Goal: Information Seeking & Learning: Learn about a topic

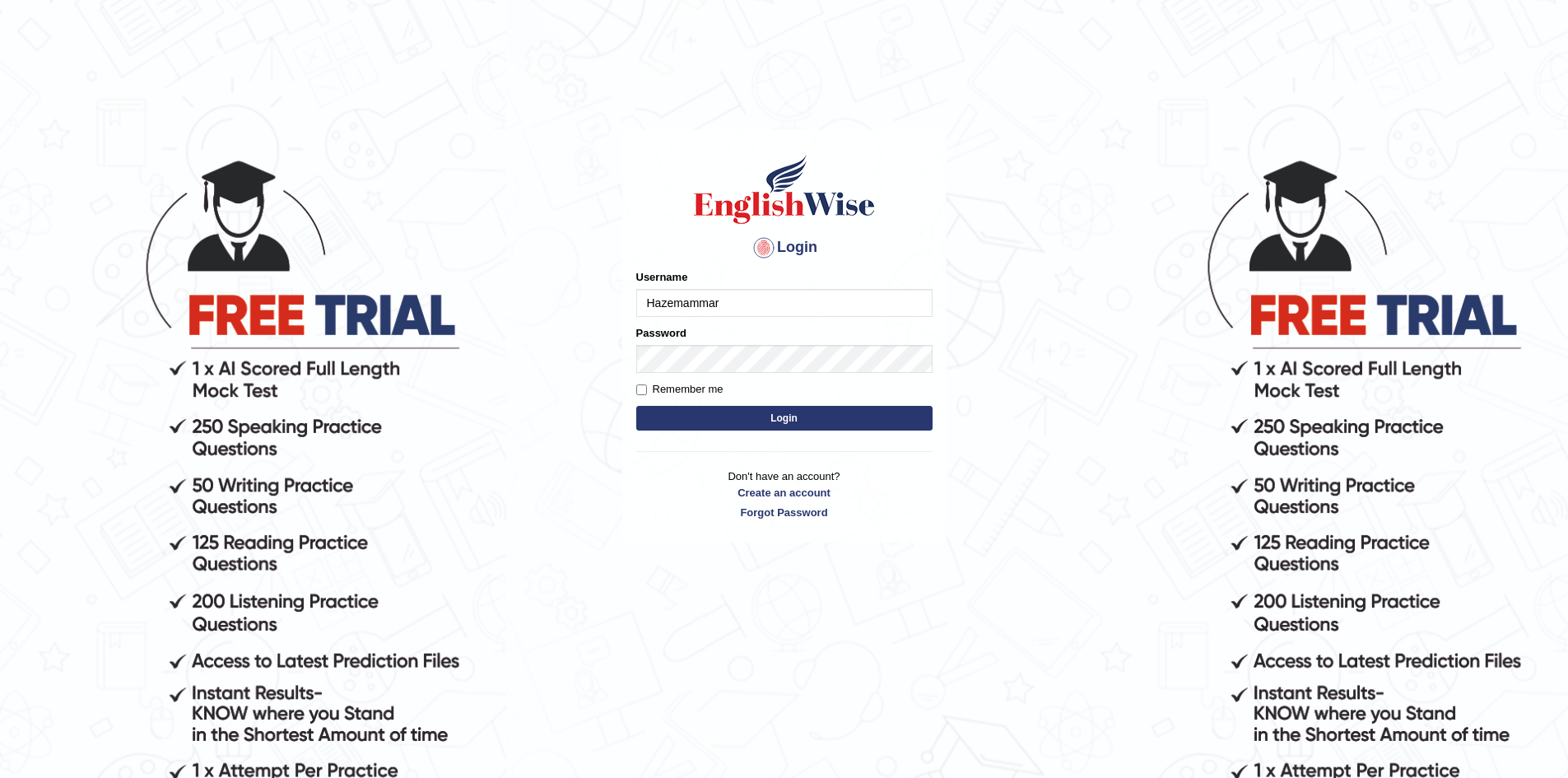
type input "Hazemammar"
click at [644, 389] on input "Remember me" at bounding box center [641, 389] width 11 height 11
checkbox input "true"
click at [698, 412] on button "Login" at bounding box center [784, 418] width 296 height 25
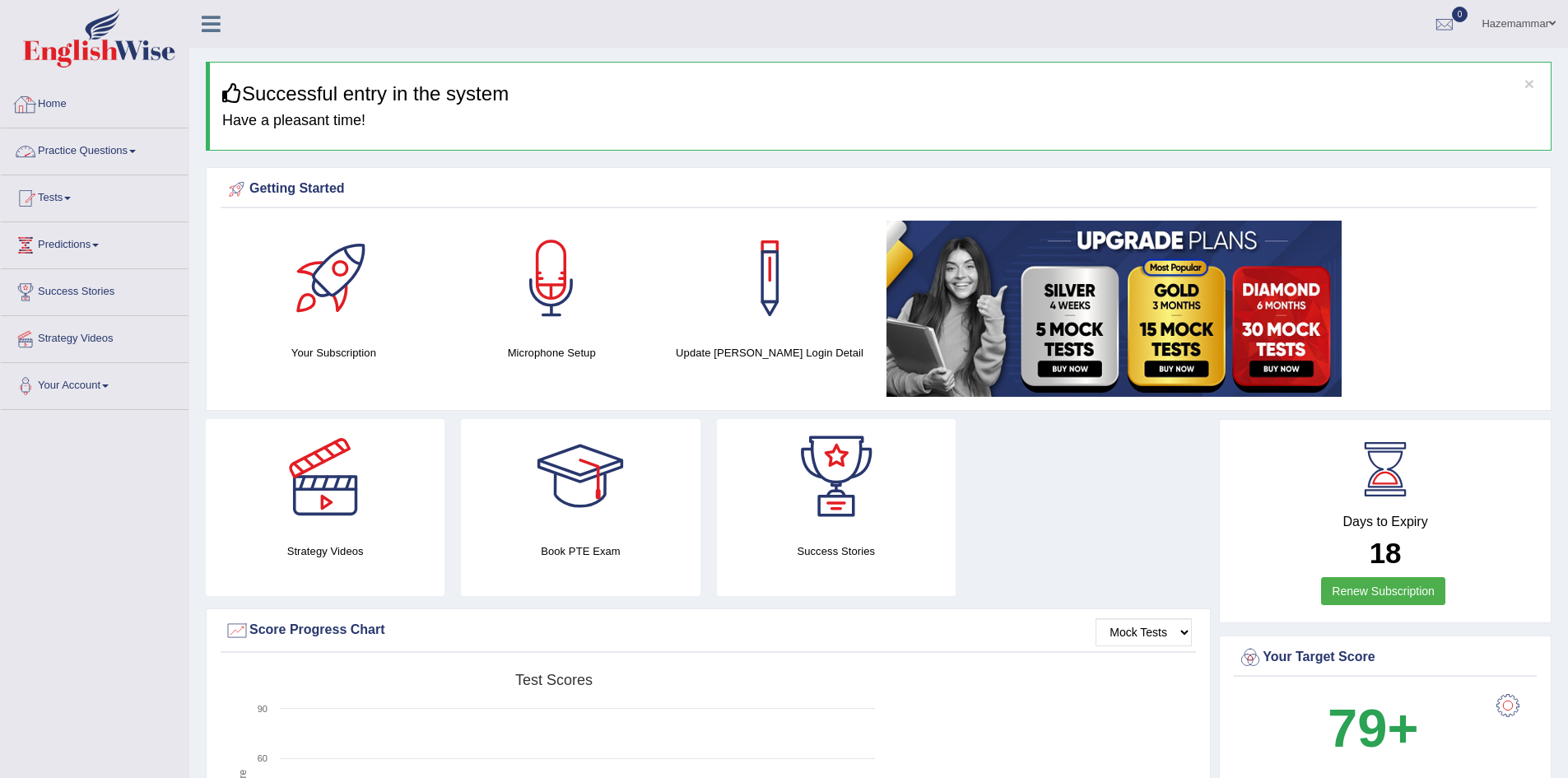
click at [119, 154] on link "Practice Questions" at bounding box center [95, 149] width 188 height 41
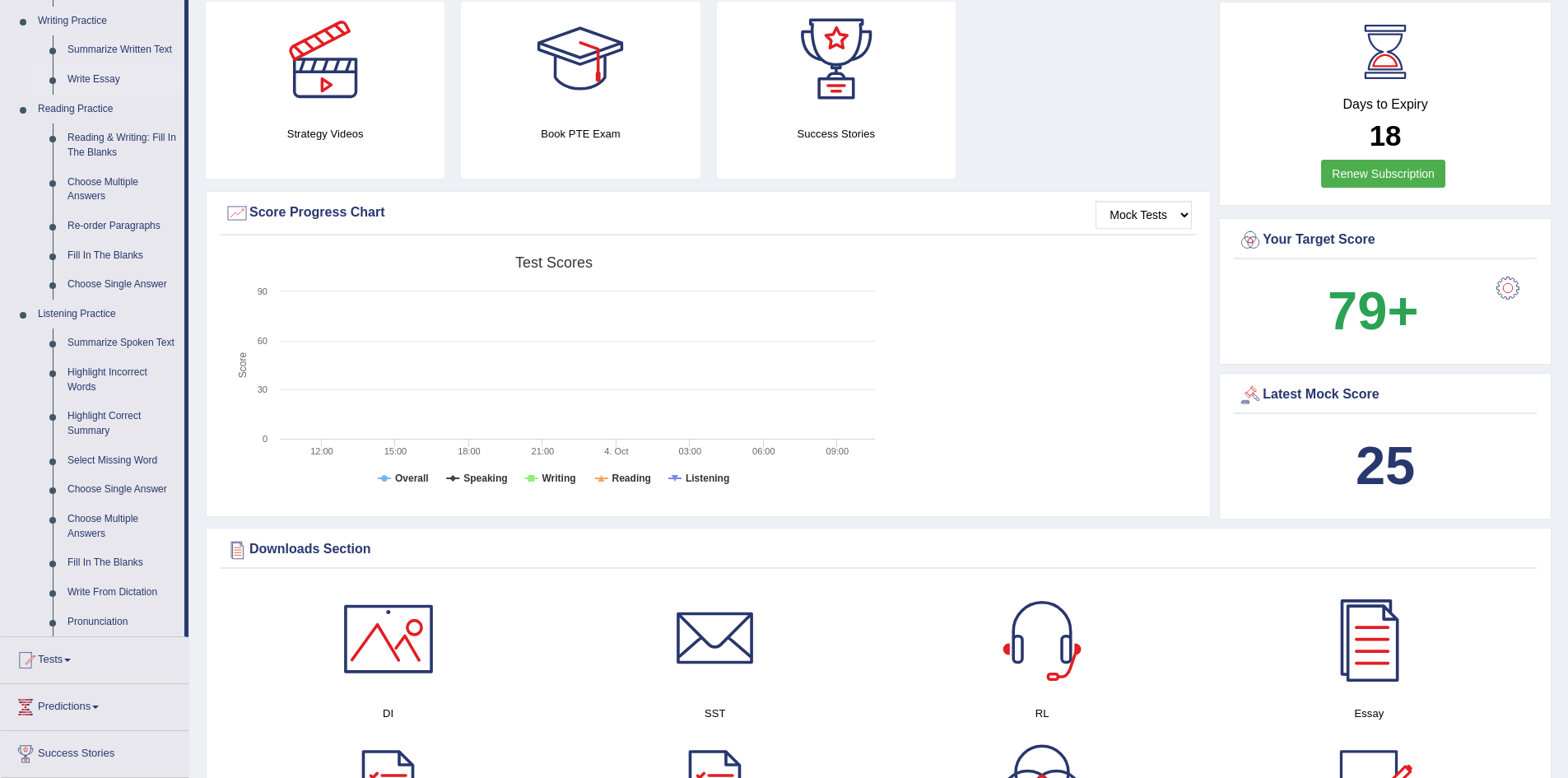
scroll to position [418, 0]
click at [61, 662] on link "Tests" at bounding box center [95, 657] width 188 height 41
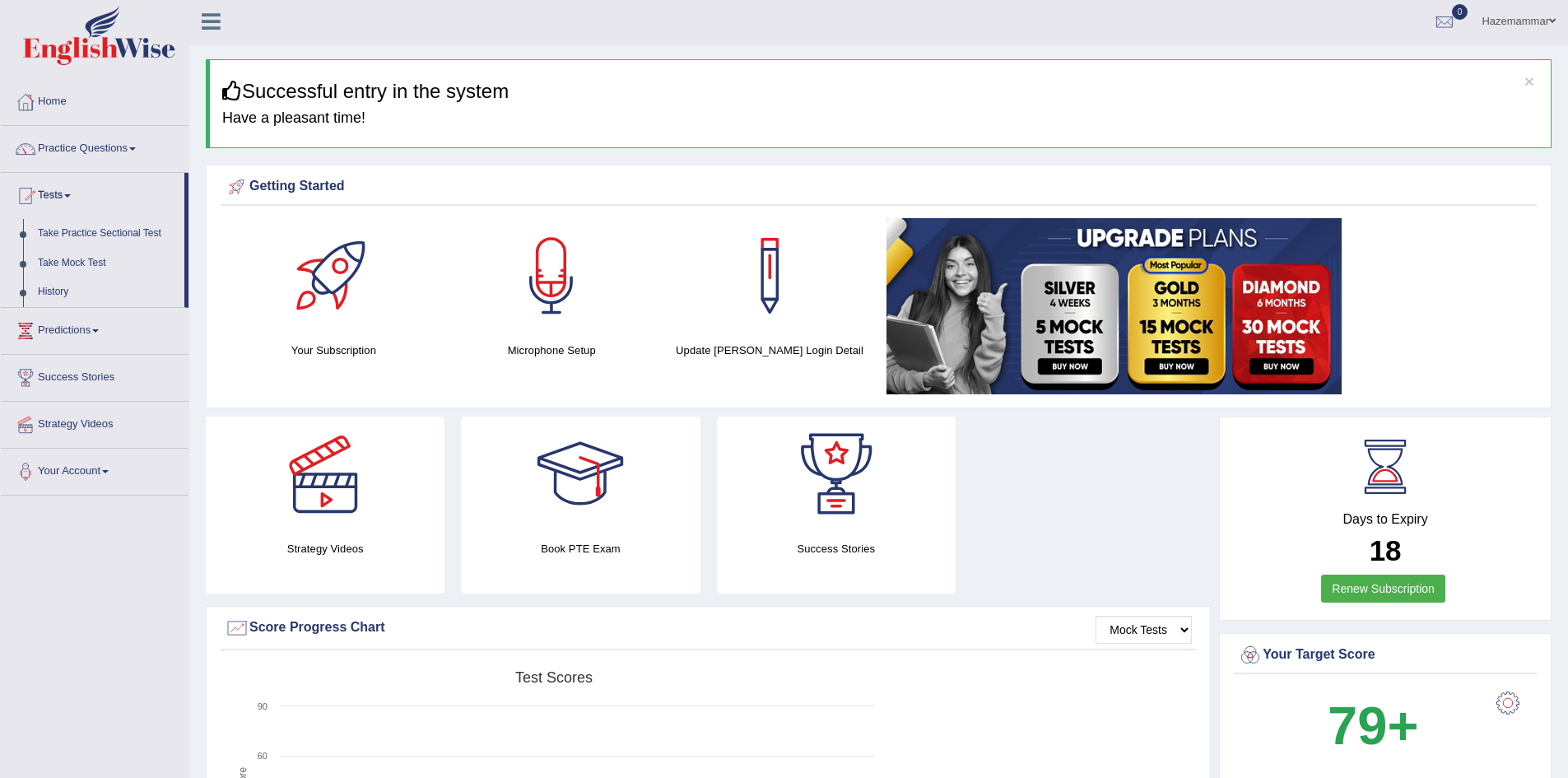
scroll to position [0, 0]
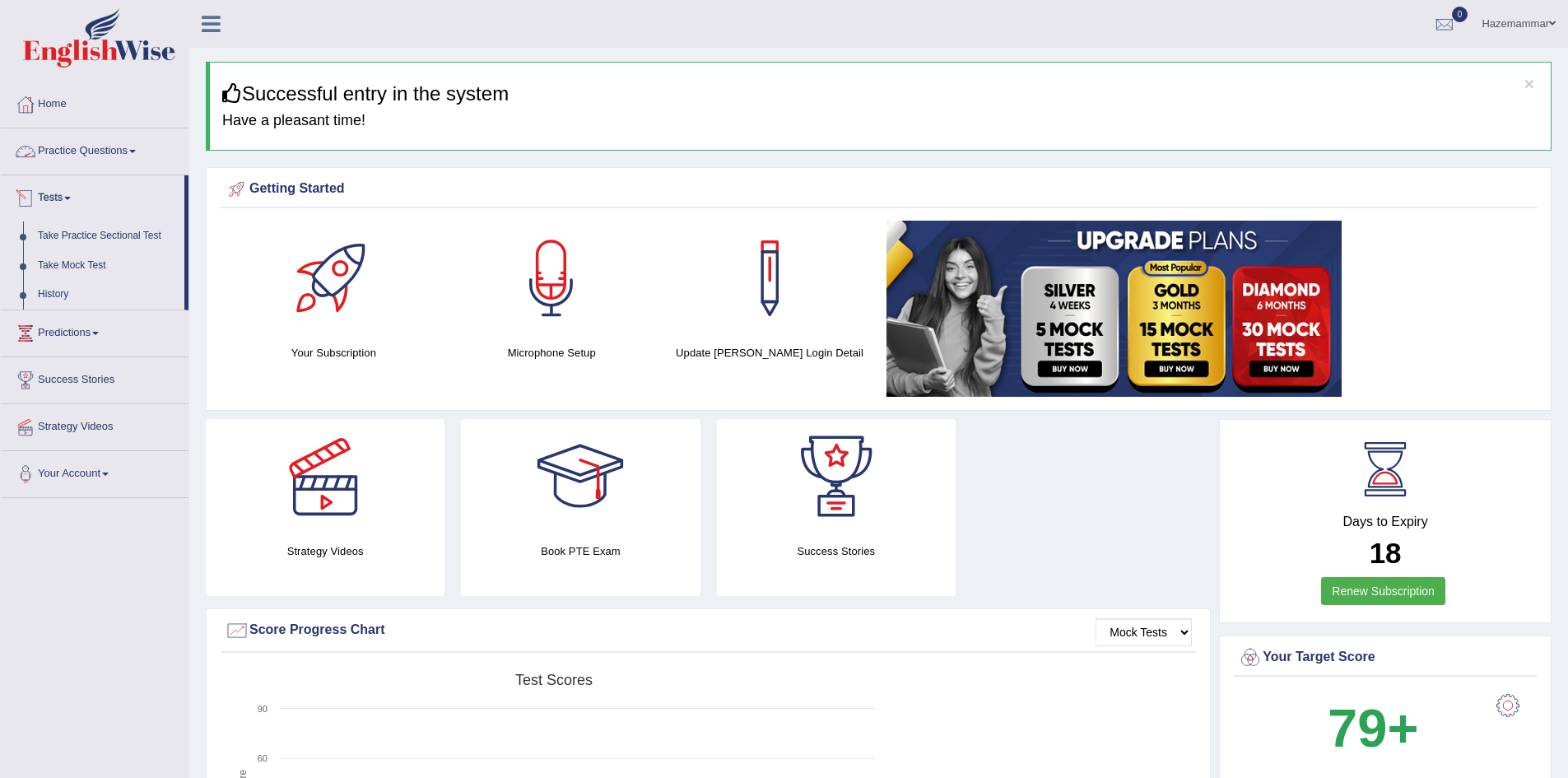
click at [128, 135] on link "Practice Questions" at bounding box center [95, 149] width 188 height 41
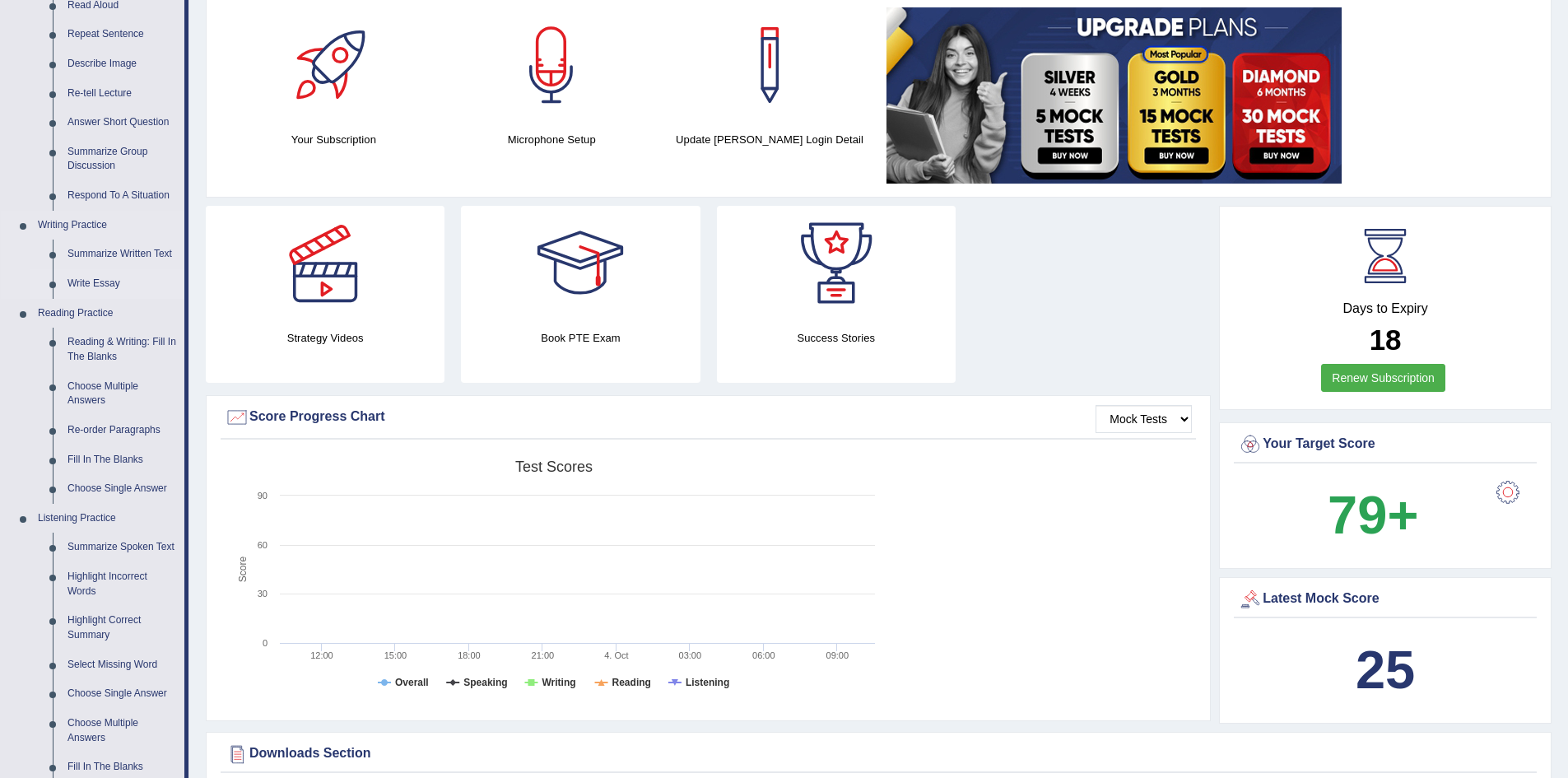
scroll to position [216, 0]
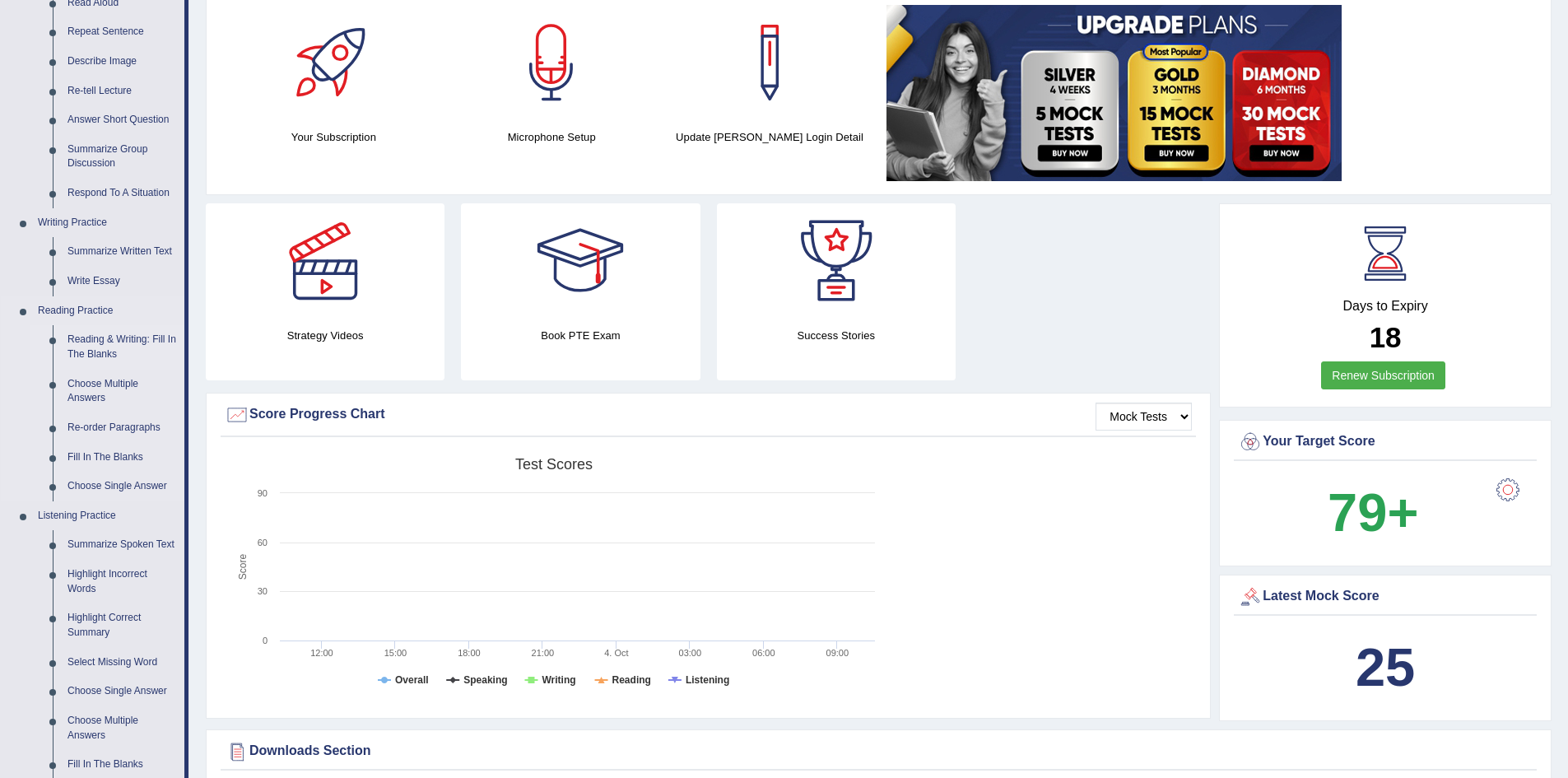
click at [109, 350] on link "Reading & Writing: Fill In The Blanks" at bounding box center [122, 347] width 125 height 44
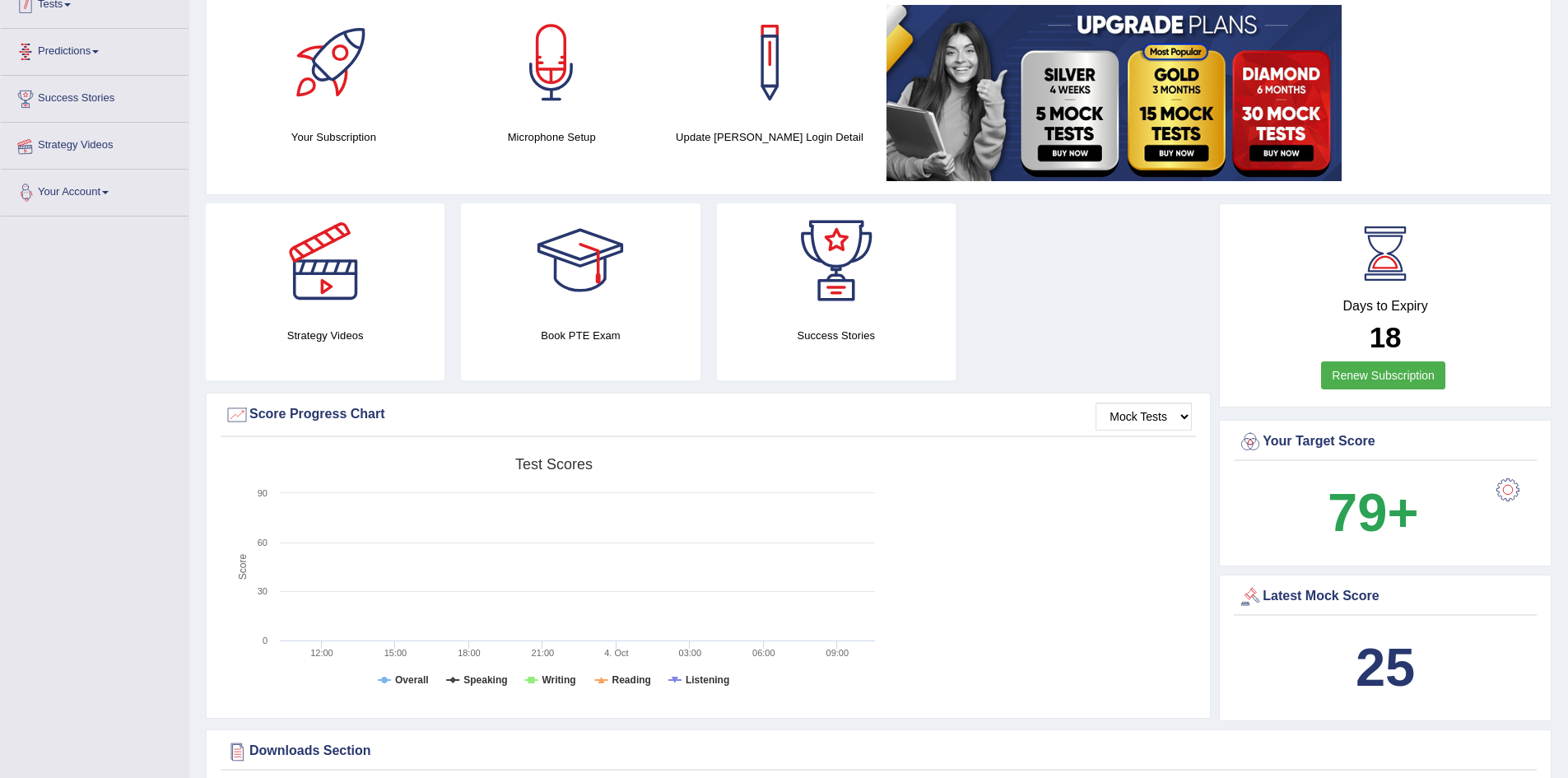
scroll to position [323, 0]
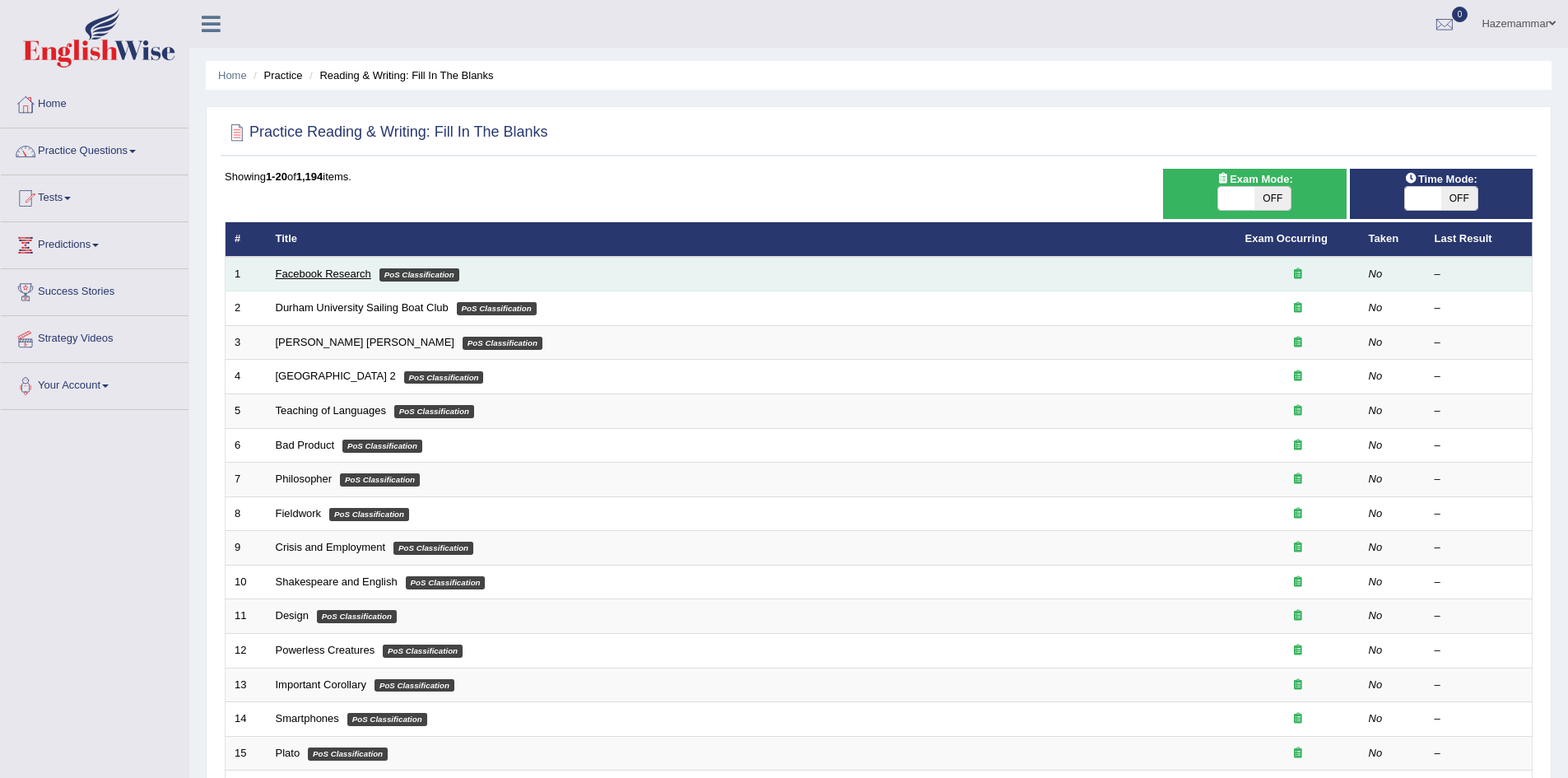
click at [312, 267] on link "Facebook Research" at bounding box center [324, 273] width 96 height 12
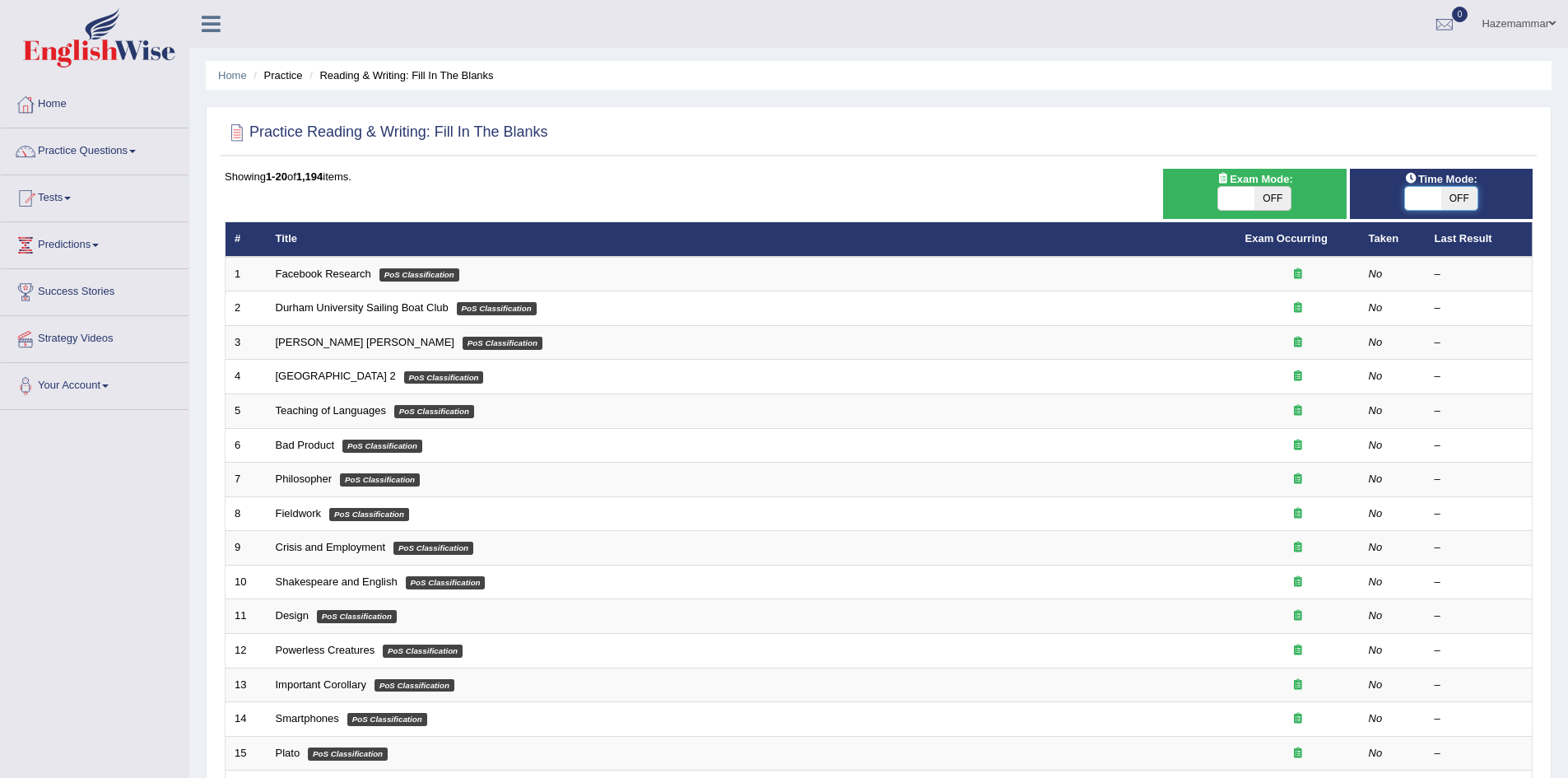
click at [1440, 192] on span at bounding box center [1423, 198] width 36 height 23
checkbox input "true"
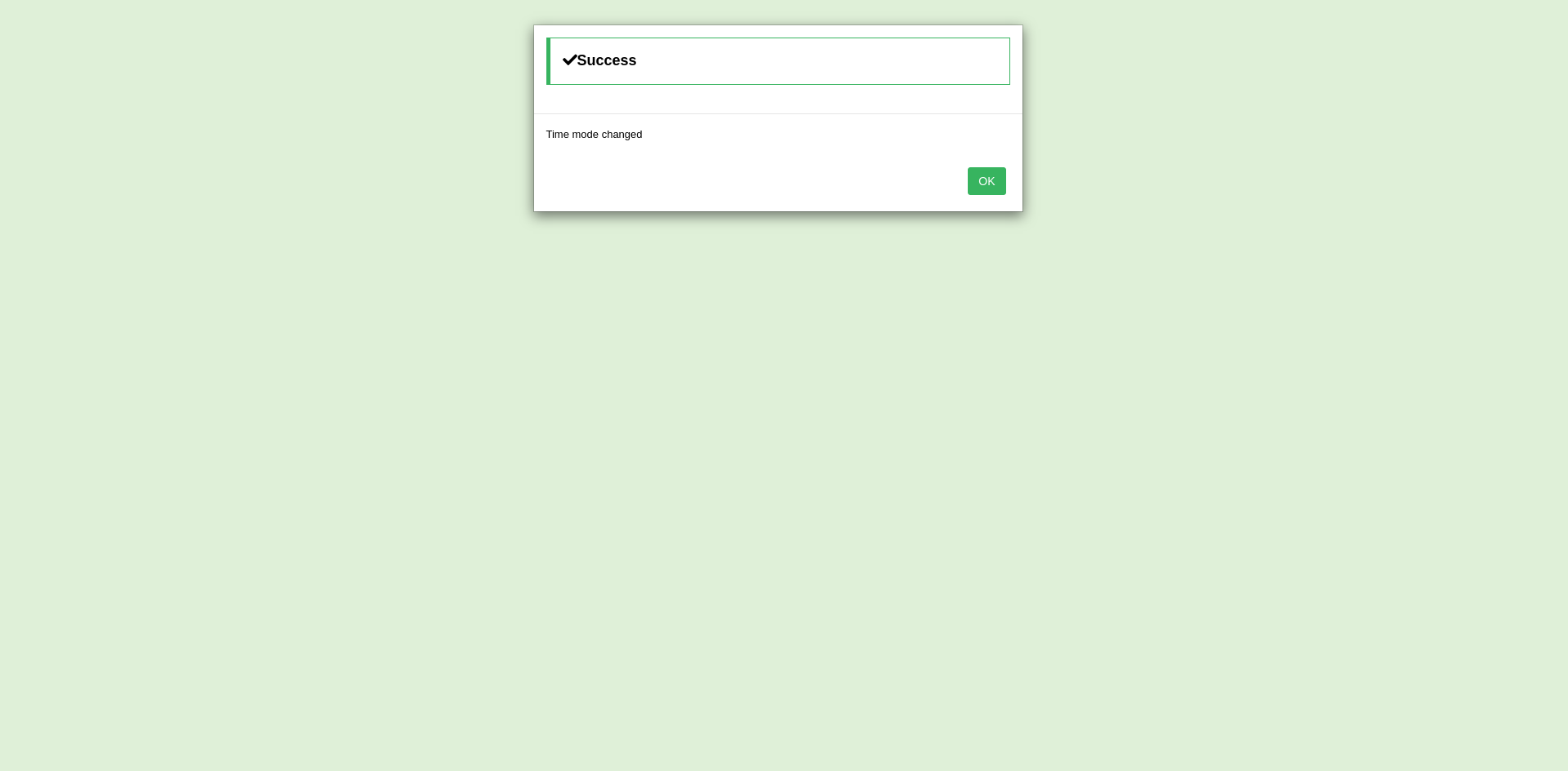
click at [988, 170] on button "OK" at bounding box center [986, 181] width 37 height 28
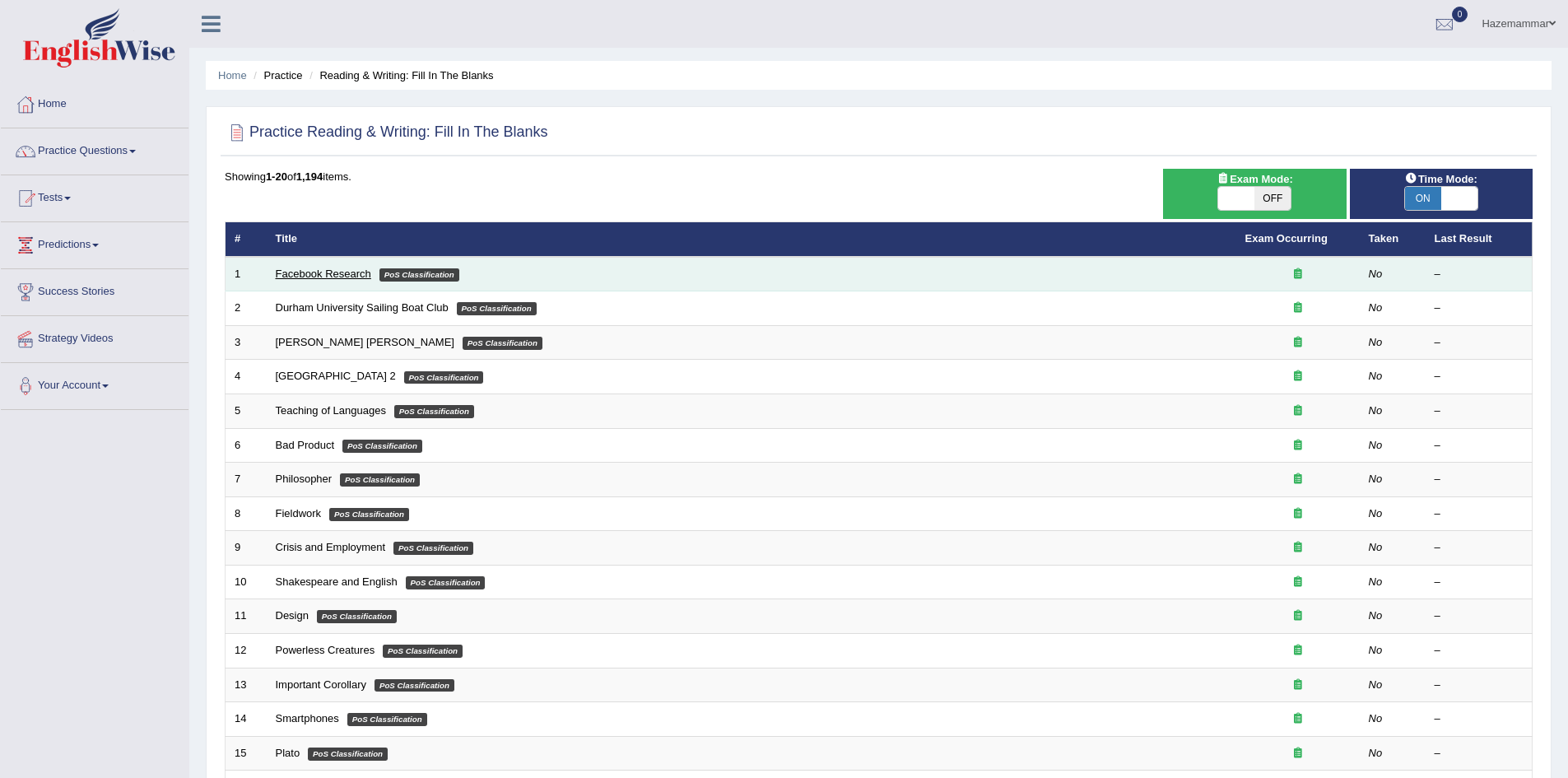
drag, startPoint x: 353, startPoint y: 278, endPoint x: 329, endPoint y: 271, distance: 25.0
click at [329, 271] on link "Facebook Research" at bounding box center [324, 273] width 96 height 12
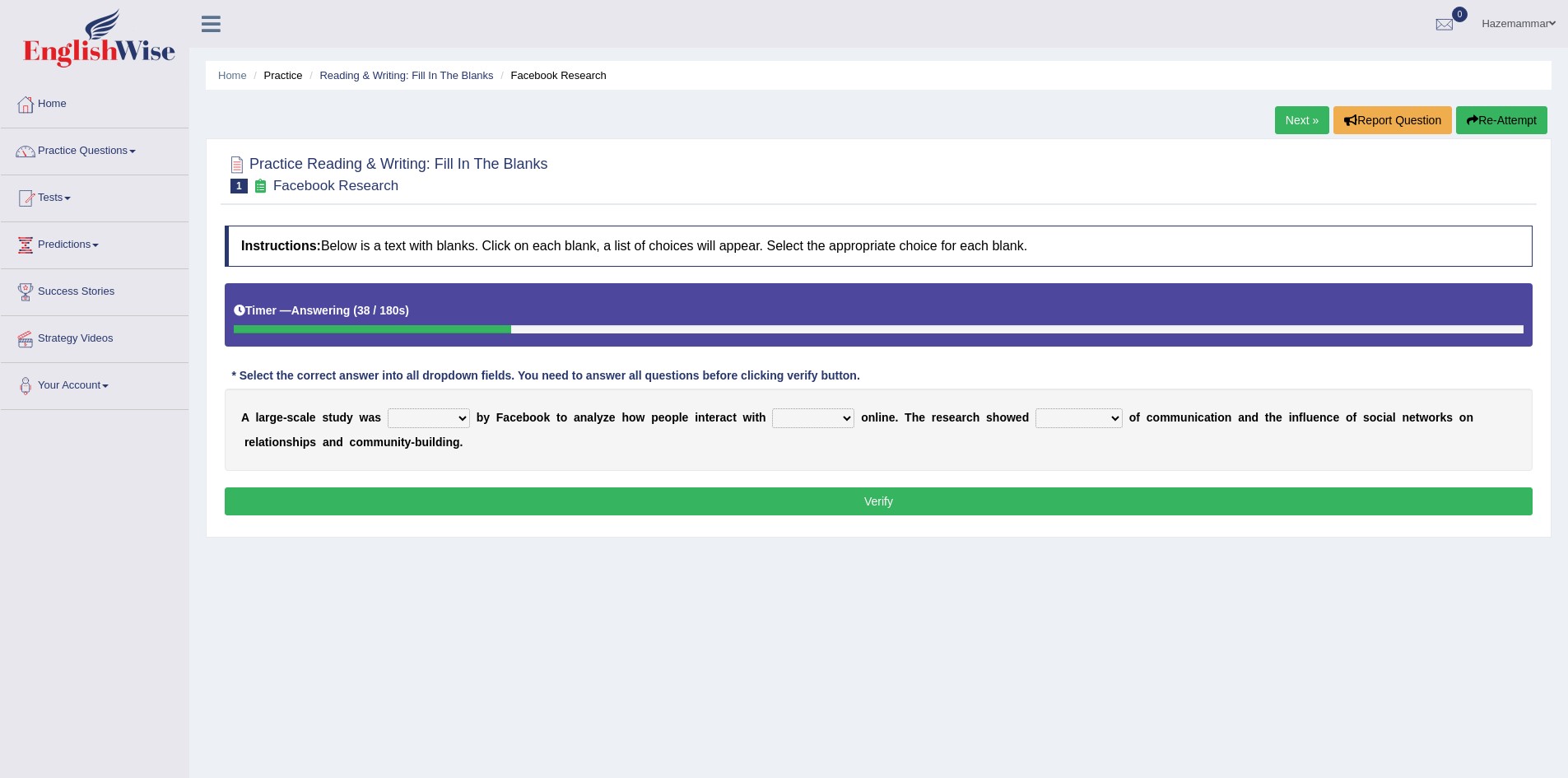
click at [465, 425] on select "surveyed had asked made" at bounding box center [428, 418] width 82 height 20
select select "surveyed"
click at [388, 408] on select "surveyed had asked made" at bounding box center [428, 418] width 82 height 20
click at [836, 421] on select "together all each other another" at bounding box center [813, 418] width 82 height 20
select select "each other"
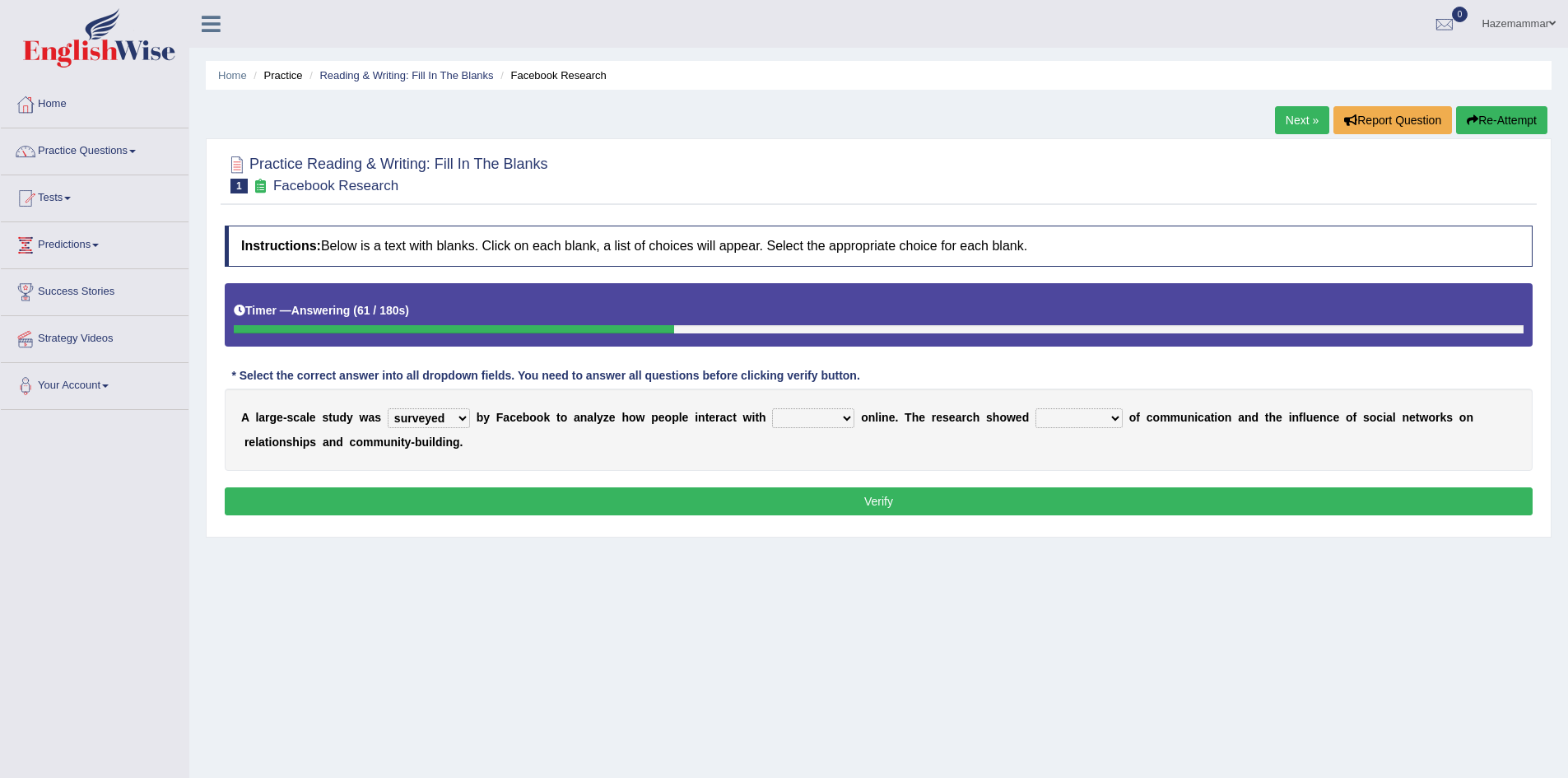
click at [772, 408] on select "together all each other another" at bounding box center [813, 418] width 82 height 20
click at [1088, 413] on select "advantages standards fellowships patterns" at bounding box center [1079, 418] width 87 height 20
select select "advantages"
click at [1035, 408] on select "advantages standards fellowships patterns" at bounding box center [1079, 418] width 87 height 20
click at [927, 499] on button "Verify" at bounding box center [878, 501] width 1308 height 28
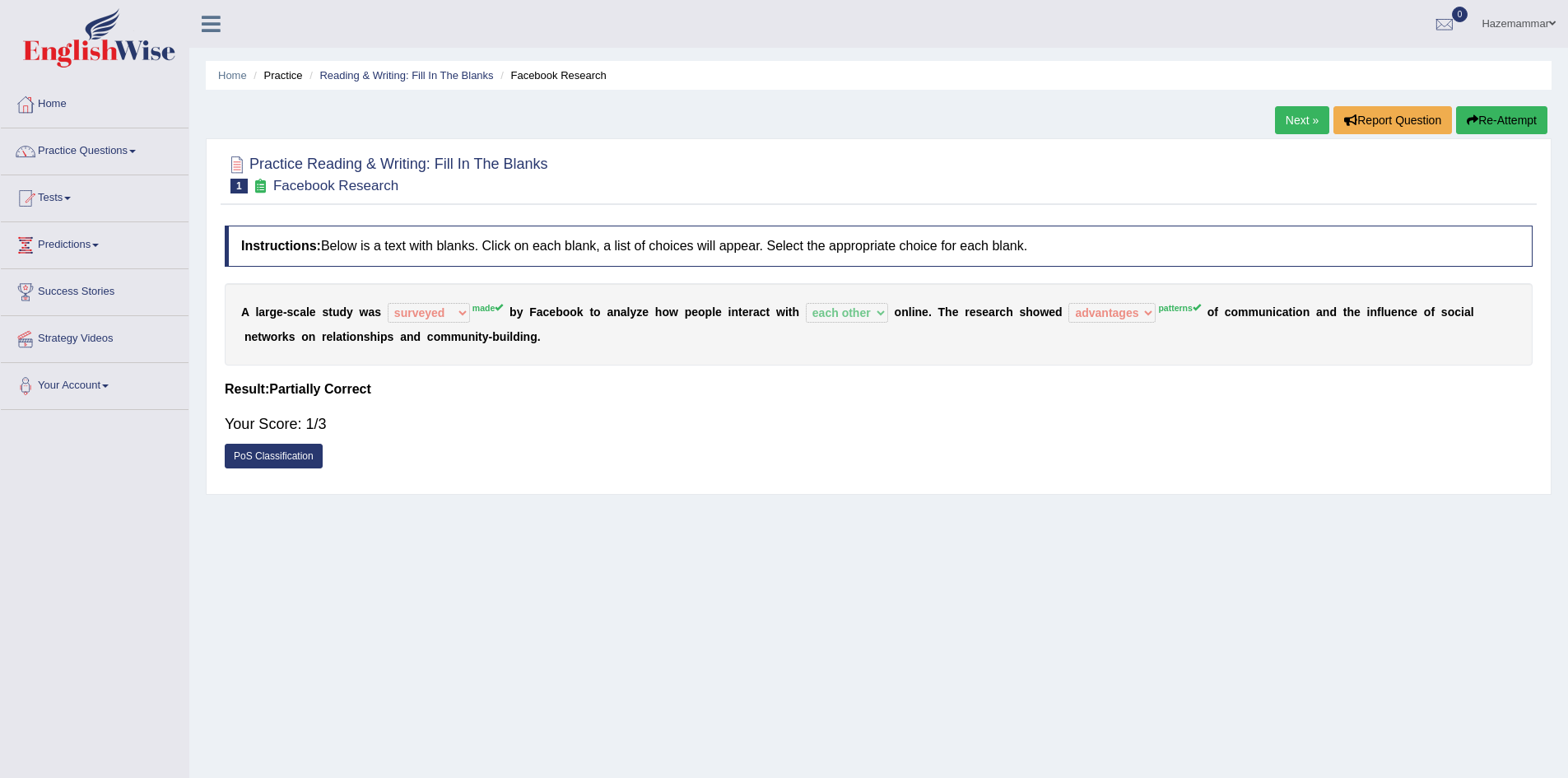
click at [463, 298] on div "A l a r g e - s c a l e s t u d y w a s surveyed had asked made made b y F a c …" at bounding box center [878, 325] width 1308 height 82
click at [1276, 108] on link "Next »" at bounding box center [1303, 120] width 55 height 28
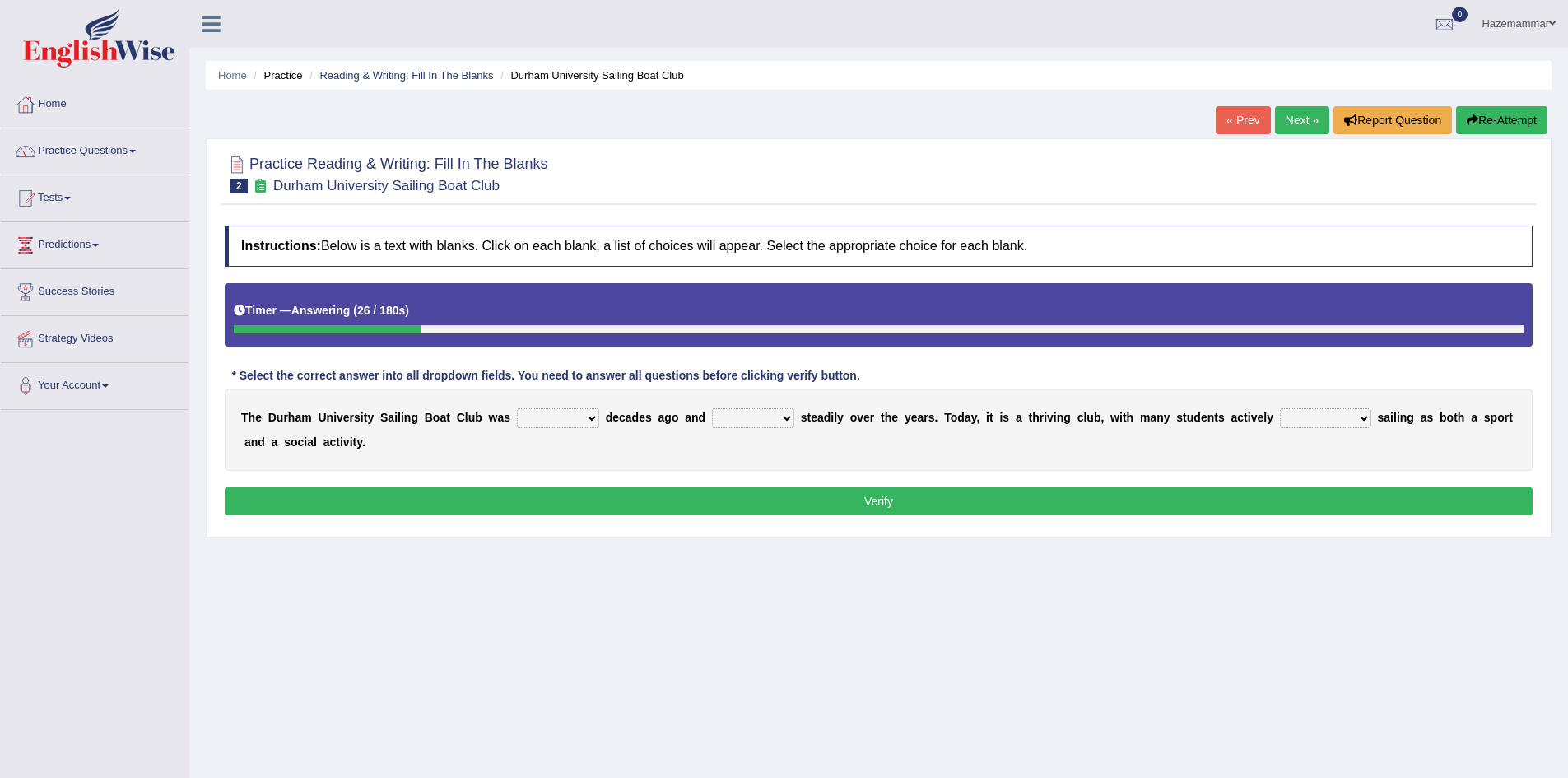
click at [574, 406] on div "T h e D u r h a m U n i v e r s i t y S a i l i n g B o a t C l u b w a s found…" at bounding box center [878, 430] width 1308 height 82
click at [575, 416] on select "found fund founded find" at bounding box center [558, 418] width 82 height 20
select select "founded"
click at [517, 408] on select "found fund founded find" at bounding box center [558, 418] width 82 height 20
click at [773, 420] on select "grow growing has grown grown" at bounding box center [753, 418] width 82 height 20
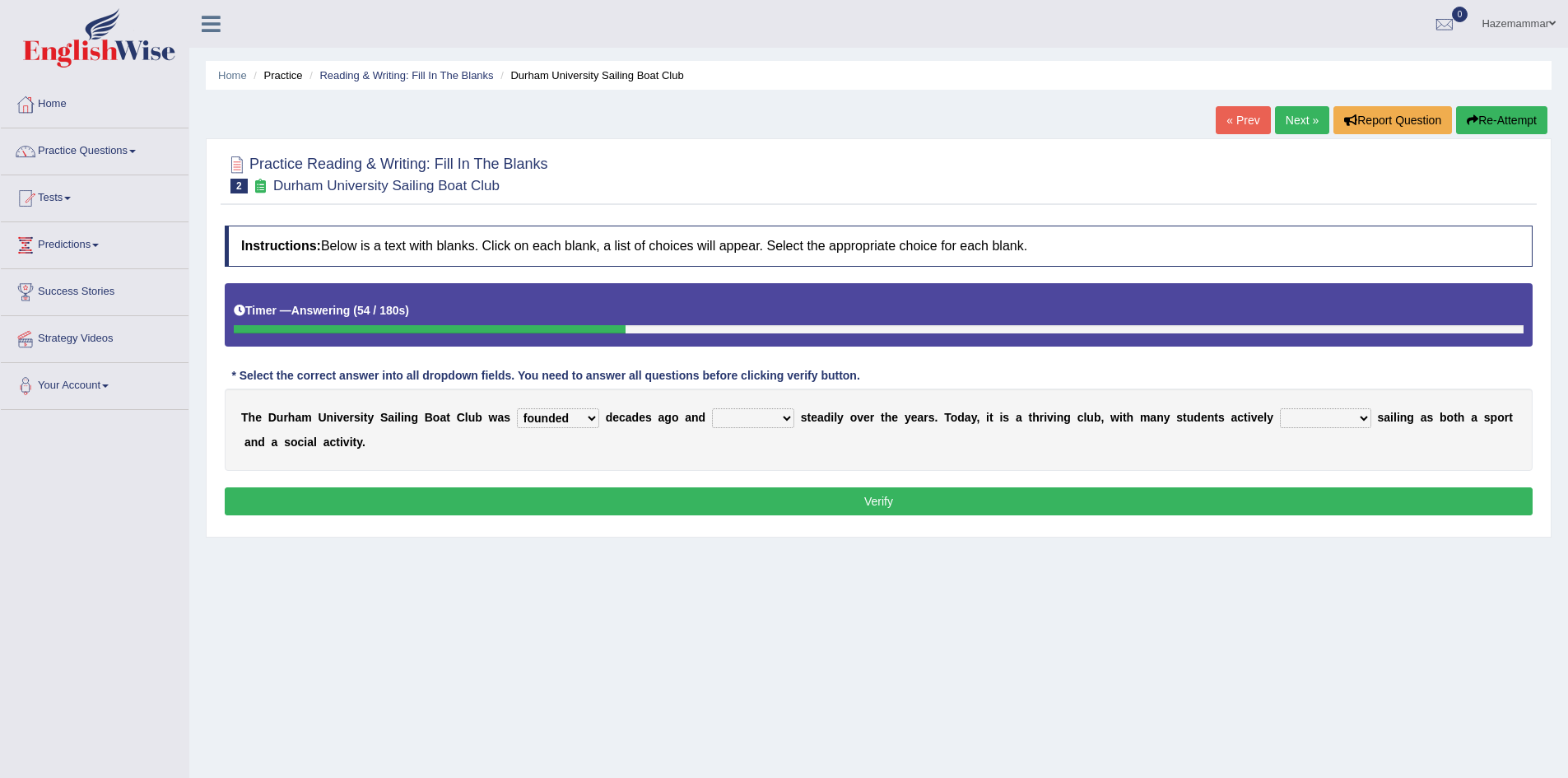
select select "grown"
click at [712, 408] on select "grow growing has grown grown" at bounding box center [753, 418] width 82 height 20
click at [1328, 416] on select "enjoy enjoyed are enjoying enjoying" at bounding box center [1326, 418] width 91 height 20
select select "enjoy"
click at [1280, 408] on select "enjoy enjoyed are enjoying enjoying" at bounding box center [1326, 418] width 91 height 20
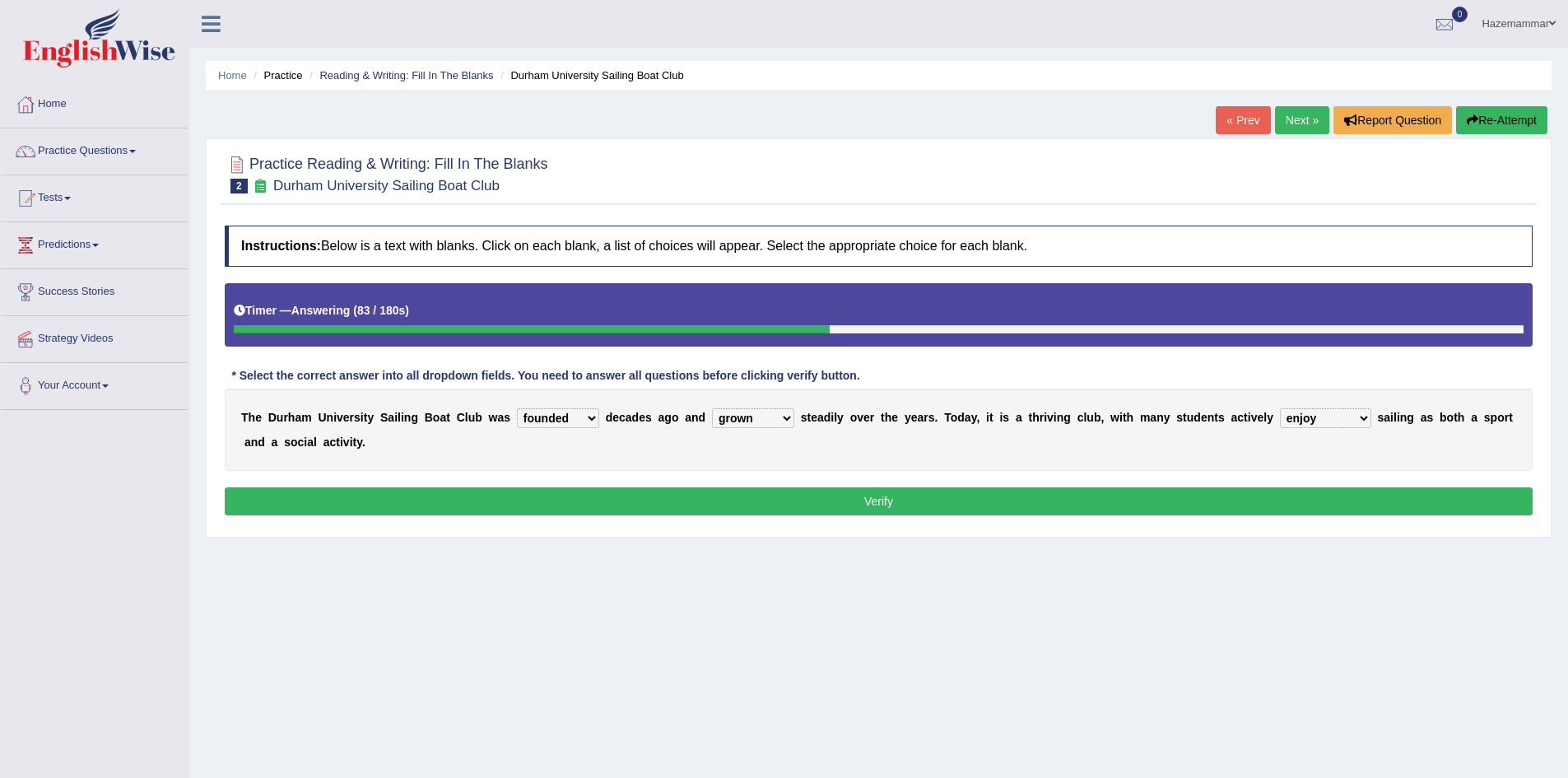
click at [782, 416] on select "grow growing has grown grown" at bounding box center [753, 418] width 82 height 20
select select "grow"
click at [712, 408] on select "grow growing has grown grown" at bounding box center [753, 418] width 82 height 20
click at [1361, 417] on select "enjoy enjoyed are enjoying enjoying" at bounding box center [1326, 418] width 91 height 20
select select "are enjoying"
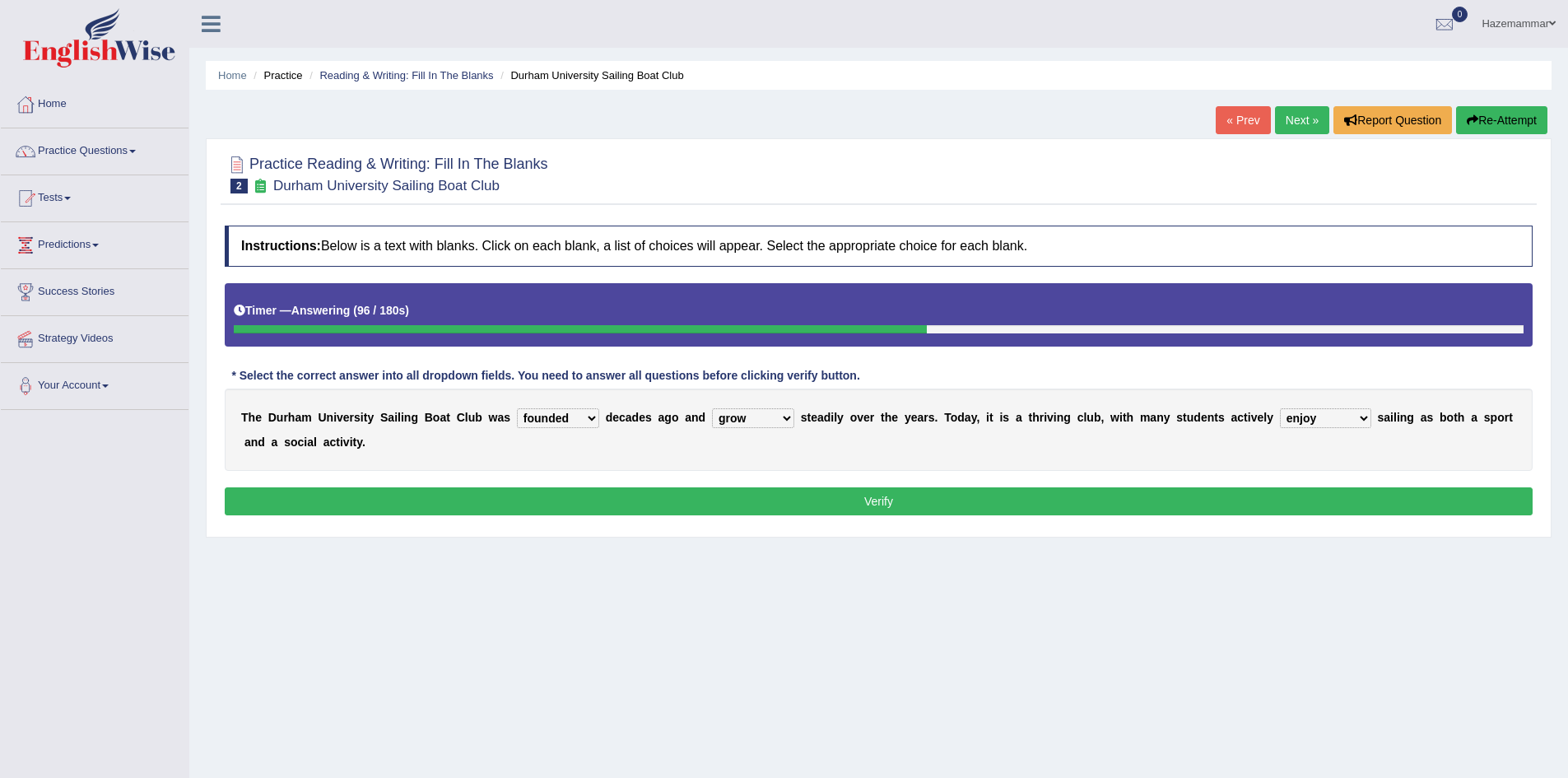
click at [1280, 408] on select "enjoy enjoyed are enjoying enjoying" at bounding box center [1326, 418] width 91 height 20
click at [849, 502] on button "Verify" at bounding box center [878, 501] width 1308 height 28
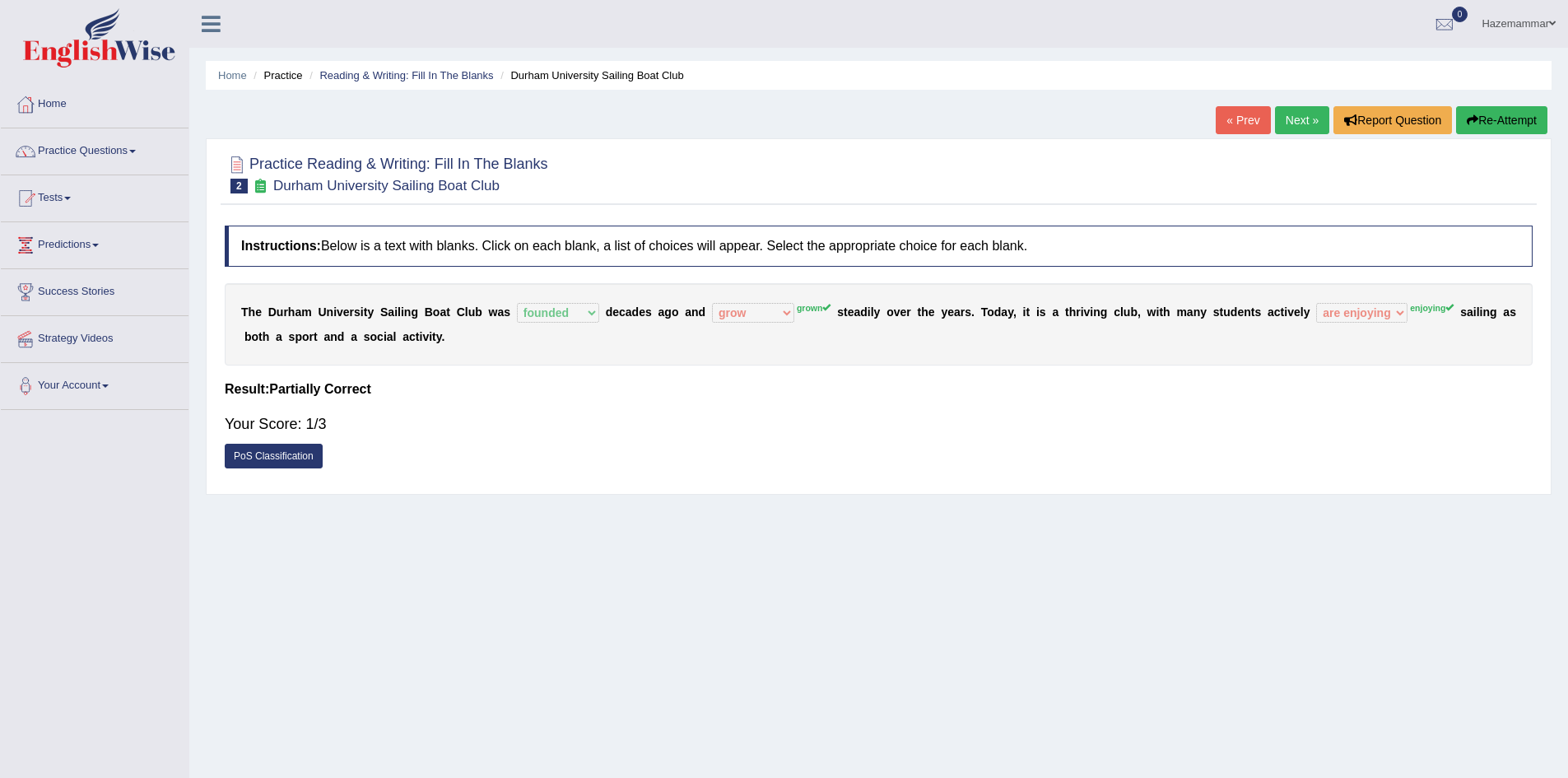
click at [1298, 127] on link "Next »" at bounding box center [1303, 120] width 55 height 28
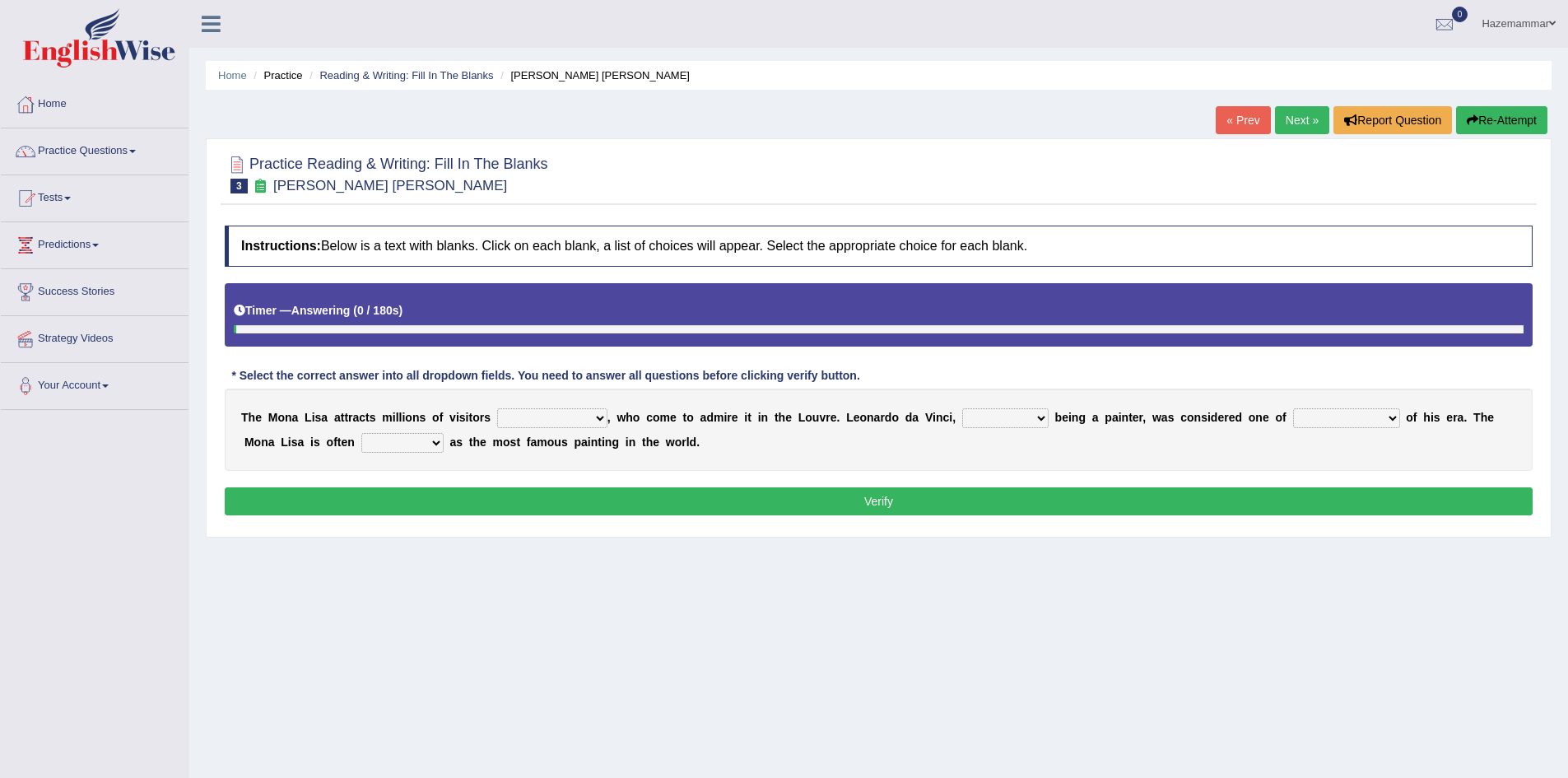
click at [1249, 120] on link "« Prev" at bounding box center [1243, 120] width 55 height 28
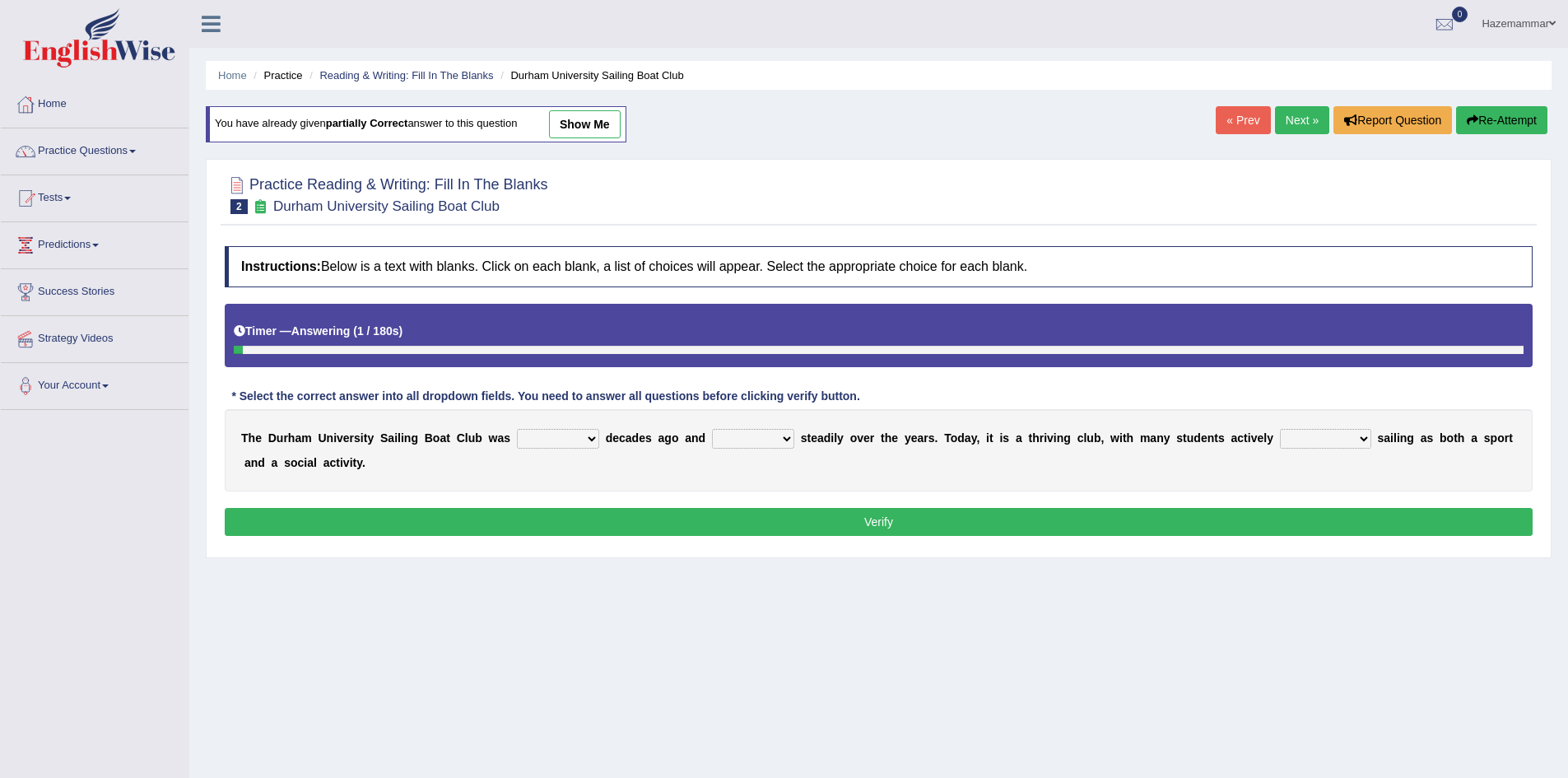
click at [1308, 120] on link "Next »" at bounding box center [1303, 120] width 55 height 28
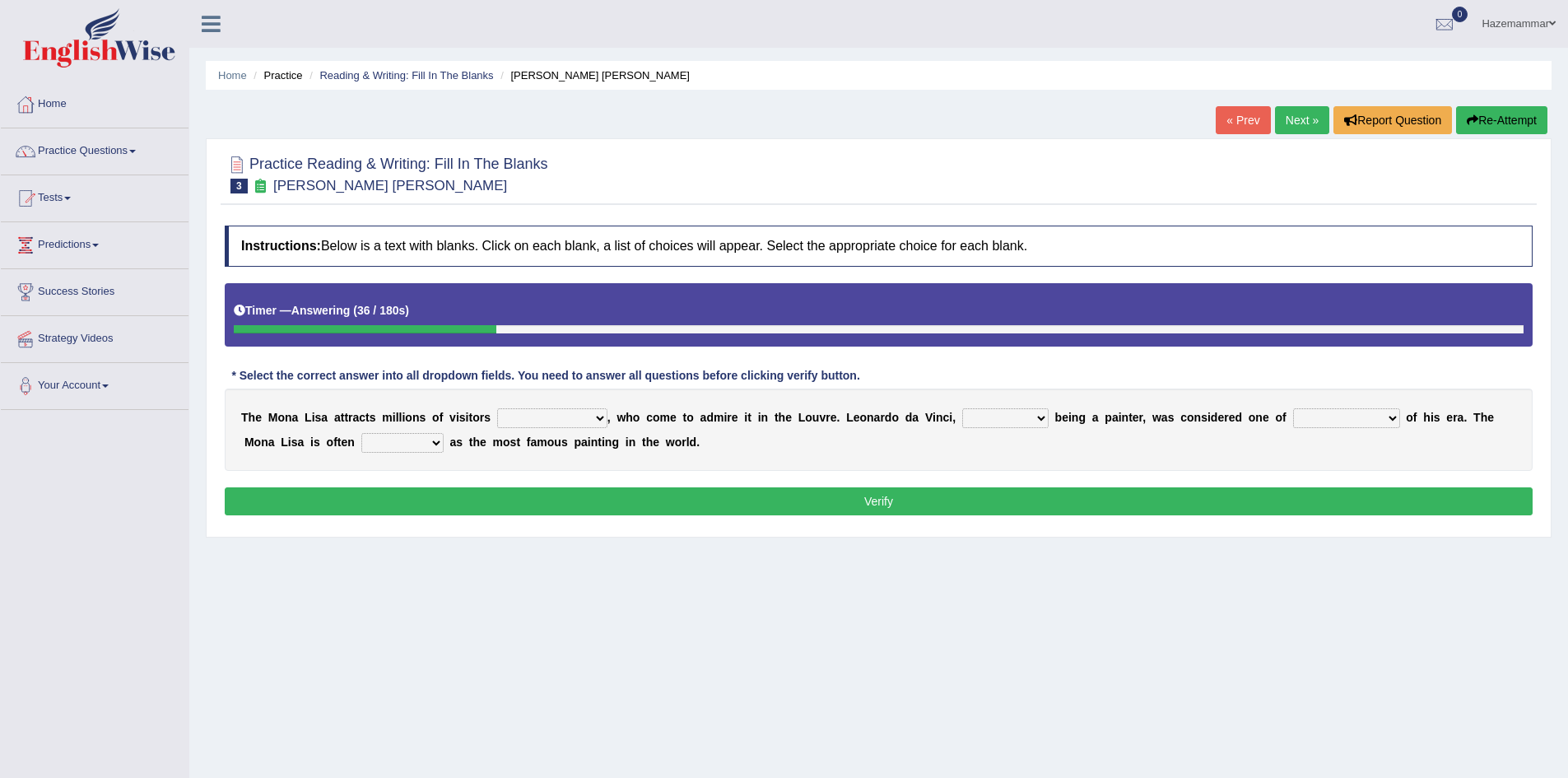
click at [588, 412] on select "around the year the all year all year round per year" at bounding box center [551, 418] width 110 height 20
select select "all year round"
click at [497, 408] on select "around the year the all year all year round per year" at bounding box center [551, 418] width 110 height 20
click at [1036, 421] on select "rather than as much as as well as as long as" at bounding box center [1005, 418] width 86 height 20
select select "rather than"
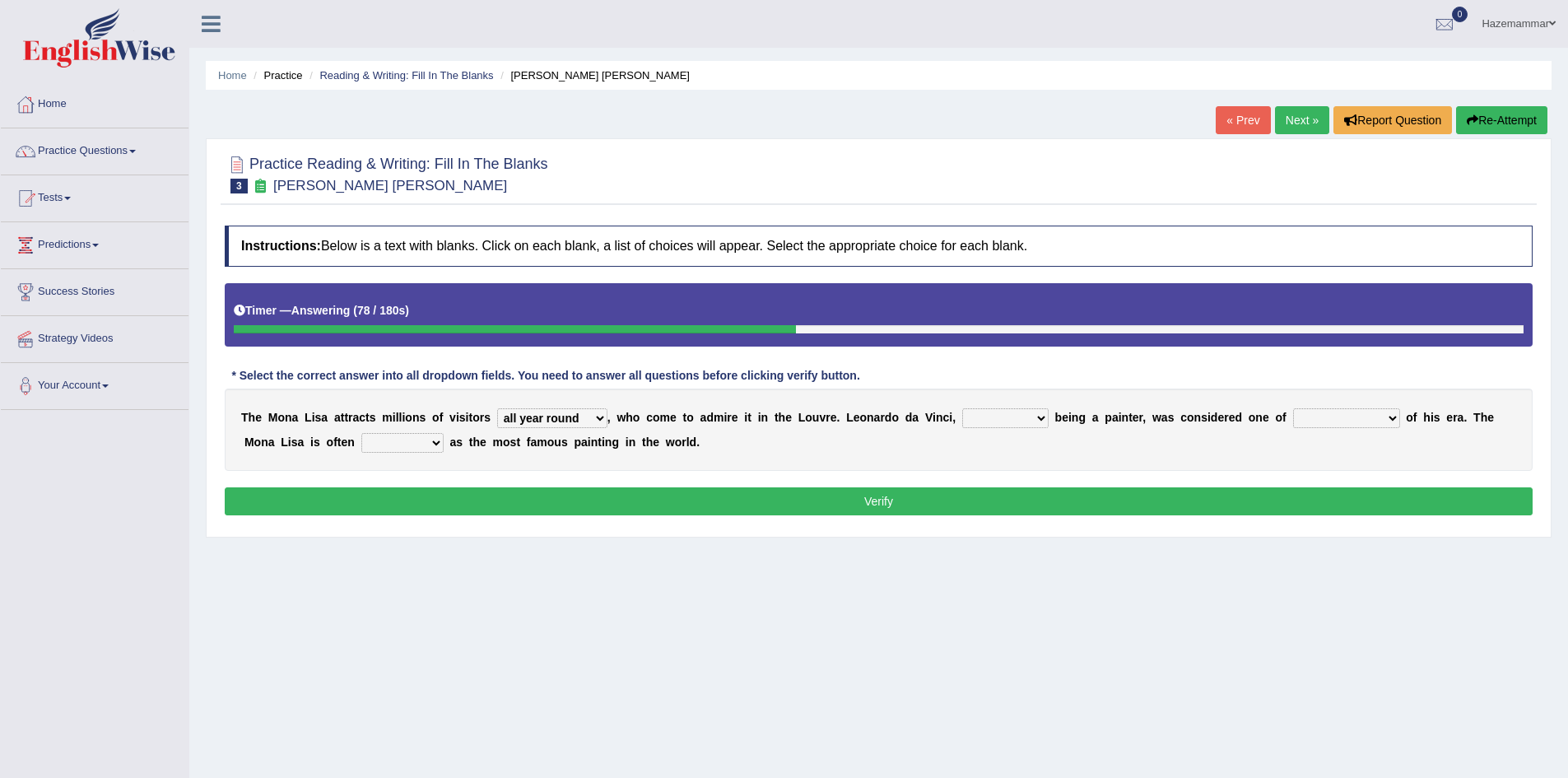
click at [962, 408] on select "rather than as much as as well as as long as" at bounding box center [1005, 418] width 86 height 20
click at [1328, 418] on select "better artists artist the better artist the best artists" at bounding box center [1346, 418] width 107 height 20
select select "the best artists"
click at [1293, 408] on select "better artists artist the better artist the best artists" at bounding box center [1346, 418] width 107 height 20
click at [428, 445] on select "classified suggested predicted described" at bounding box center [402, 442] width 82 height 20
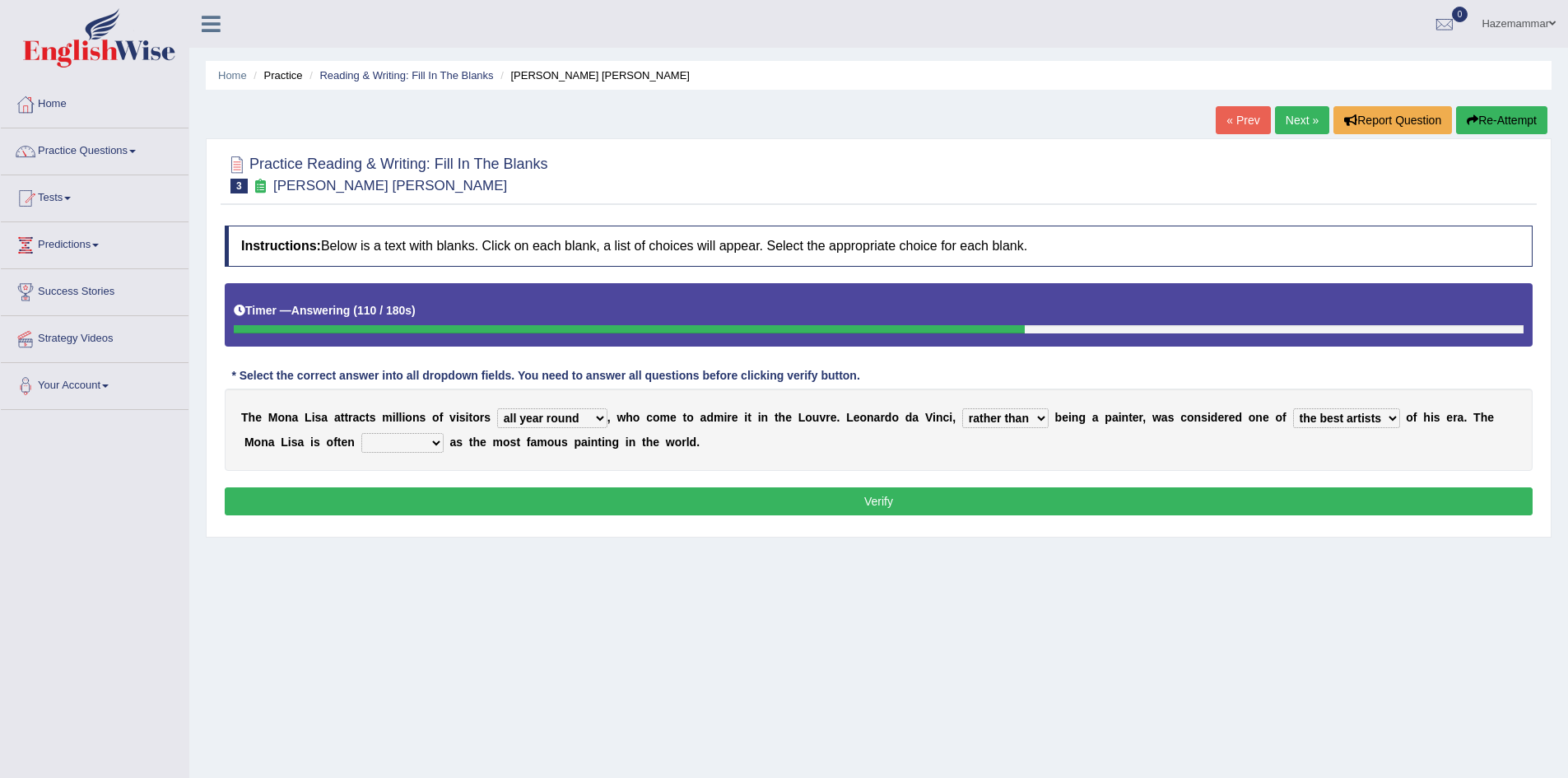
click at [361, 433] on select "classified suggested predicted described" at bounding box center [402, 442] width 82 height 20
click at [395, 448] on select "classified suggested predicted described" at bounding box center [402, 442] width 82 height 20
click at [361, 433] on select "classified suggested predicted described" at bounding box center [402, 442] width 82 height 20
click at [429, 447] on select "classified suggested predicted described" at bounding box center [402, 442] width 82 height 20
select select "classified"
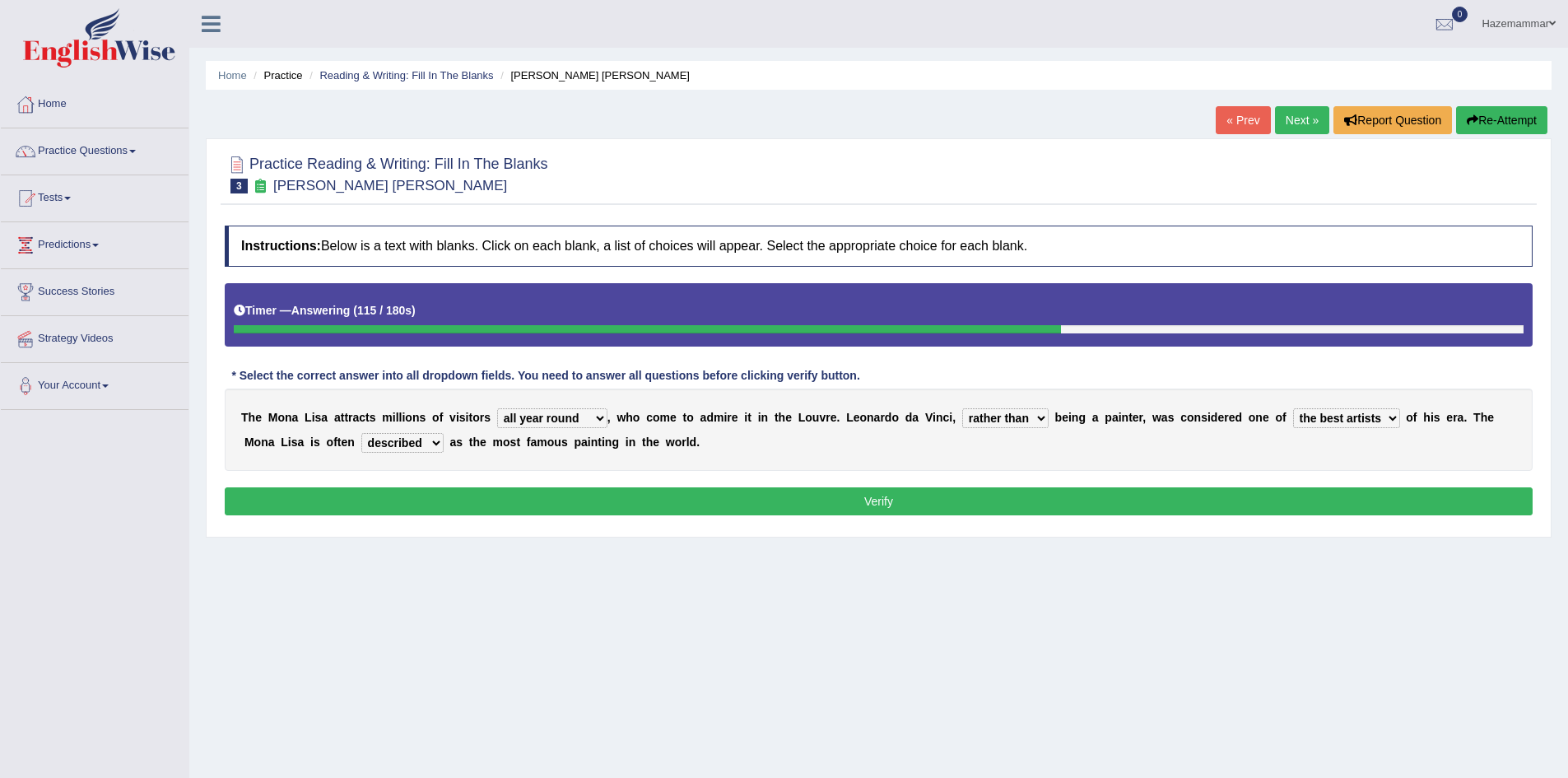
click at [361, 433] on select "classified suggested predicted described" at bounding box center [402, 442] width 82 height 20
click at [568, 413] on select "around the year the all year all year round per year" at bounding box center [551, 418] width 110 height 20
click at [756, 442] on div "T h e M o n a L i s a a t t r a c t s m i l l i o n s o f v i s i t o r s aroun…" at bounding box center [878, 430] width 1308 height 82
click at [1023, 415] on select "rather than as much as as well as as long as" at bounding box center [1005, 418] width 86 height 20
click at [1111, 454] on div "T h e M o n a L i s a a t t r a c t s m i l l i o n s o f v i s i t o r s aroun…" at bounding box center [878, 430] width 1308 height 82
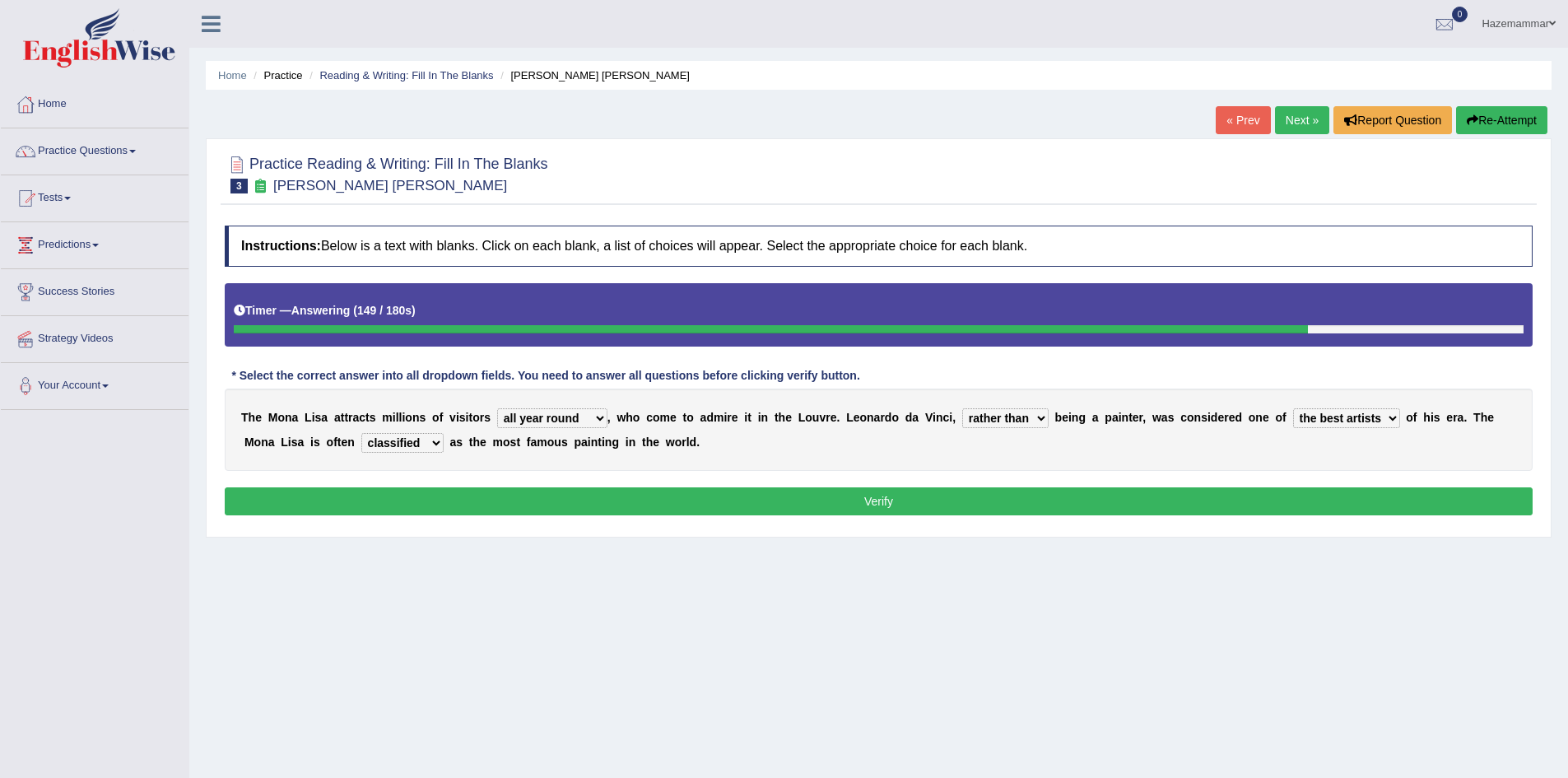
click at [1000, 416] on select "rather than as much as as well as as long as" at bounding box center [1005, 418] width 86 height 20
click at [1143, 455] on div "T h e M o n a L i s a a t t r a c t s m i l l i o n s o f v i s i t o r s aroun…" at bounding box center [878, 430] width 1308 height 82
click at [886, 507] on button "Verify" at bounding box center [878, 501] width 1308 height 28
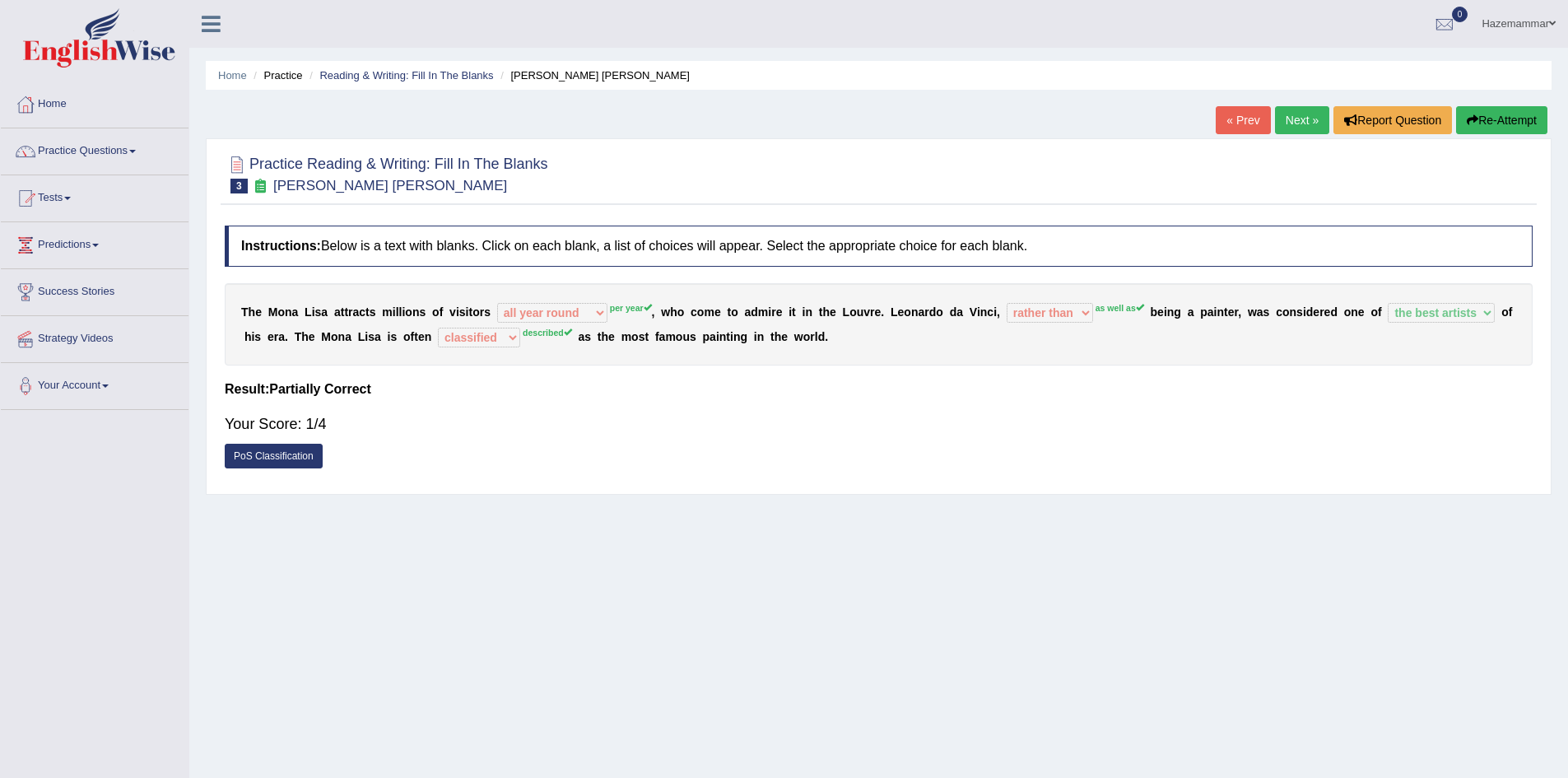
click at [1305, 118] on link "Next »" at bounding box center [1303, 120] width 55 height 28
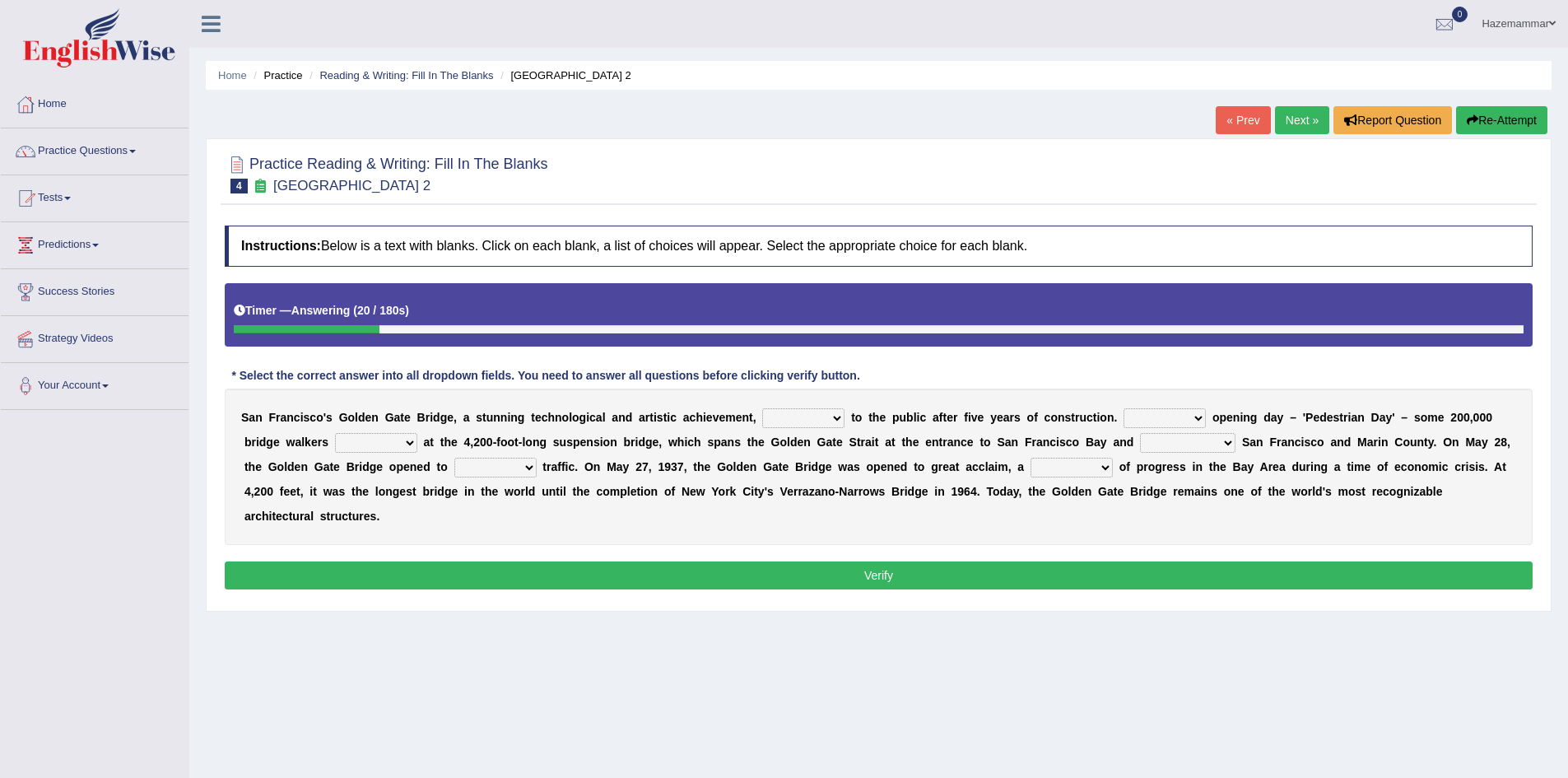
click at [831, 421] on select "opens closes appears equals" at bounding box center [803, 418] width 82 height 20
select select "opens"
click at [762, 408] on select "opens closes appears equals" at bounding box center [803, 418] width 82 height 20
click at [1171, 418] on select "On During Since When" at bounding box center [1164, 418] width 82 height 20
select select "During"
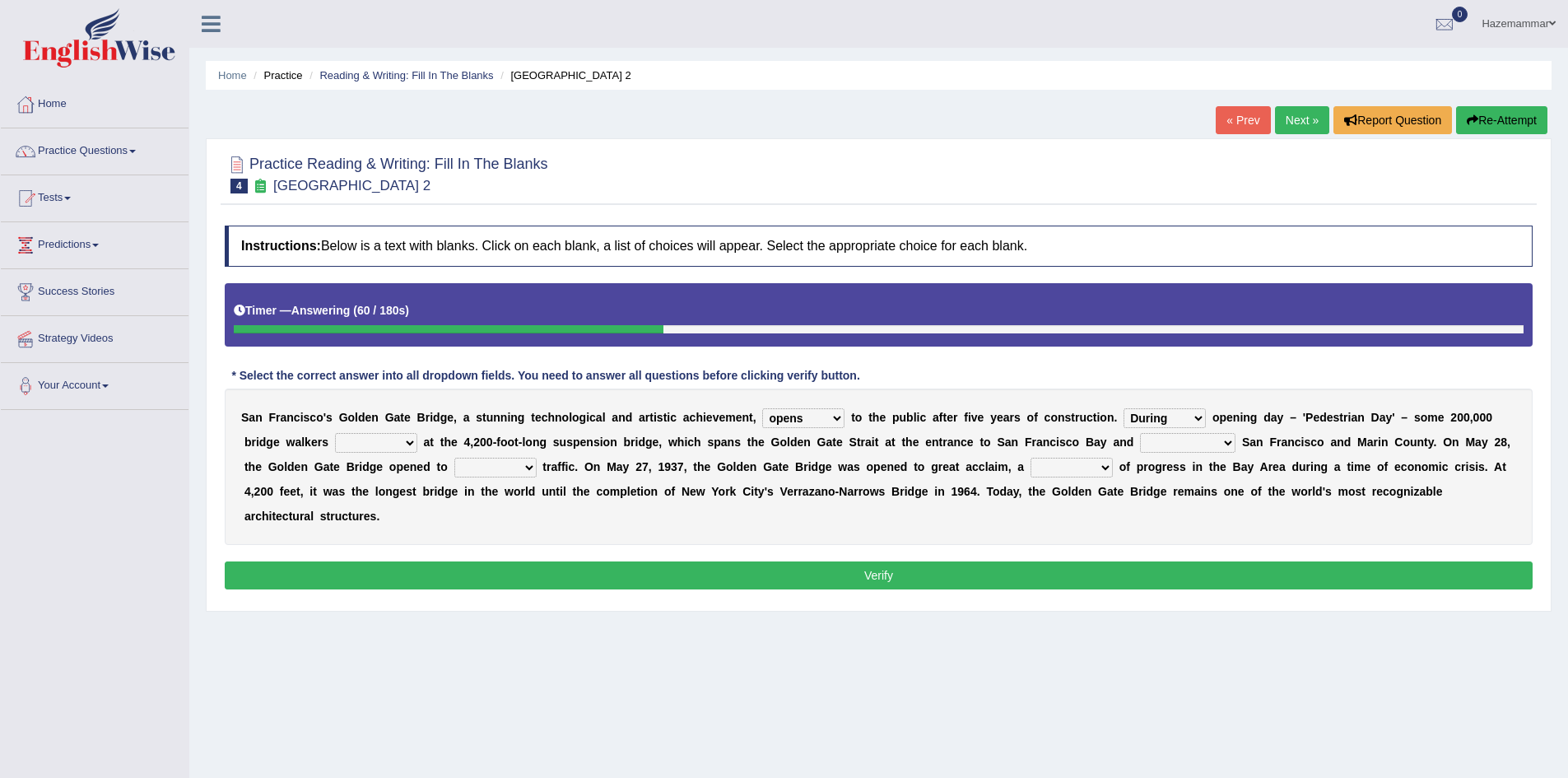
click at [1123, 408] on select "On During Since When" at bounding box center [1164, 418] width 82 height 20
click at [395, 444] on select "stationed looked marveled laughed" at bounding box center [376, 442] width 82 height 20
select select "stationed"
click at [335, 433] on select "stationed looked marveled laughed" at bounding box center [376, 442] width 82 height 20
click at [355, 438] on select "stationed looked marveled laughed" at bounding box center [376, 442] width 82 height 20
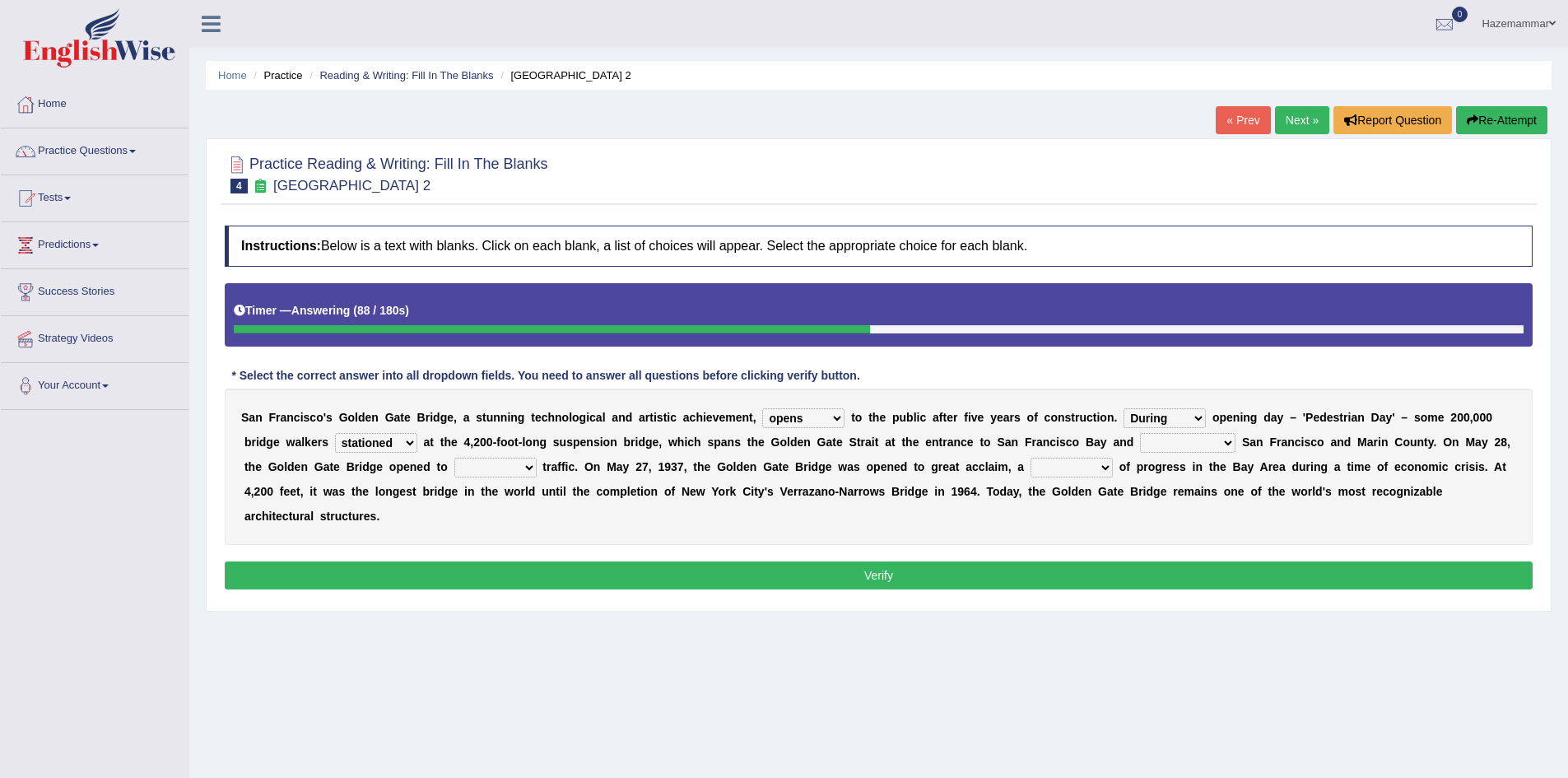
click at [1151, 435] on select "separates connects channels differentiates" at bounding box center [1188, 442] width 96 height 20
select select "connects"
click at [1140, 433] on select "separates connects channels differentiates" at bounding box center [1188, 442] width 96 height 20
click at [506, 467] on select "aquatic vehicular airborne watertight" at bounding box center [495, 467] width 82 height 20
select select "aquatic"
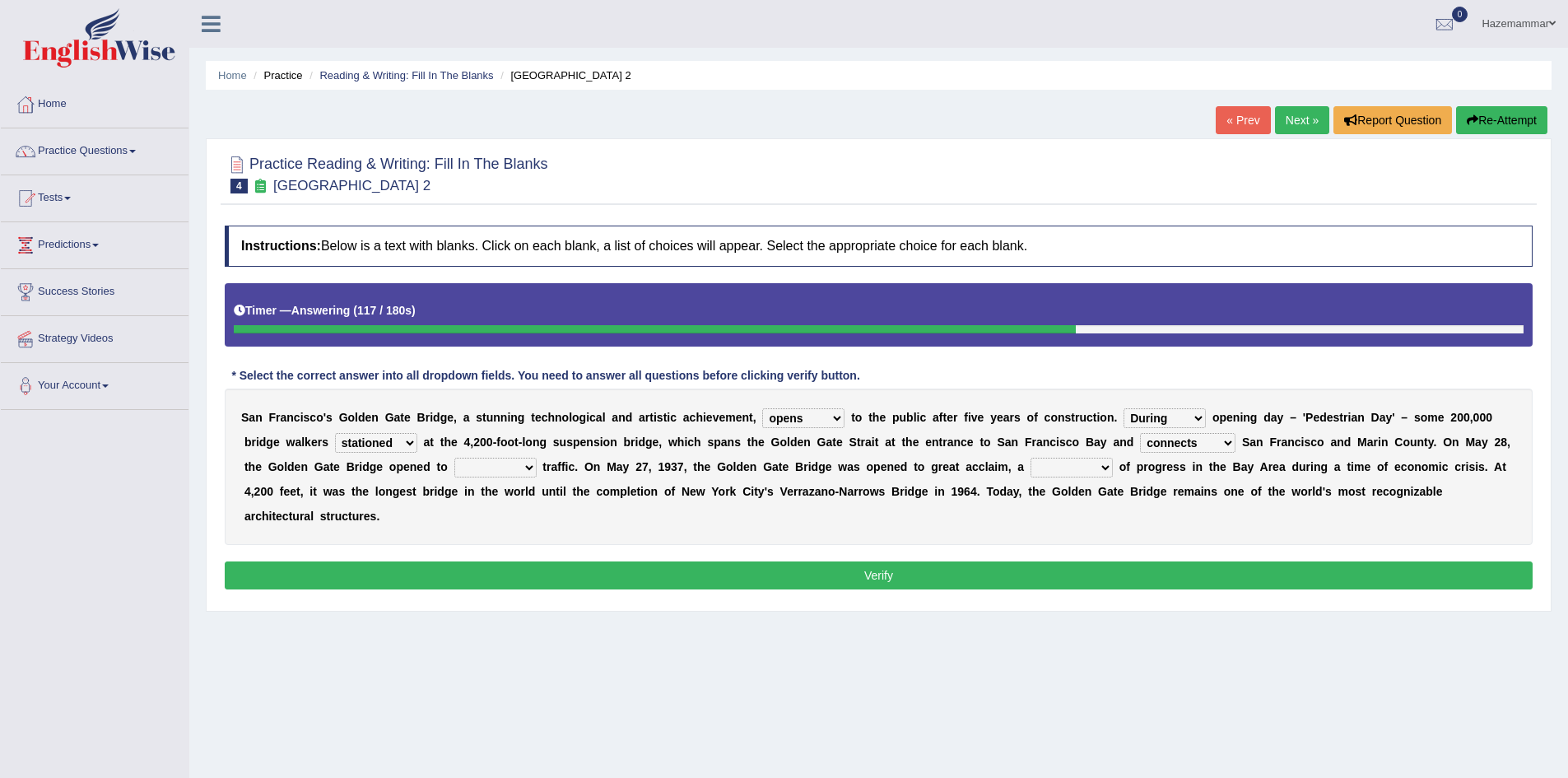
click at [454, 458] on select "aquatic vehicular airborne watertight" at bounding box center [495, 467] width 82 height 20
click at [1082, 465] on select "denial symbol technique yield" at bounding box center [1071, 467] width 82 height 20
select select "symbol"
click at [1030, 458] on select "denial symbol technique yield" at bounding box center [1071, 467] width 82 height 20
click at [402, 447] on select "stationed looked marveled laughed" at bounding box center [376, 442] width 82 height 20
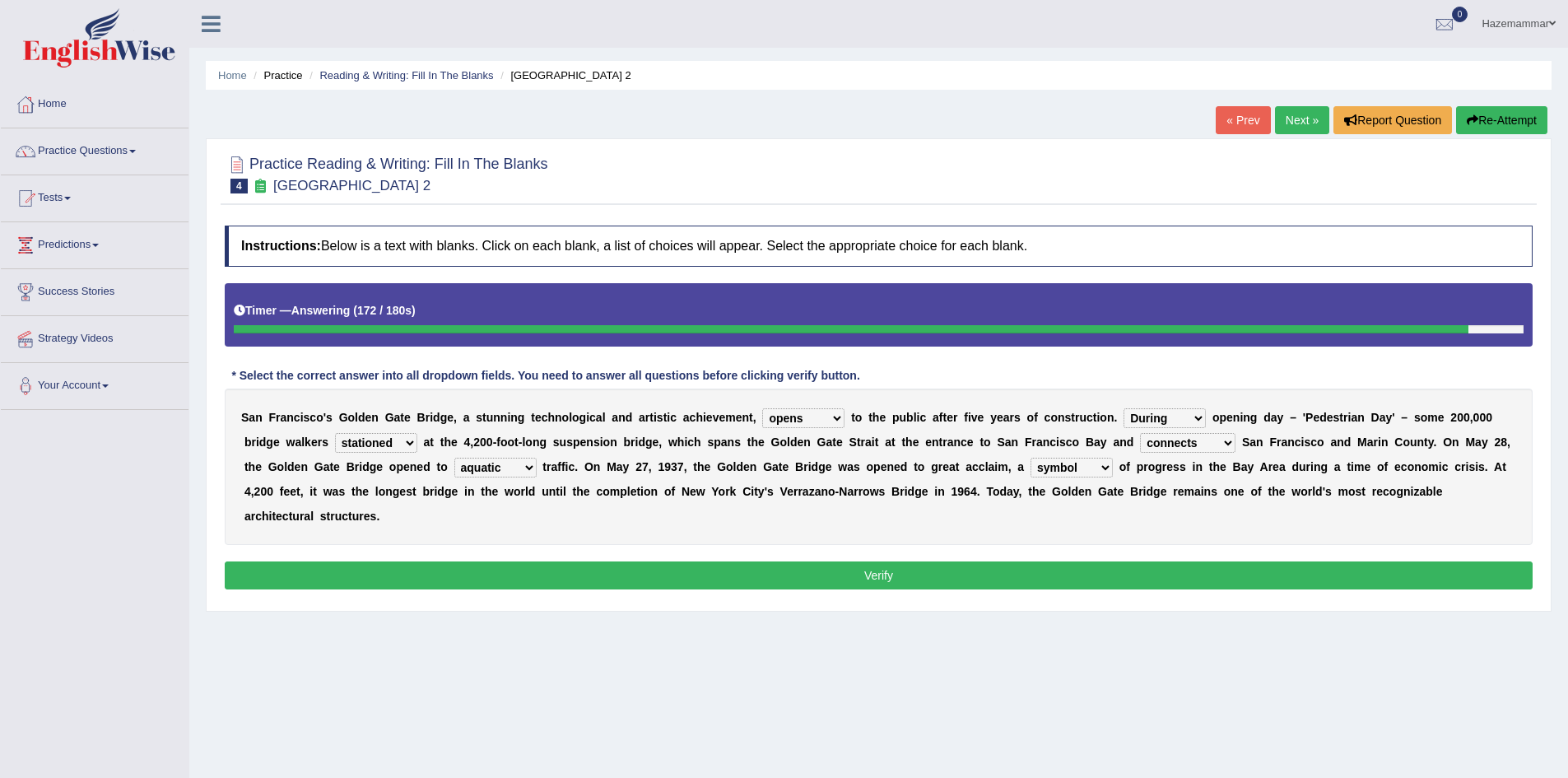
select select "looked"
click at [335, 433] on select "stationed looked marveled laughed" at bounding box center [376, 442] width 82 height 20
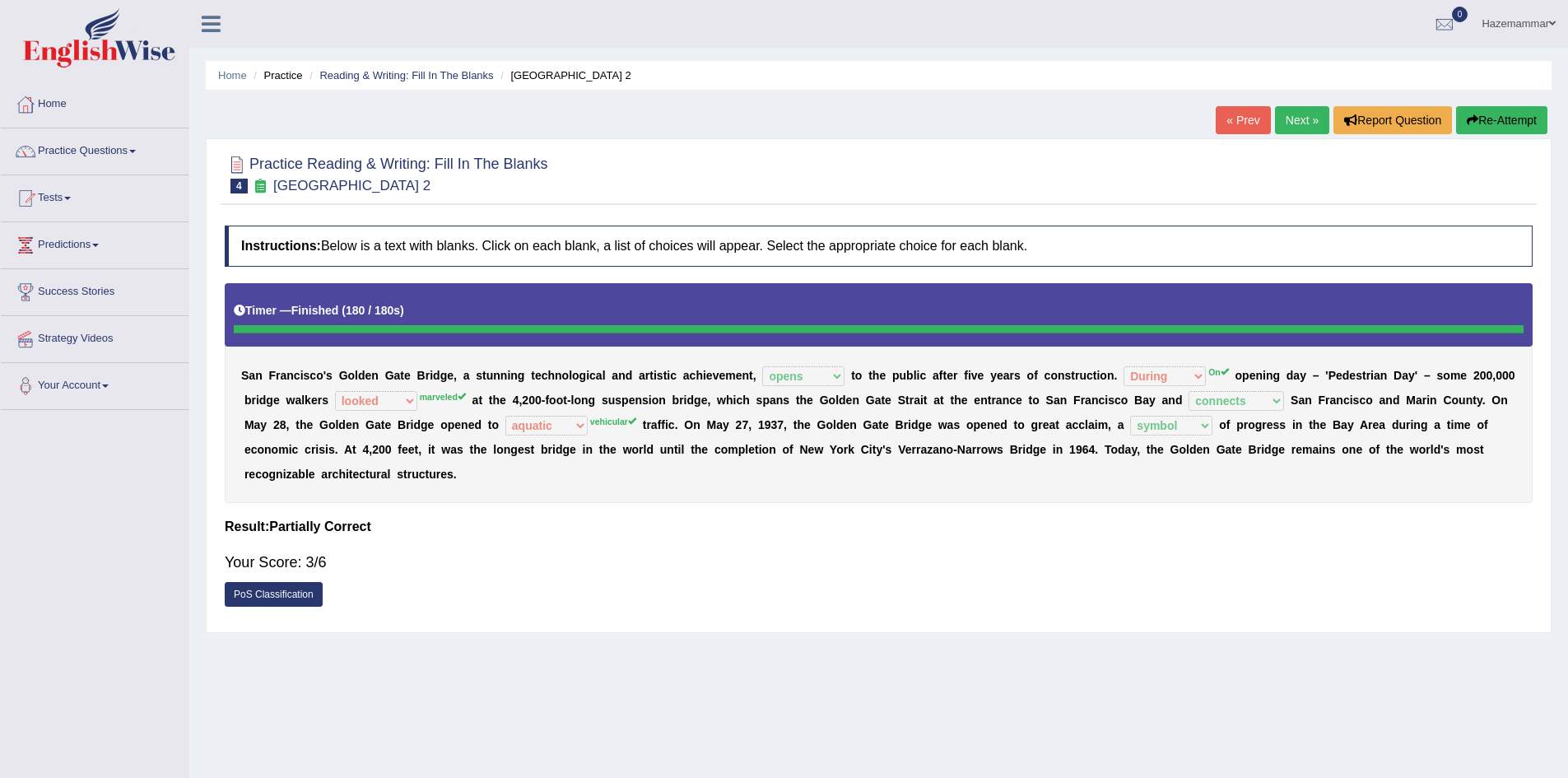
click at [1297, 119] on link "Next »" at bounding box center [1303, 120] width 55 height 28
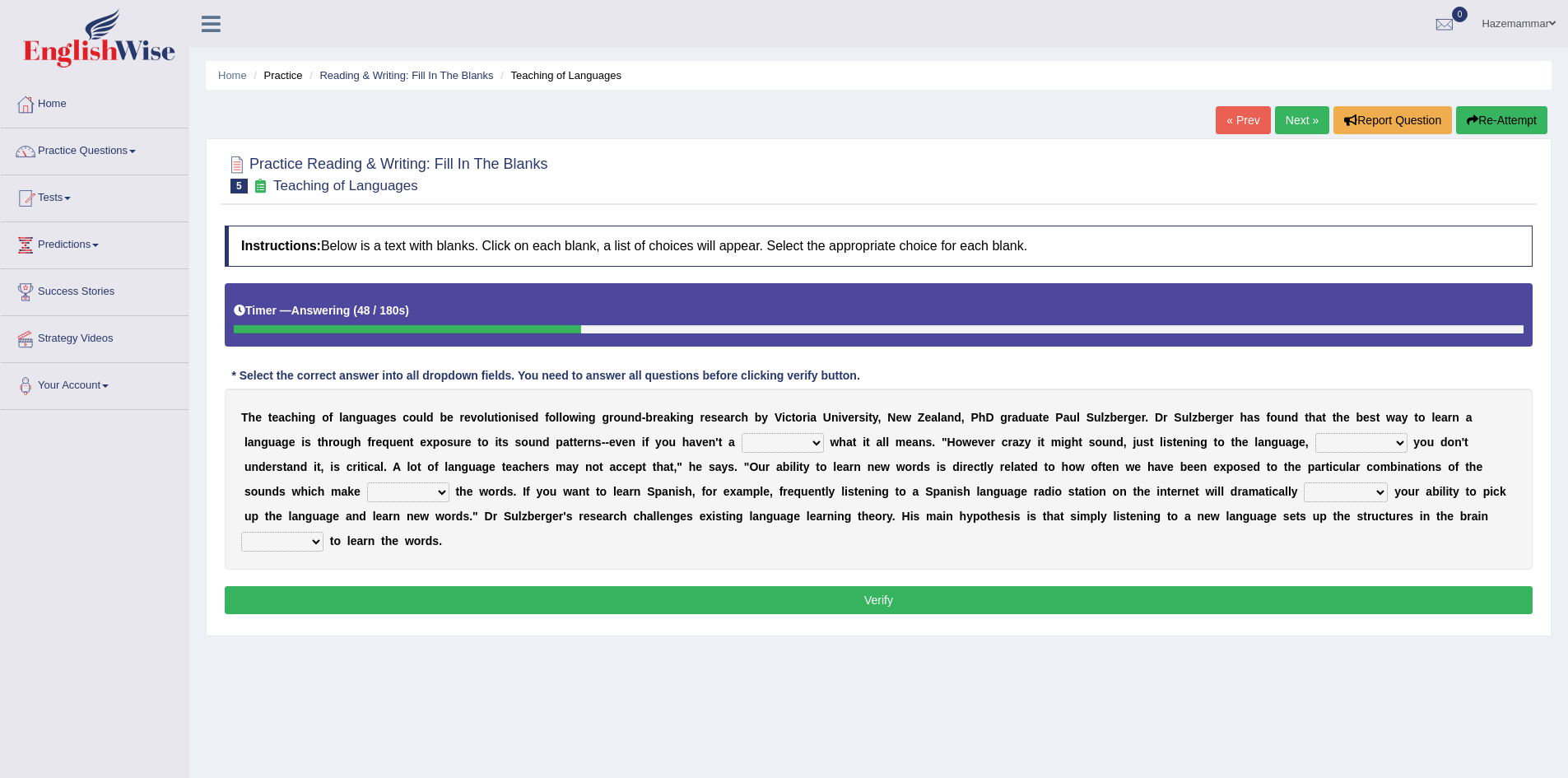
click at [796, 442] on select "dew claw clue due" at bounding box center [783, 442] width 82 height 20
select select "clue"
click at [742, 433] on select "dew claw clue due" at bounding box center [783, 442] width 82 height 20
click at [1363, 440] on select "but also all together even though if so" at bounding box center [1361, 442] width 92 height 20
select select "even though"
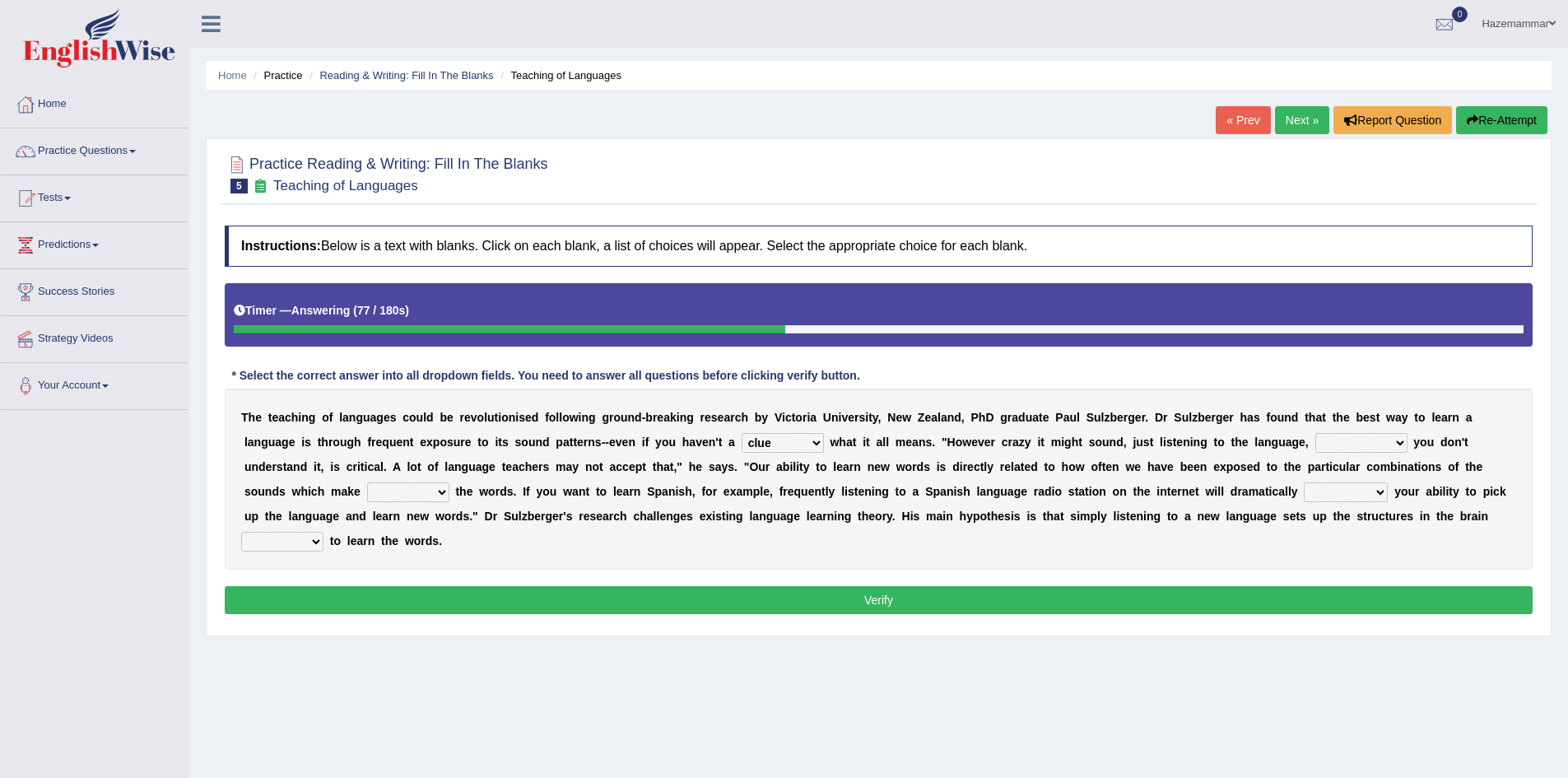
click at [1315, 433] on select "but also all together even though if so" at bounding box center [1361, 442] width 92 height 20
click at [414, 488] on select "down up of on" at bounding box center [408, 492] width 82 height 20
select select "up"
click at [367, 483] on select "down up of on" at bounding box center [408, 492] width 82 height 20
drag, startPoint x: 1284, startPoint y: 530, endPoint x: 975, endPoint y: 539, distance: 309.1
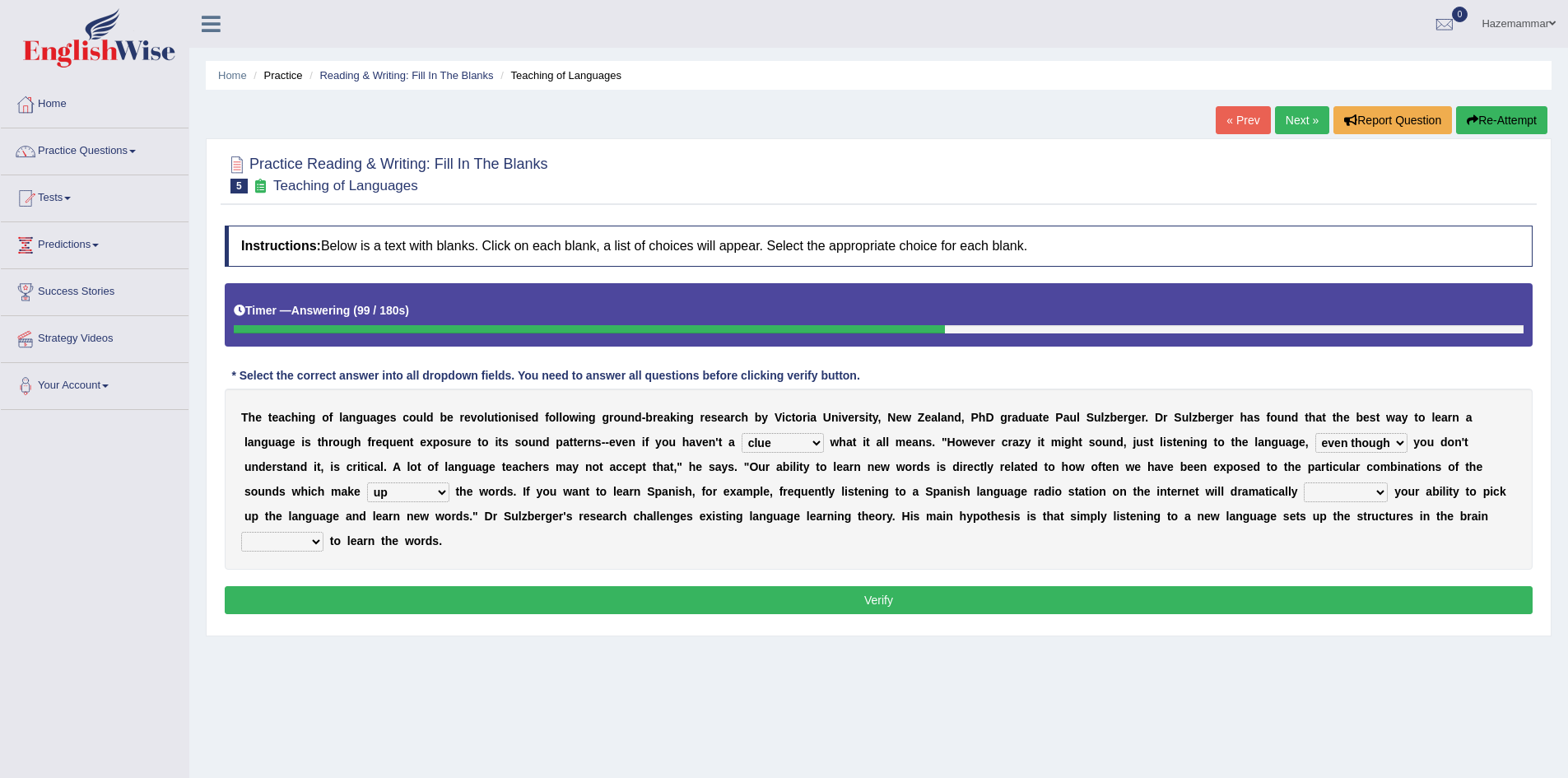
click at [975, 539] on div "T h e t e a c h i n g o f l a n g u a g e s c o u l d b e r e v o l u t i o n i…" at bounding box center [878, 479] width 1308 height 181
click at [1369, 495] on select "evaluate exaggerate describe boost" at bounding box center [1345, 492] width 84 height 20
click at [1303, 483] on select "evaluate exaggerate describe boost" at bounding box center [1345, 492] width 84 height 20
click at [1345, 488] on select "evaluate exaggerate describe boost" at bounding box center [1345, 492] width 84 height 20
select select "boost"
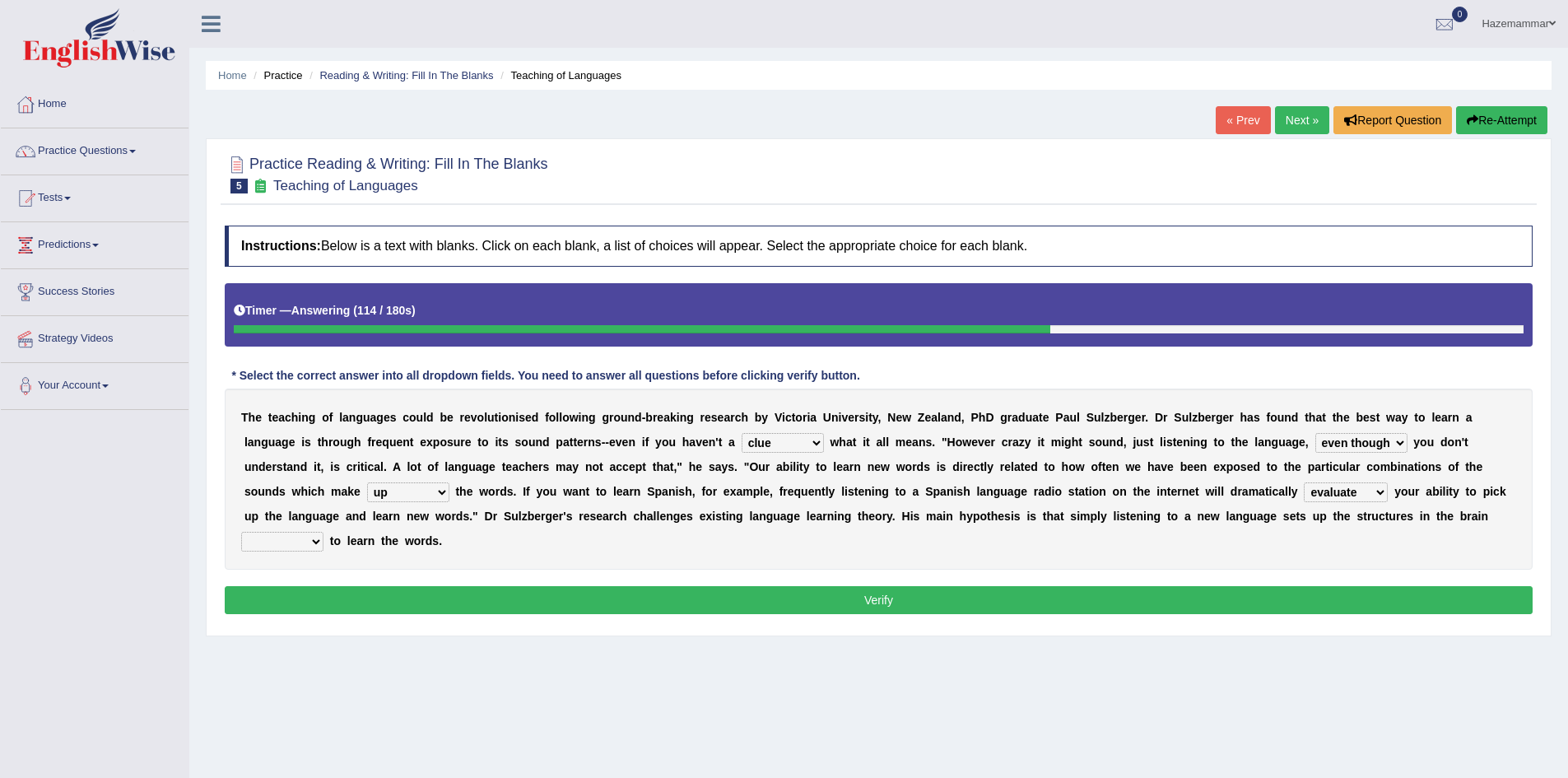
click at [1303, 483] on select "evaluate exaggerate describe boost" at bounding box center [1345, 492] width 84 height 20
click at [291, 540] on select "requiring required directed to require" at bounding box center [283, 541] width 82 height 20
select select "required"
click at [242, 532] on select "requiring required directed to require" at bounding box center [283, 541] width 82 height 20
click at [446, 491] on select "down up of on" at bounding box center [408, 492] width 82 height 20
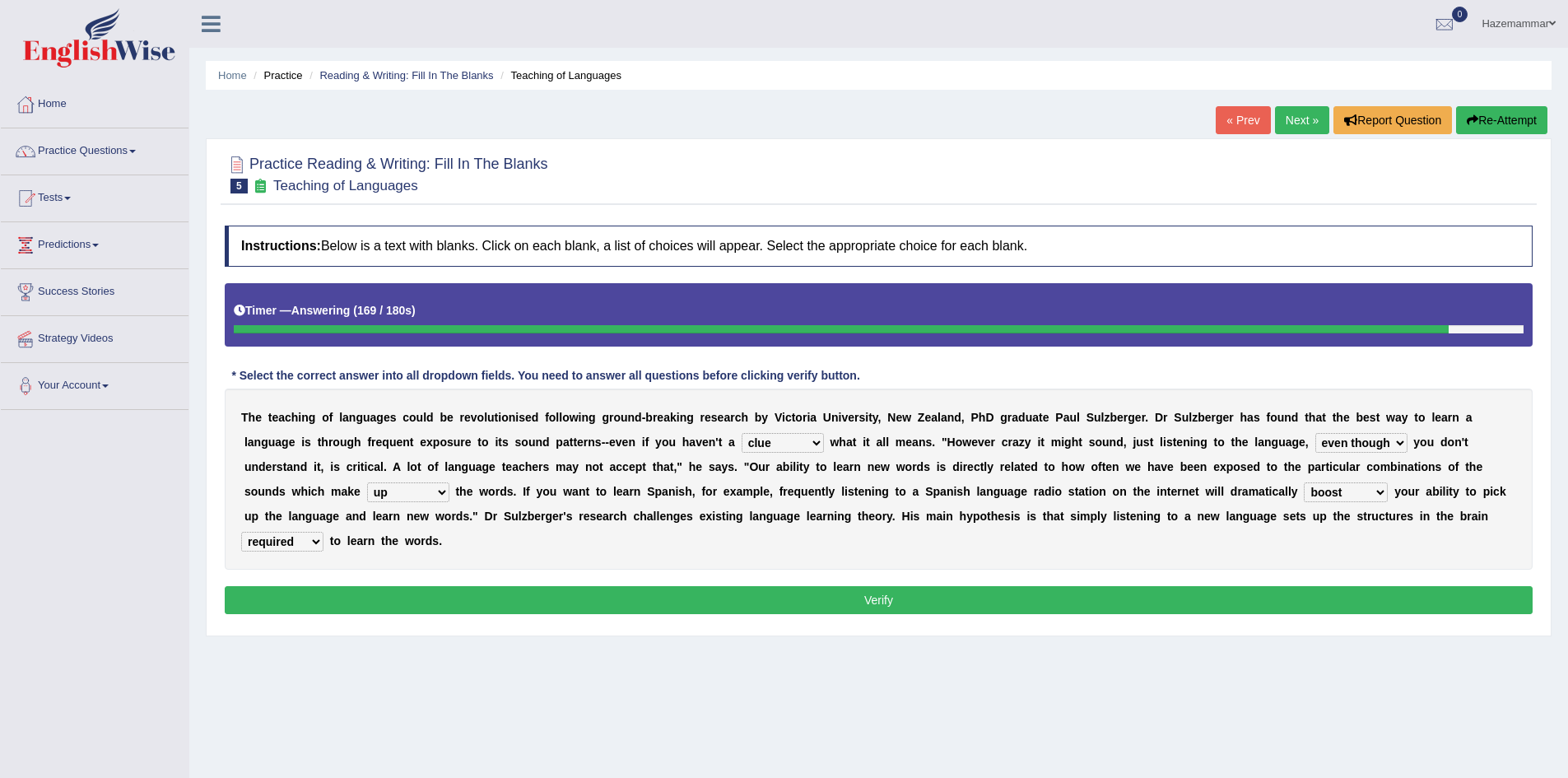
click at [555, 530] on div "T h e t e a c h i n g o f l a n g u a g e s c o u l d b e r e v o l u t i o n i…" at bounding box center [878, 479] width 1308 height 181
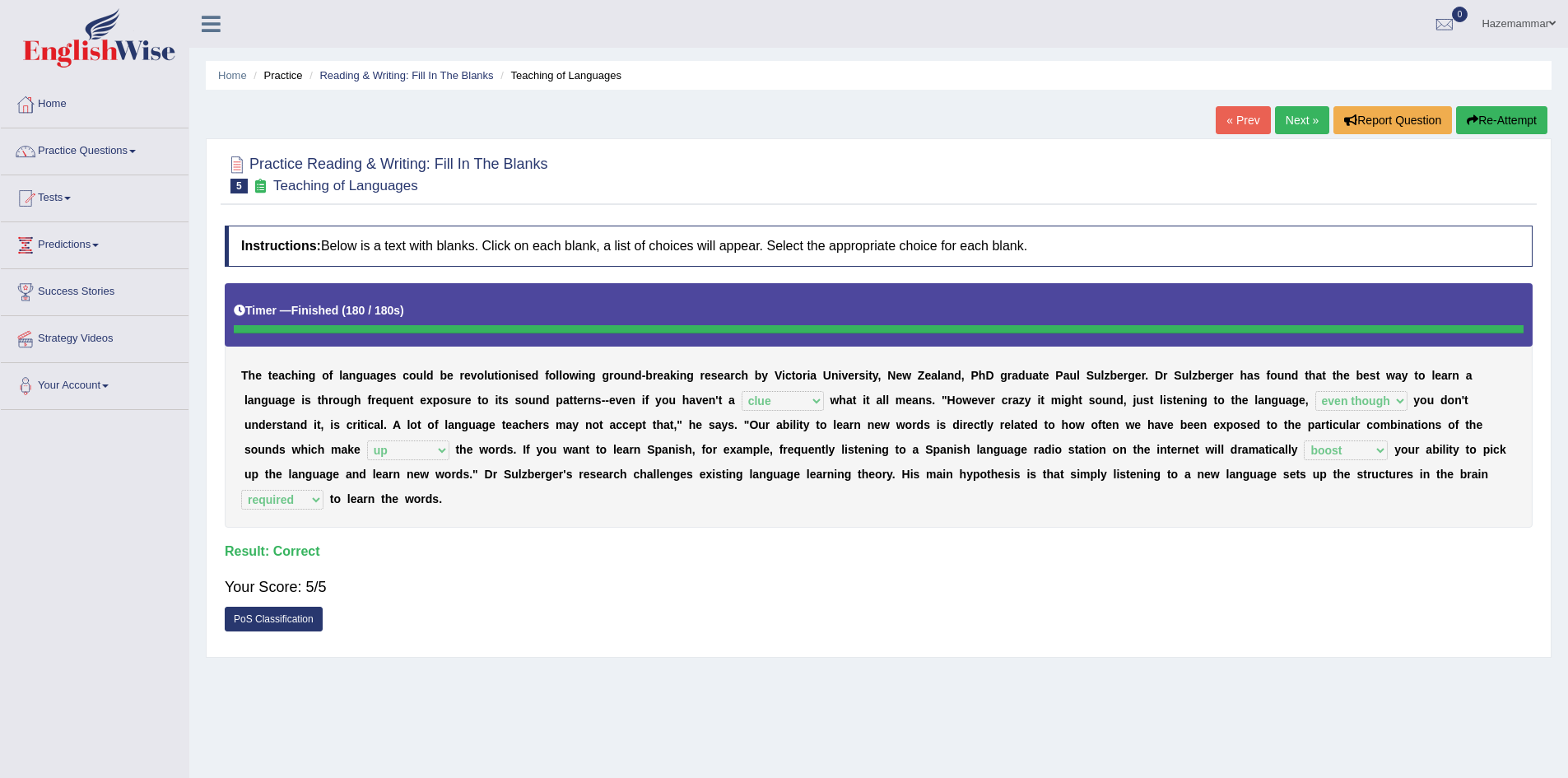
click at [1285, 121] on link "Next »" at bounding box center [1303, 120] width 55 height 28
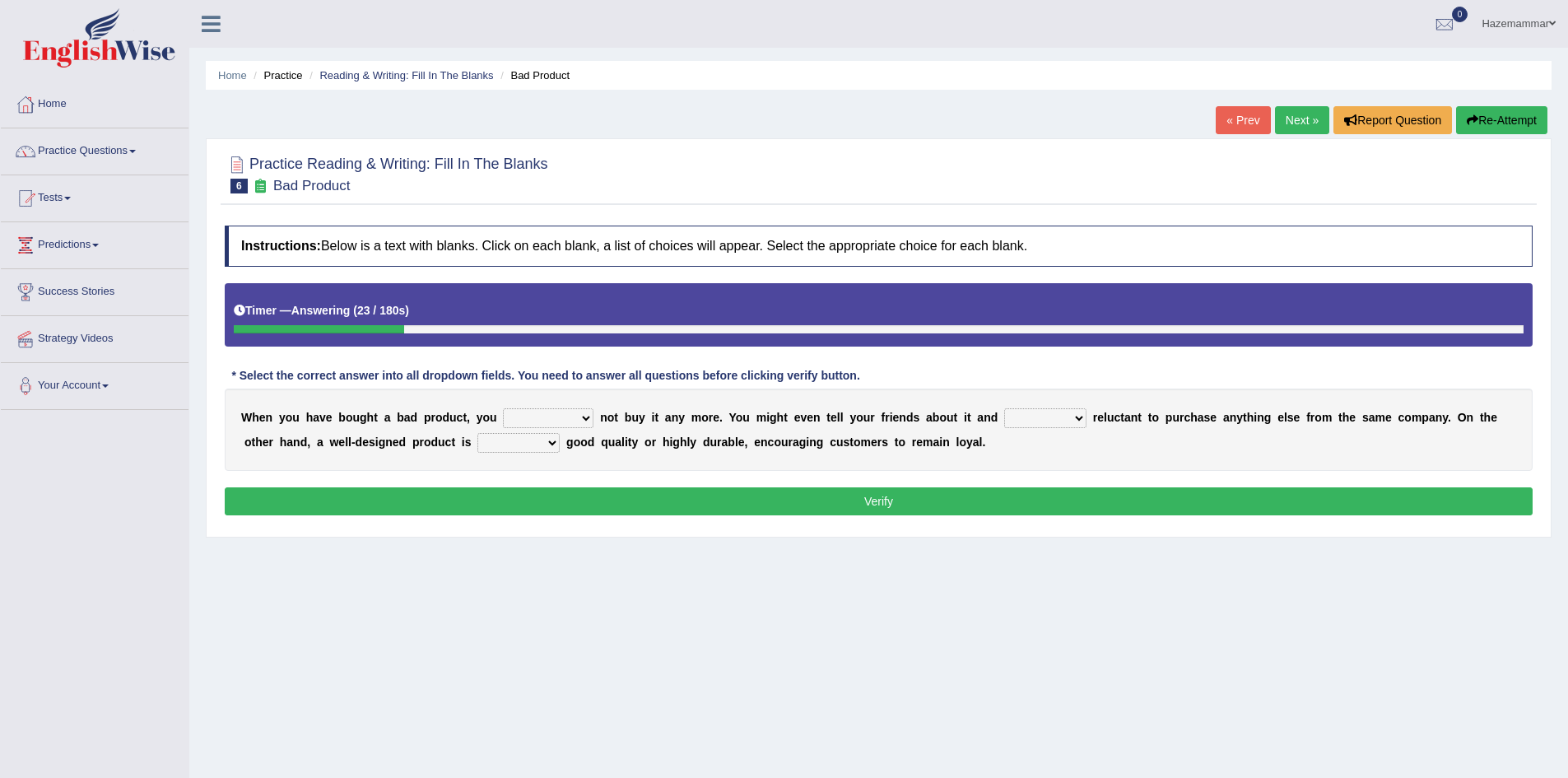
click at [545, 419] on select "would have should have should" at bounding box center [548, 418] width 90 height 20
select select "would"
click at [503, 408] on select "would have should have should" at bounding box center [548, 418] width 90 height 20
click at [1052, 416] on select "is are be being" at bounding box center [1045, 418] width 82 height 20
select select "be"
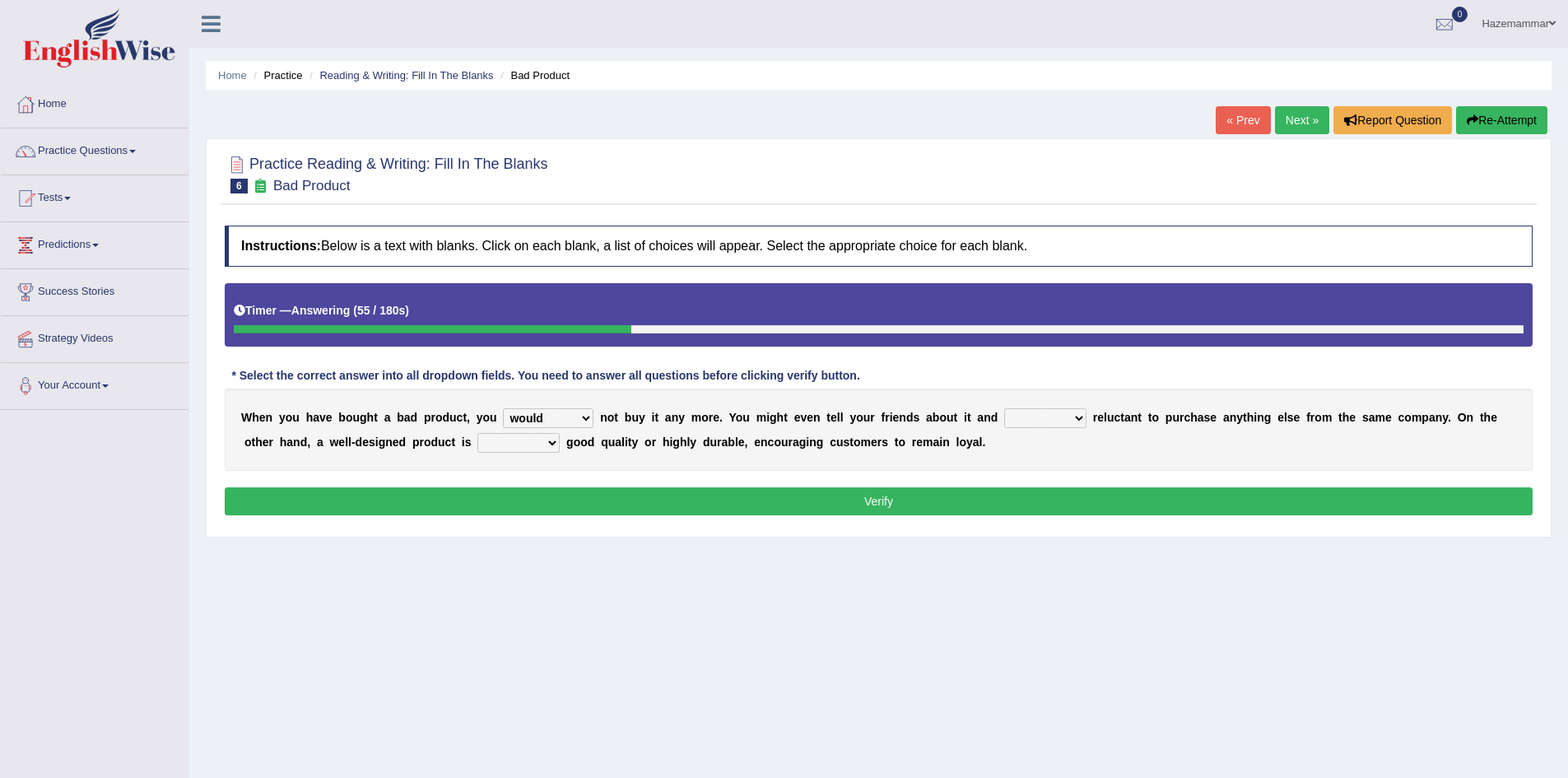
click at [1004, 408] on select "is are be being" at bounding box center [1045, 418] width 82 height 20
click at [541, 450] on select "both also neither either" at bounding box center [518, 442] width 82 height 20
select select "either"
click at [477, 433] on select "both also neither either" at bounding box center [518, 442] width 82 height 20
click at [505, 446] on select "both also neither either" at bounding box center [518, 442] width 82 height 20
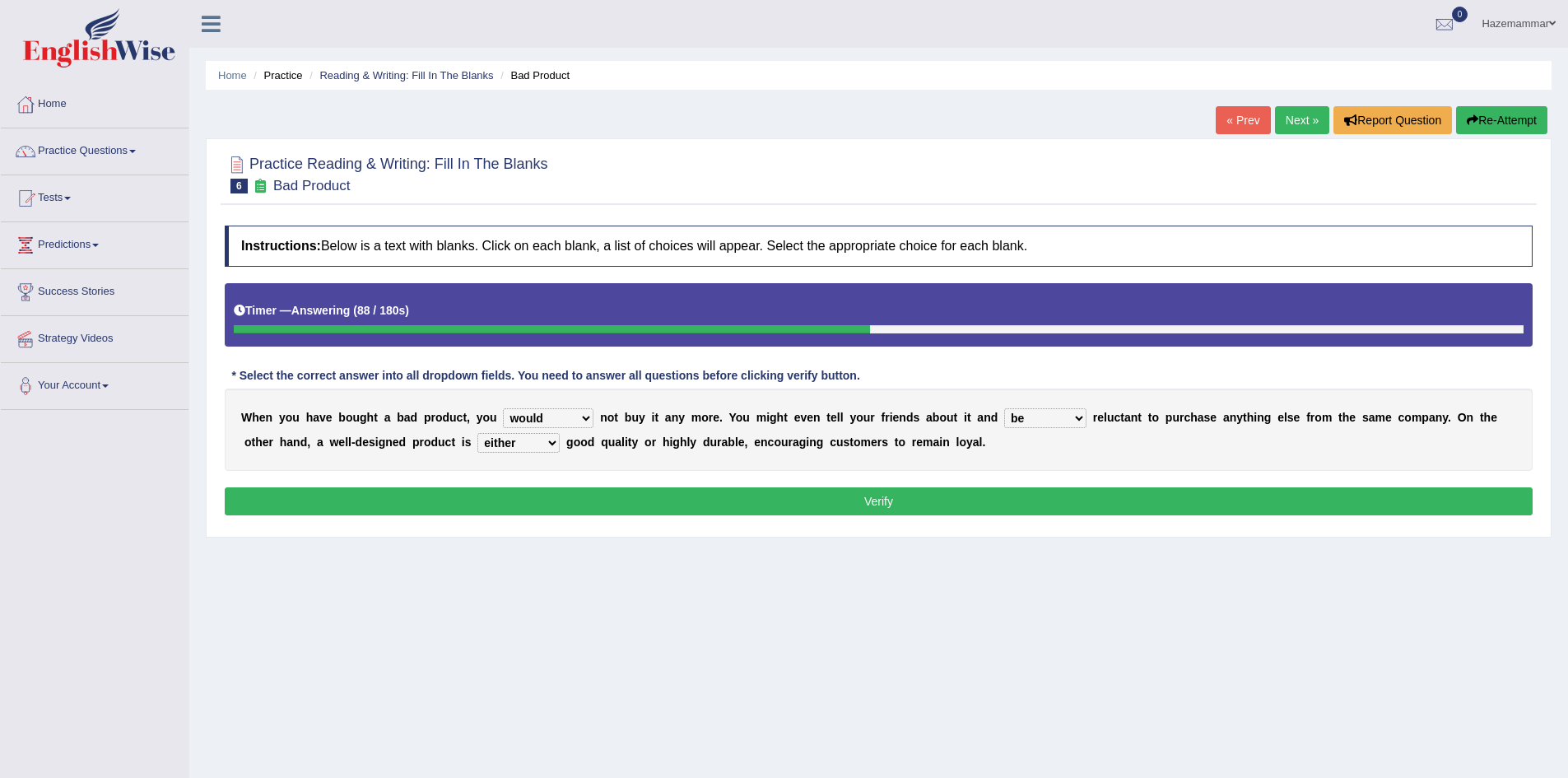
click at [549, 419] on select "would have should have should" at bounding box center [548, 418] width 90 height 20
click at [1065, 417] on select "is are be being" at bounding box center [1045, 418] width 82 height 20
click at [559, 423] on select "would have should have should" at bounding box center [548, 418] width 90 height 20
click at [503, 408] on select "would have should have should" at bounding box center [548, 418] width 90 height 20
click at [876, 500] on button "Verify" at bounding box center [878, 501] width 1308 height 28
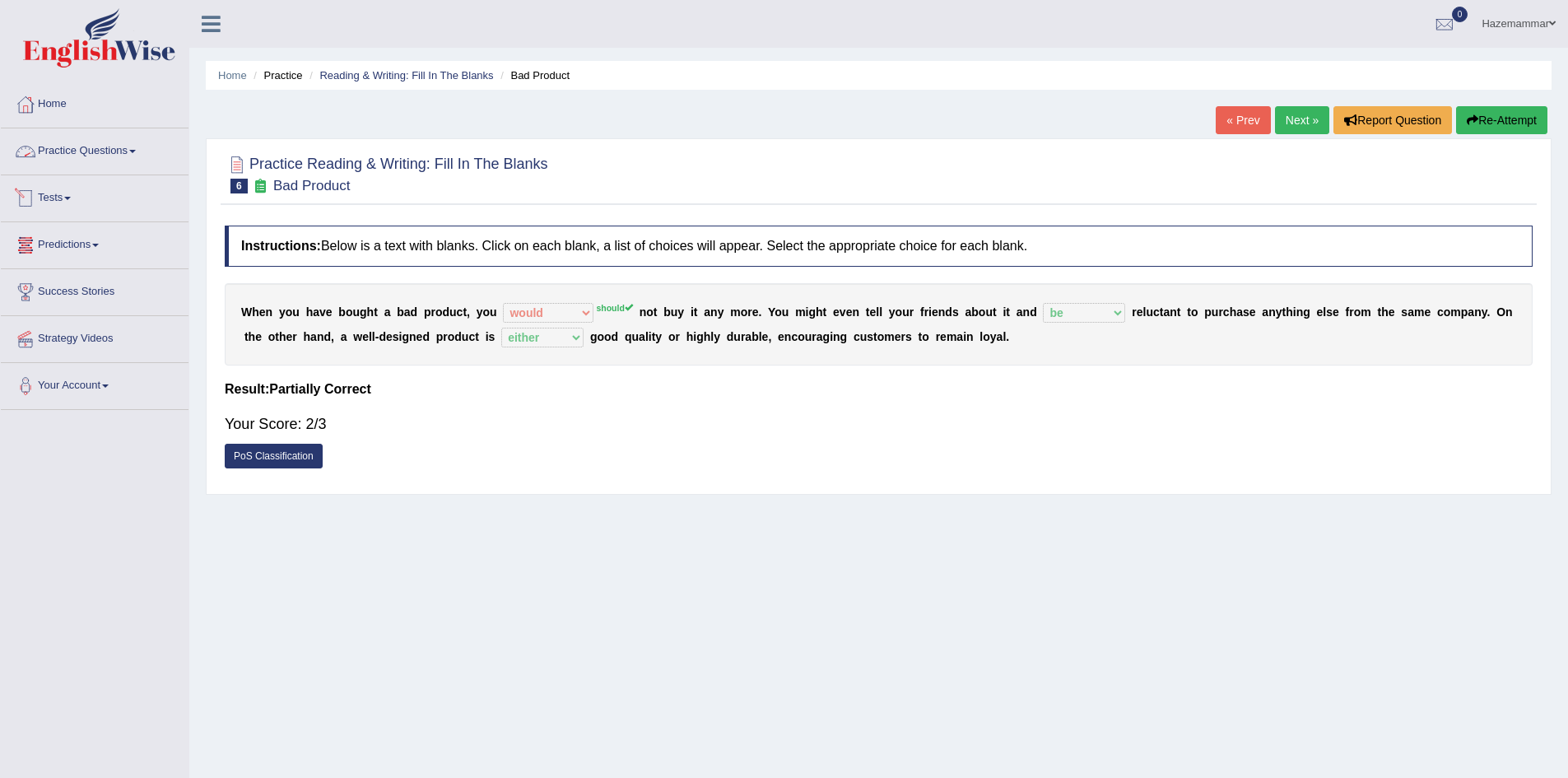
click at [78, 162] on link "Practice Questions" at bounding box center [95, 149] width 188 height 41
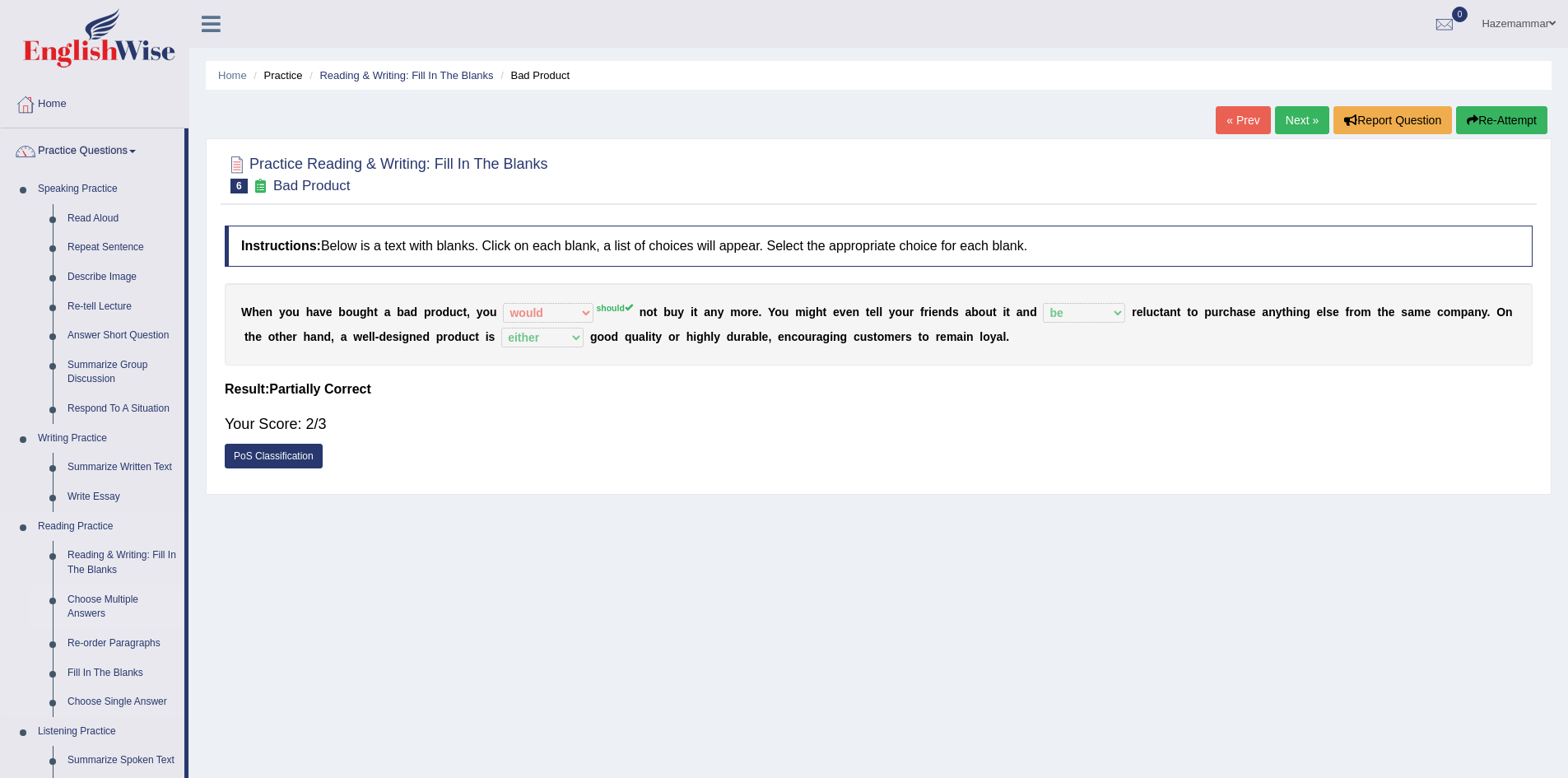
click at [86, 610] on link "Choose Multiple Answers" at bounding box center [122, 607] width 125 height 44
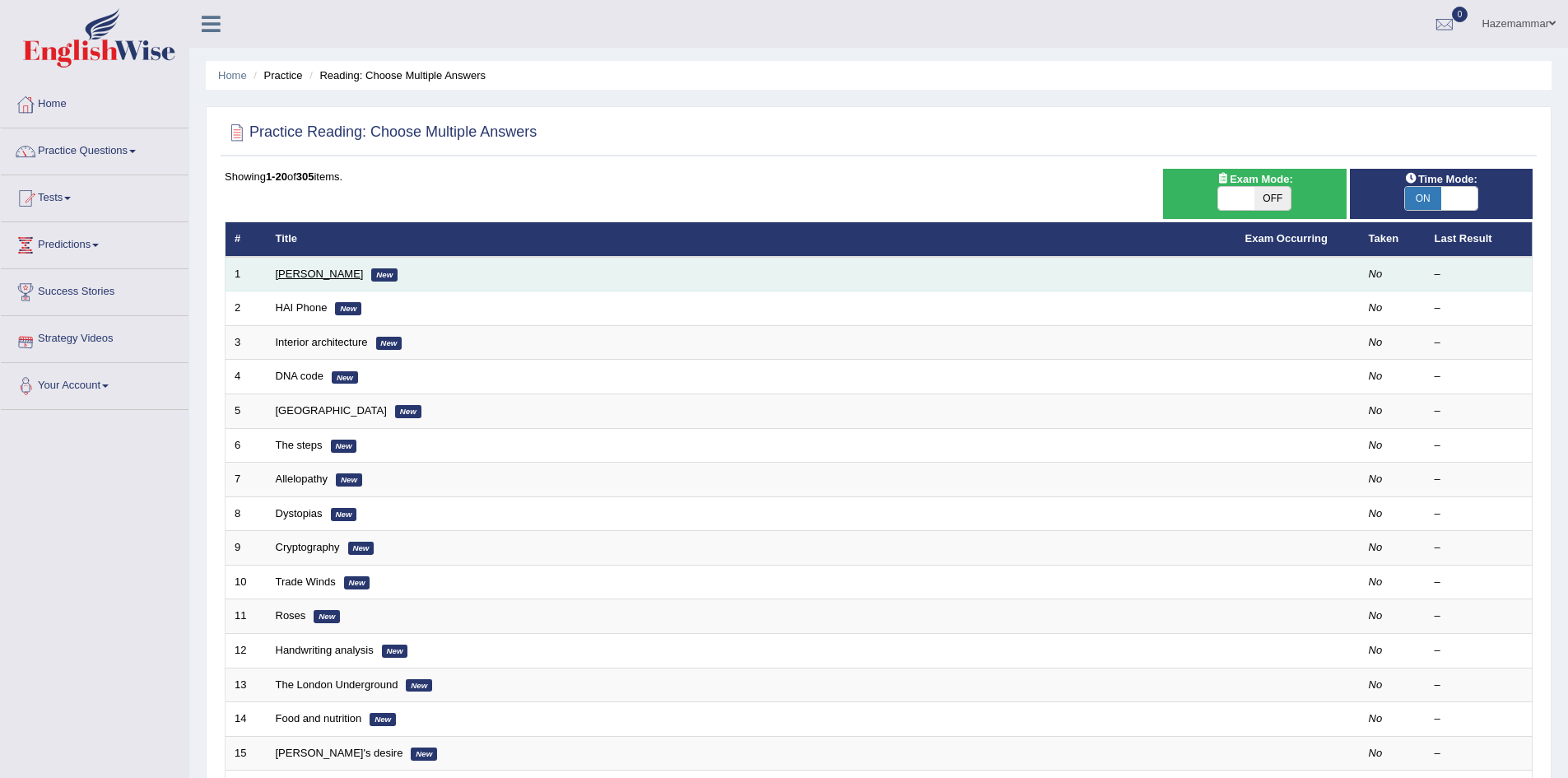
click at [304, 272] on link "[PERSON_NAME]" at bounding box center [319, 273] width 88 height 12
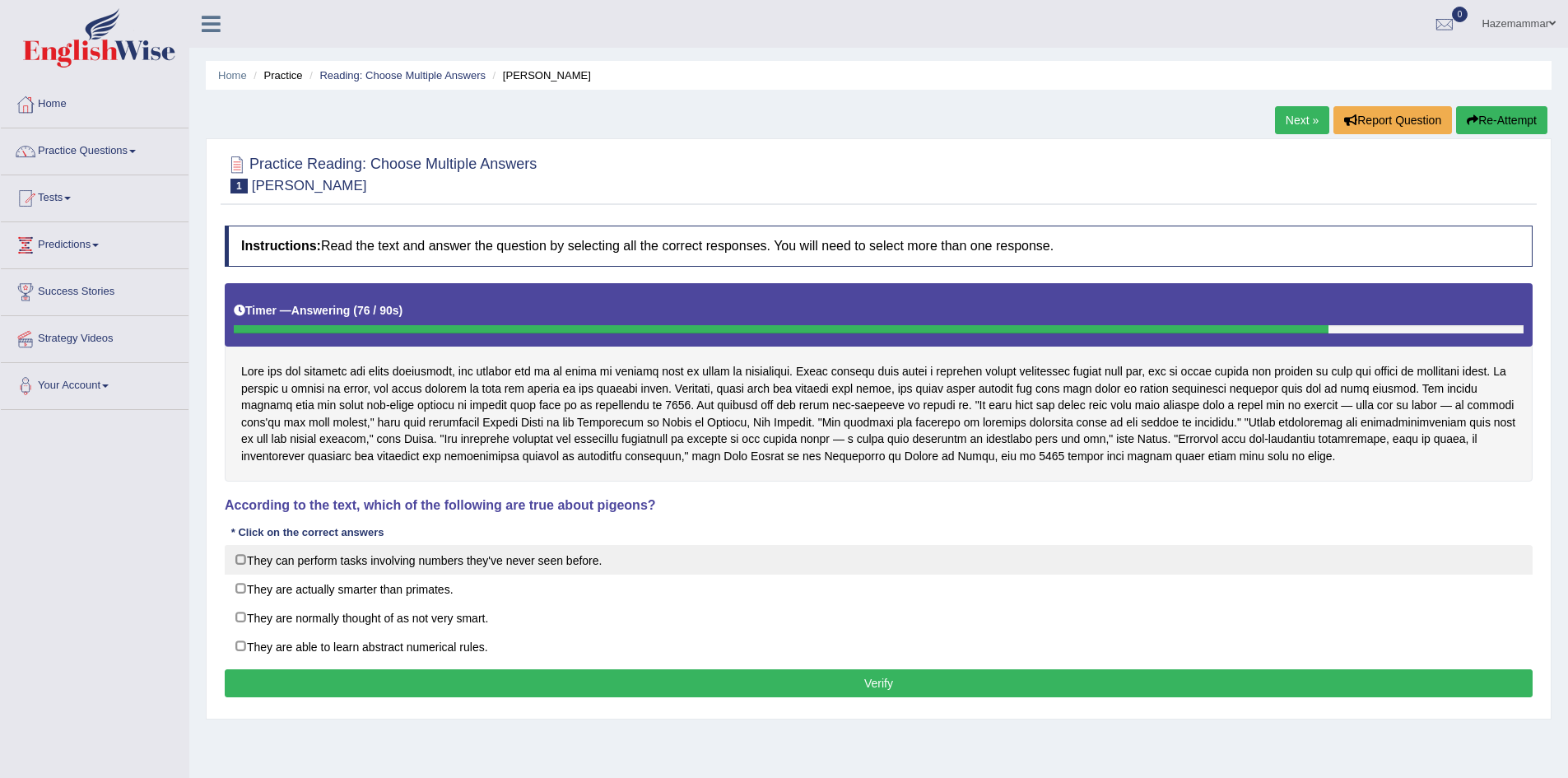
click at [244, 559] on label "They can perform tasks involving numbers they've never seen before." at bounding box center [878, 559] width 1308 height 30
checkbox input "true"
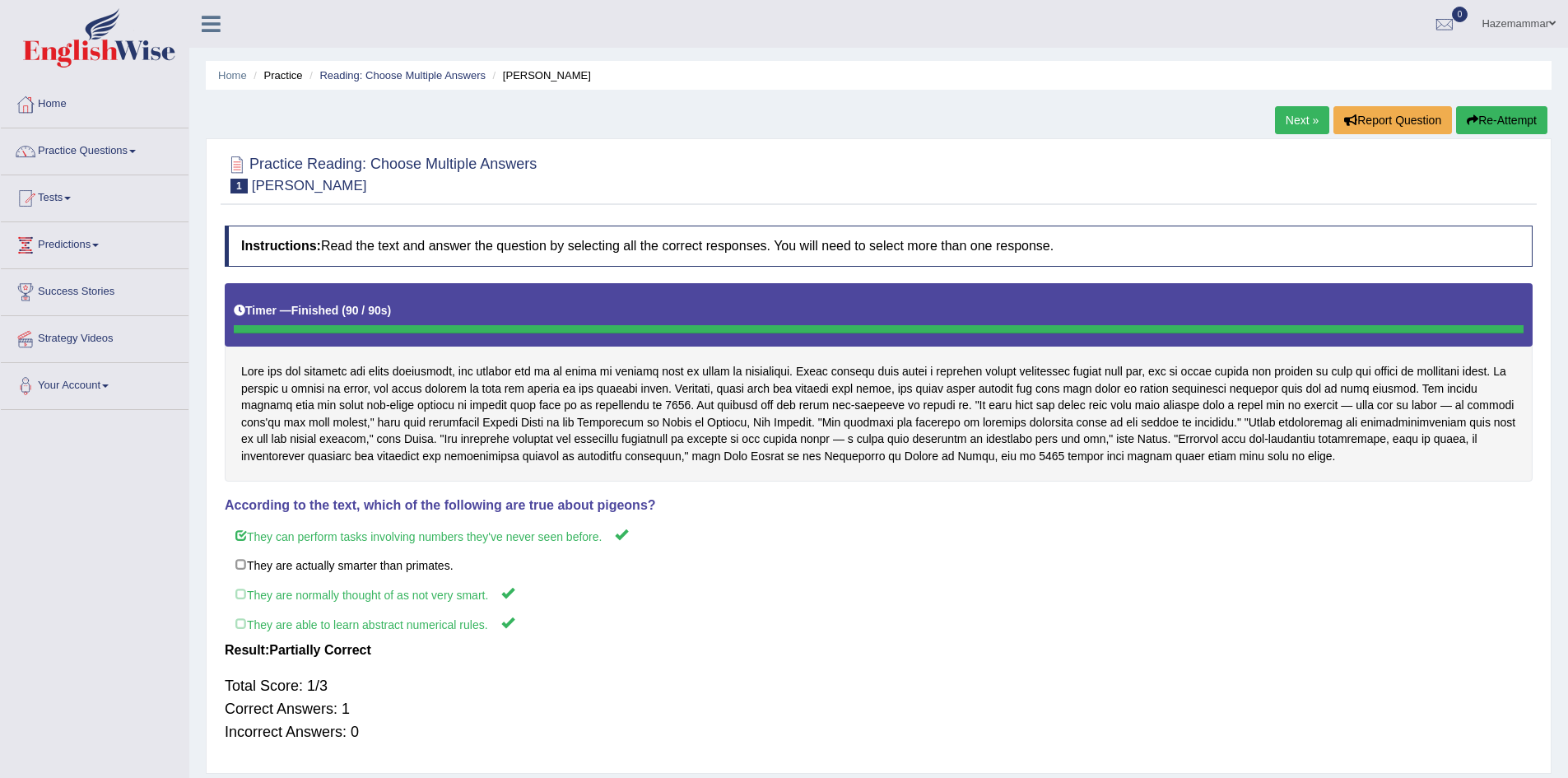
click at [1297, 122] on link "Next »" at bounding box center [1303, 120] width 55 height 28
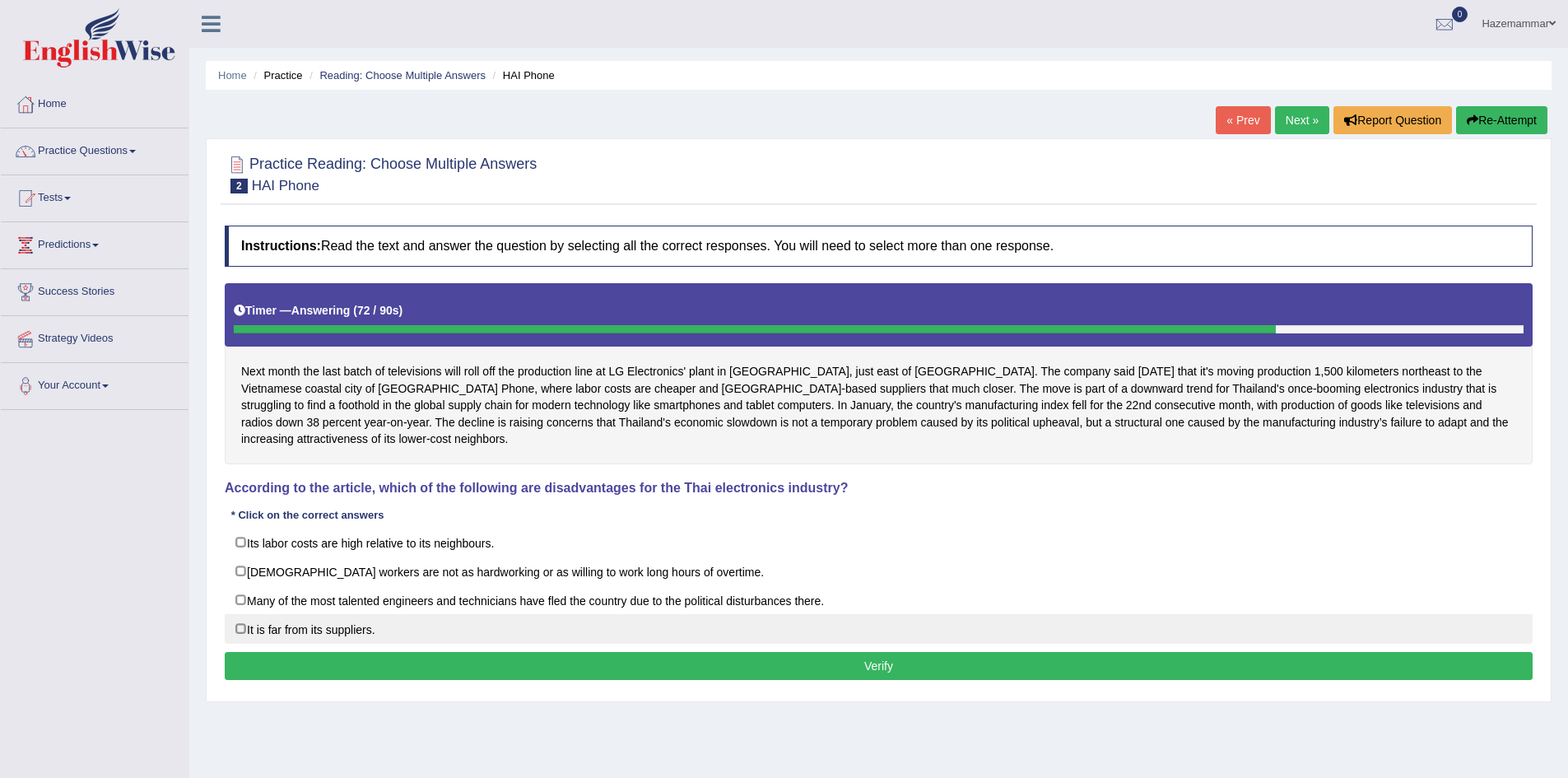
click at [328, 614] on label "It is far from its suppliers." at bounding box center [878, 629] width 1308 height 30
checkbox input "true"
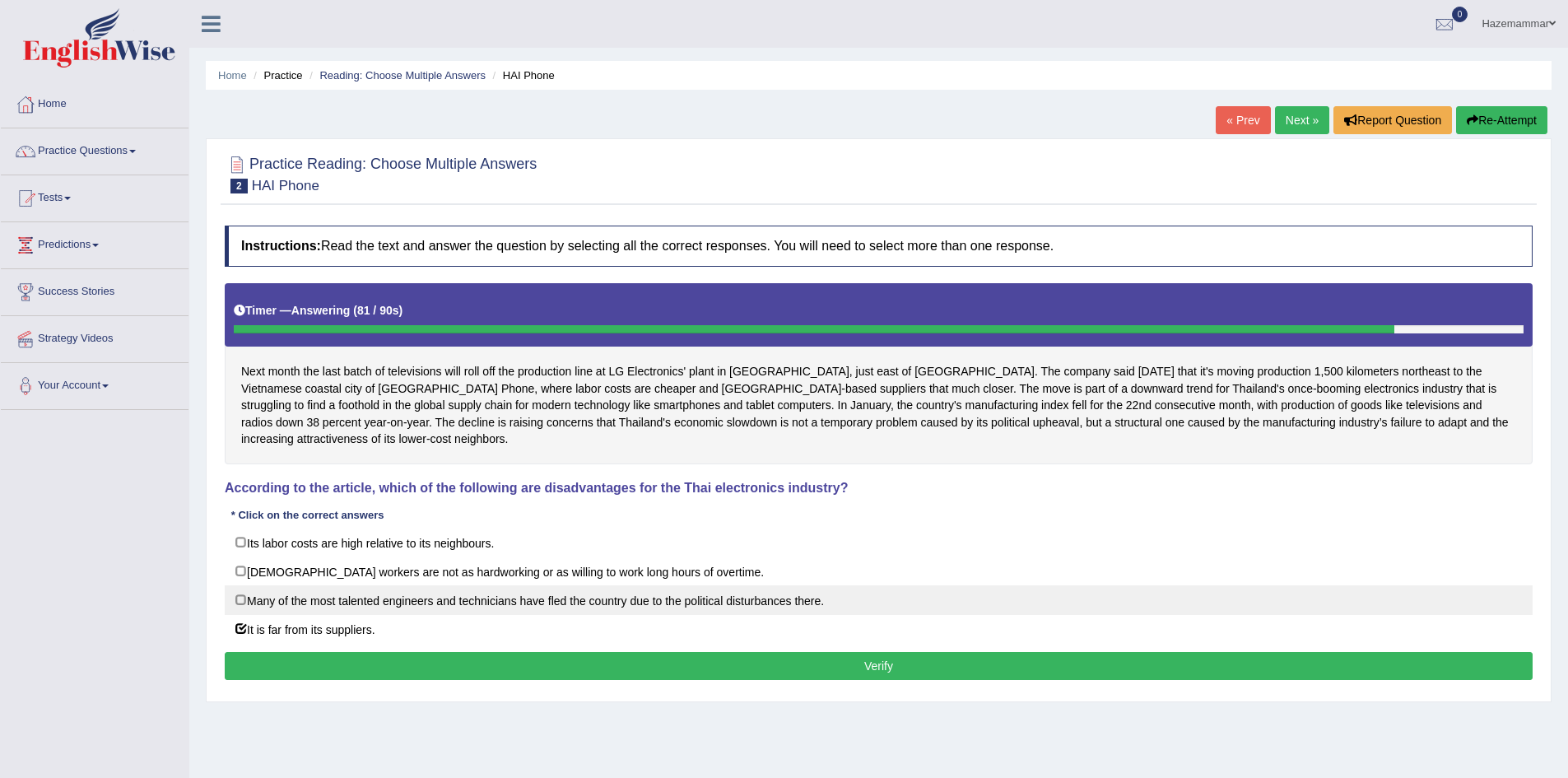
click at [327, 588] on label "Many of the most talented engineers and technicians have fled the country due t…" at bounding box center [878, 600] width 1308 height 30
checkbox input "true"
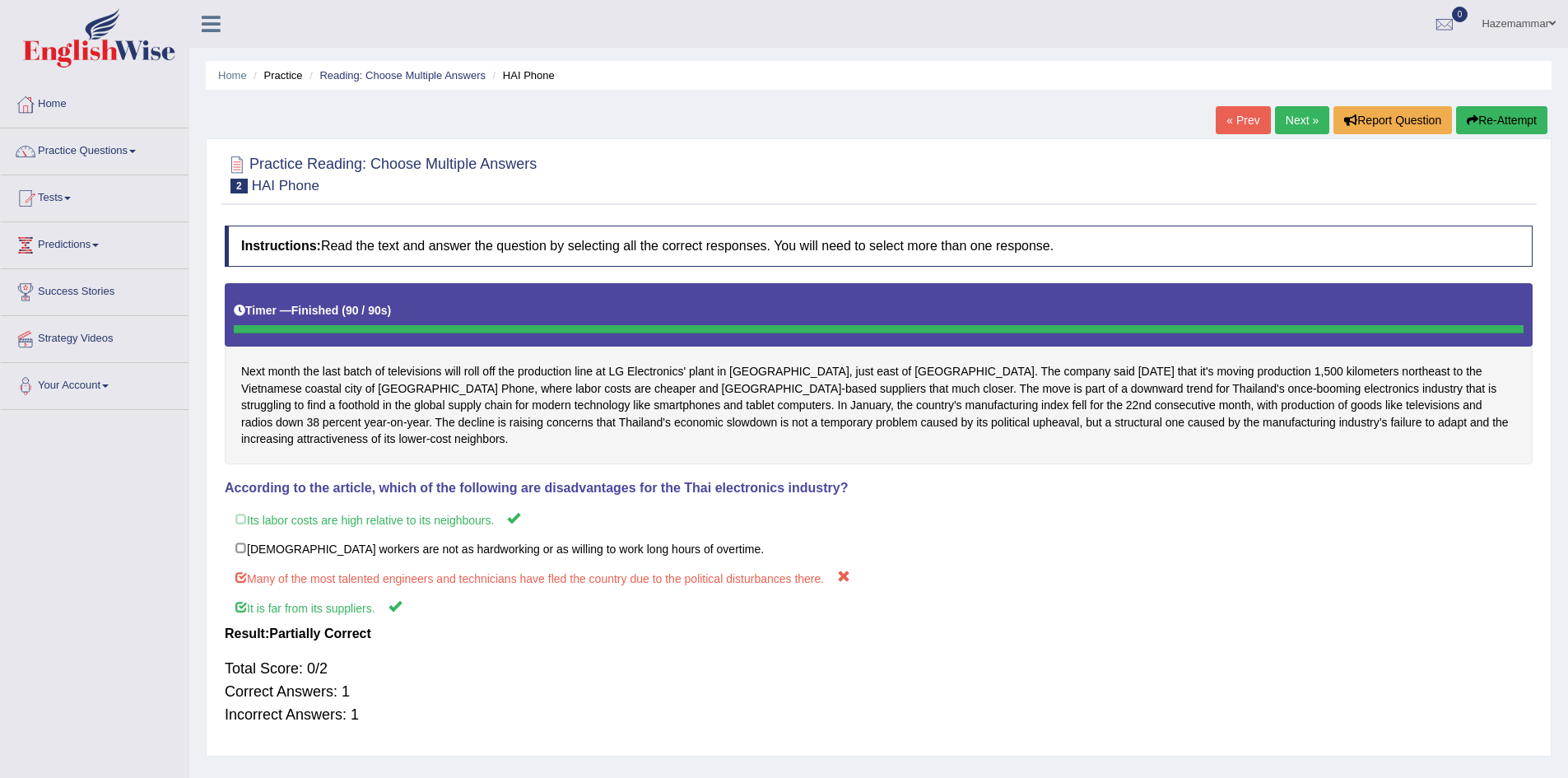
click at [1299, 114] on link "Next »" at bounding box center [1303, 120] width 55 height 28
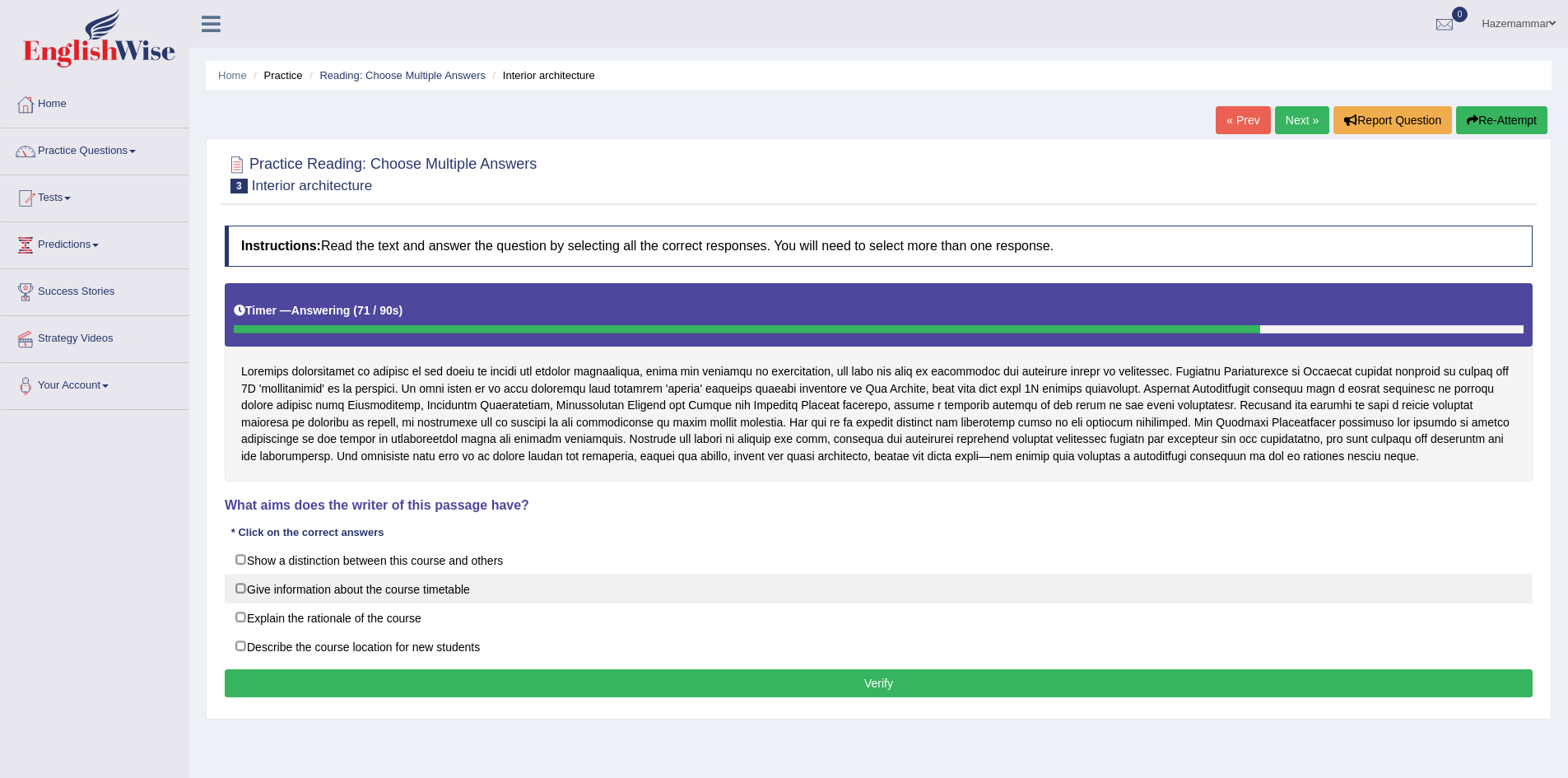
click at [331, 591] on label "Give information about the course timetable" at bounding box center [878, 588] width 1308 height 30
checkbox input "true"
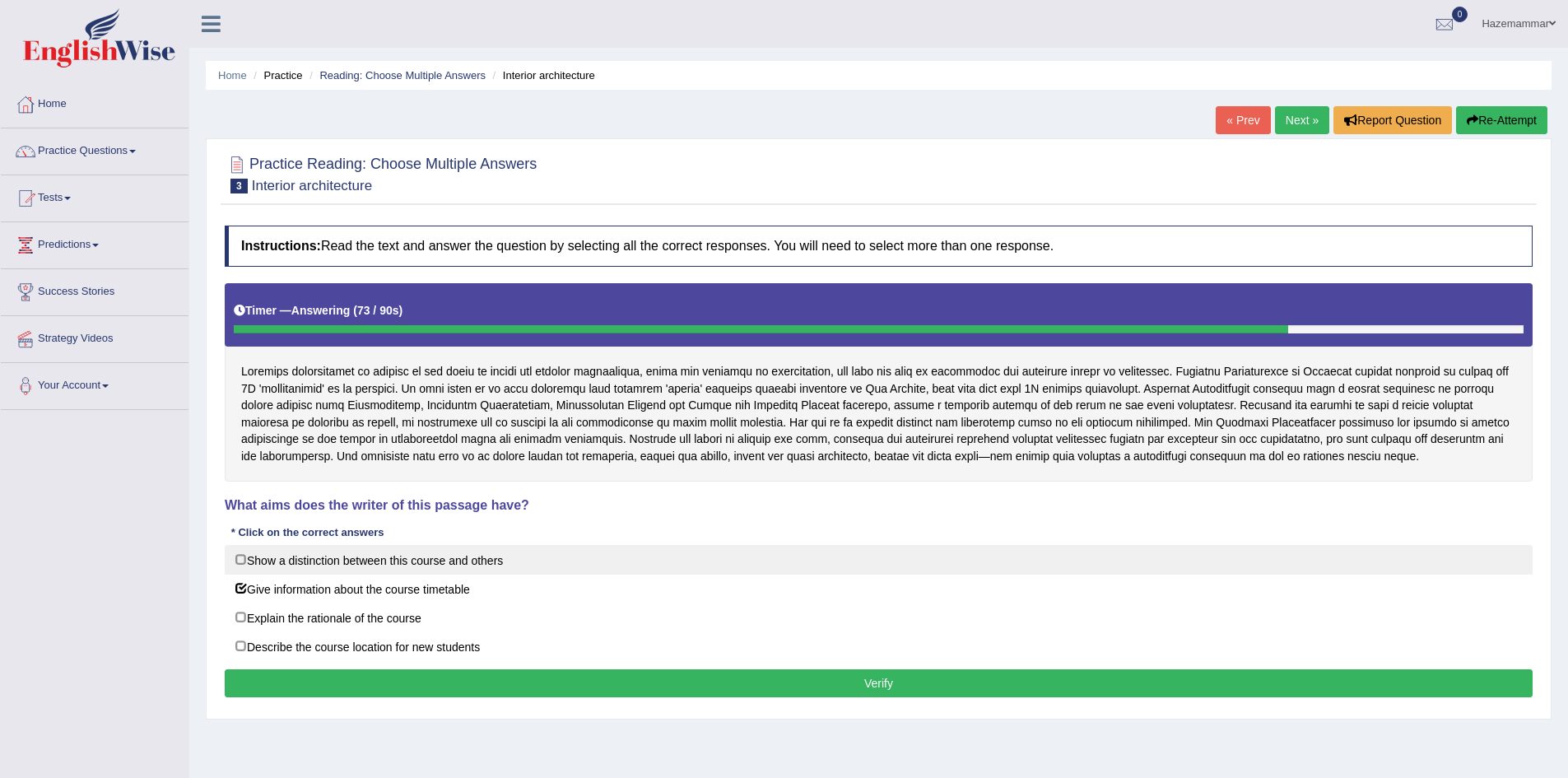
click at [404, 553] on label "Show a distinction between this course and others" at bounding box center [878, 559] width 1308 height 30
checkbox input "true"
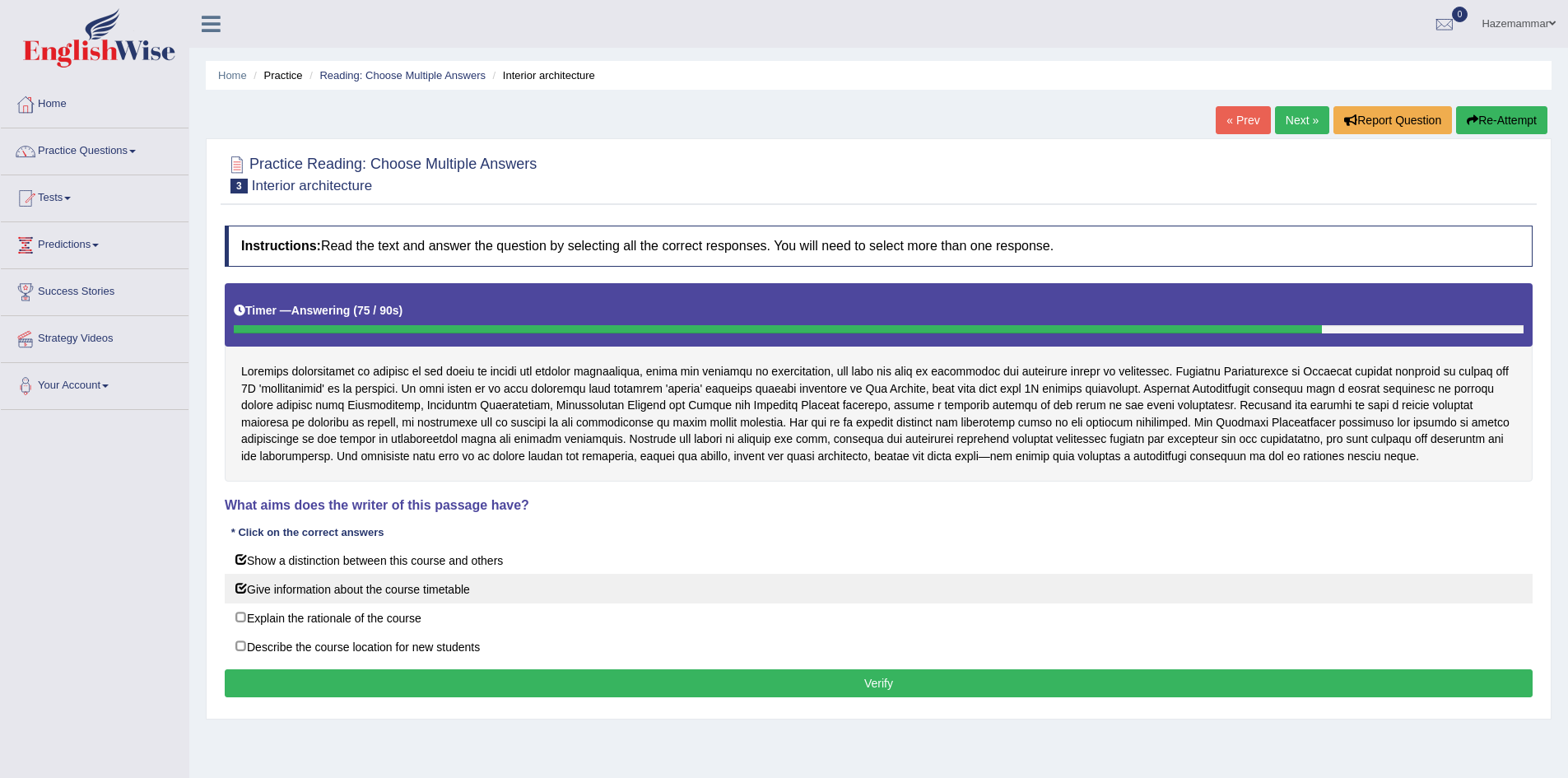
click at [307, 588] on label "Give information about the course timetable" at bounding box center [878, 588] width 1308 height 30
checkbox input "false"
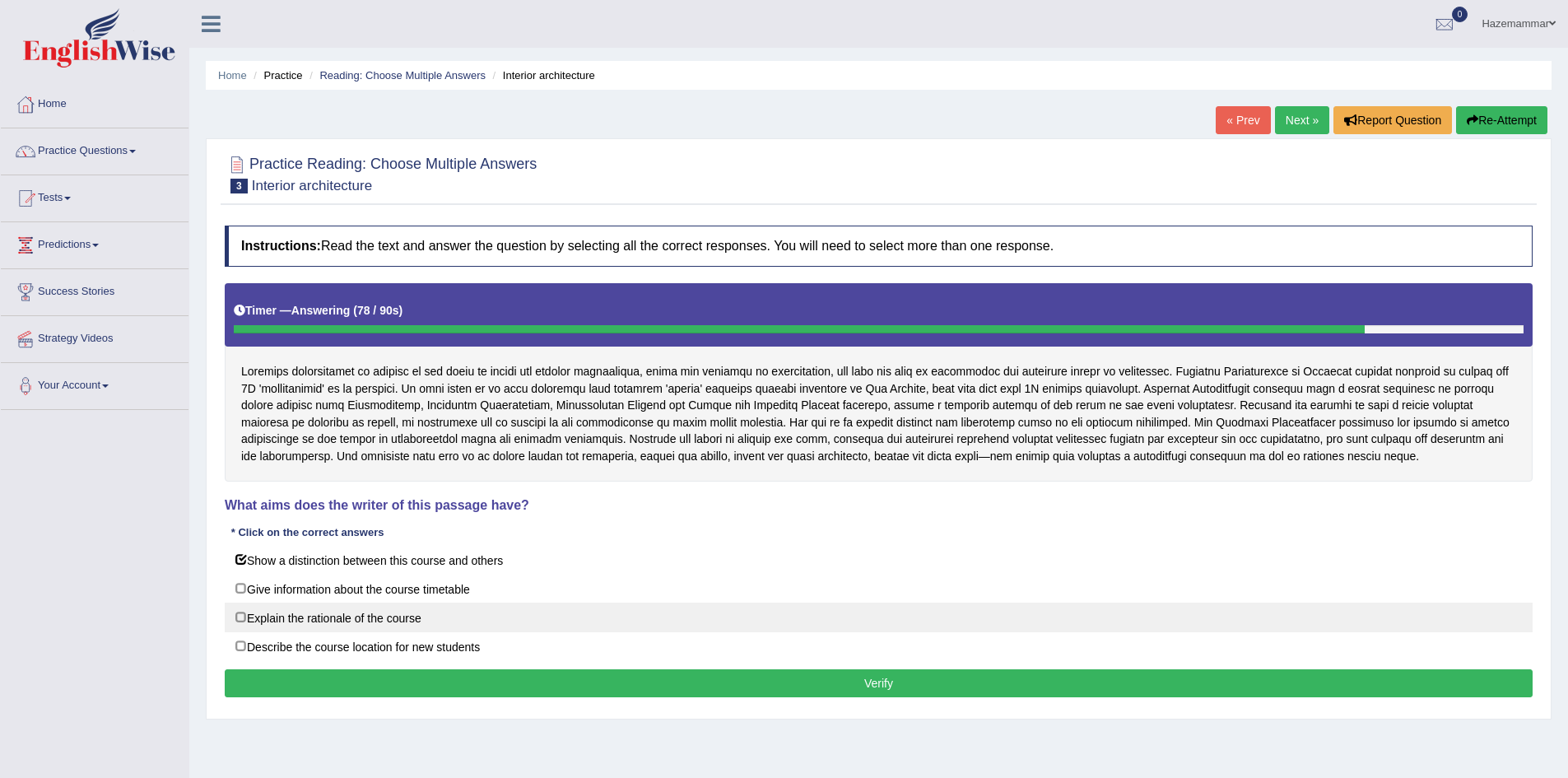
click at [287, 622] on label "Explain the rationale of the course" at bounding box center [878, 617] width 1308 height 30
checkbox input "true"
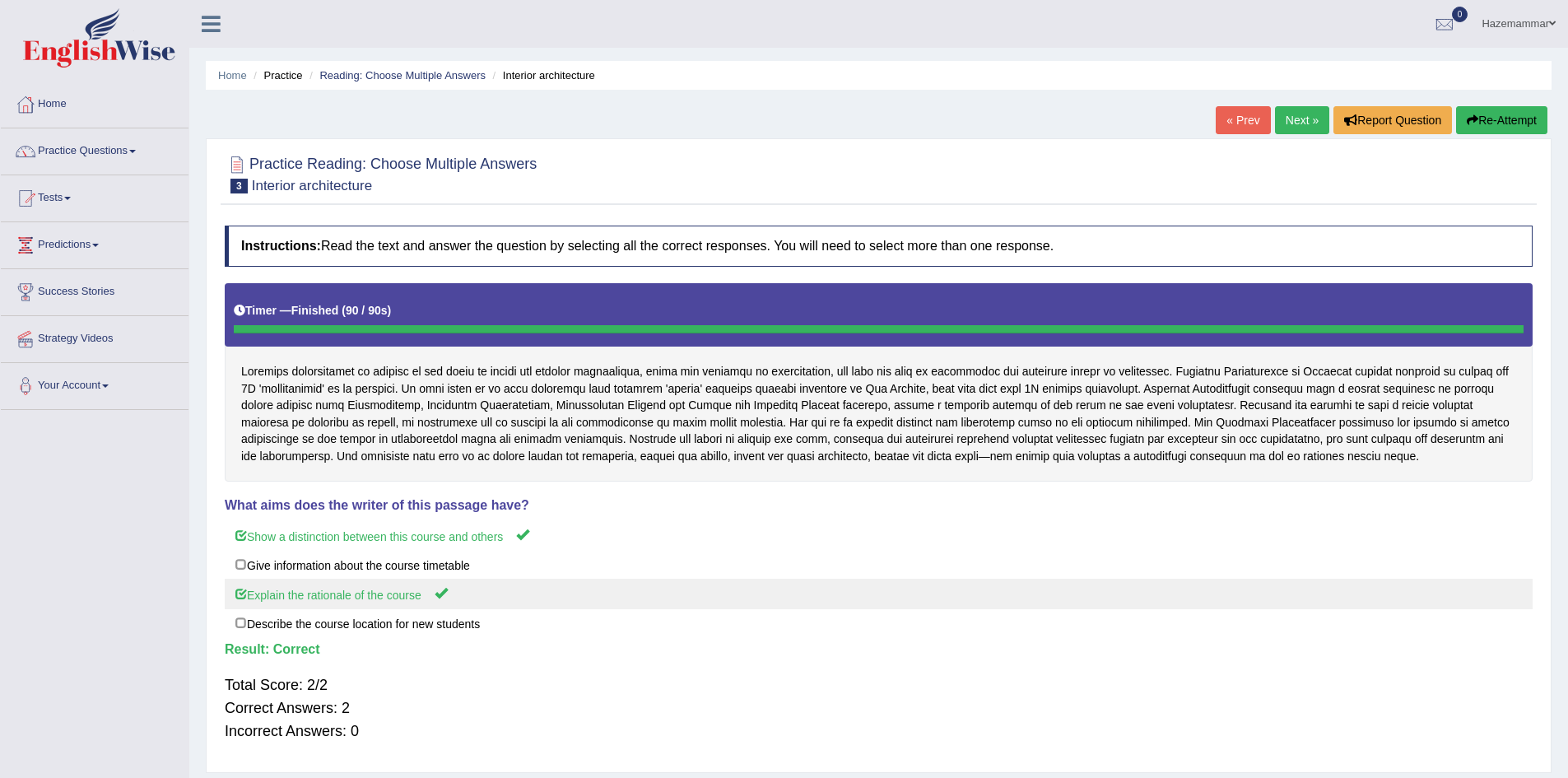
click at [340, 601] on label "Explain the rationale of the course" at bounding box center [878, 594] width 1308 height 31
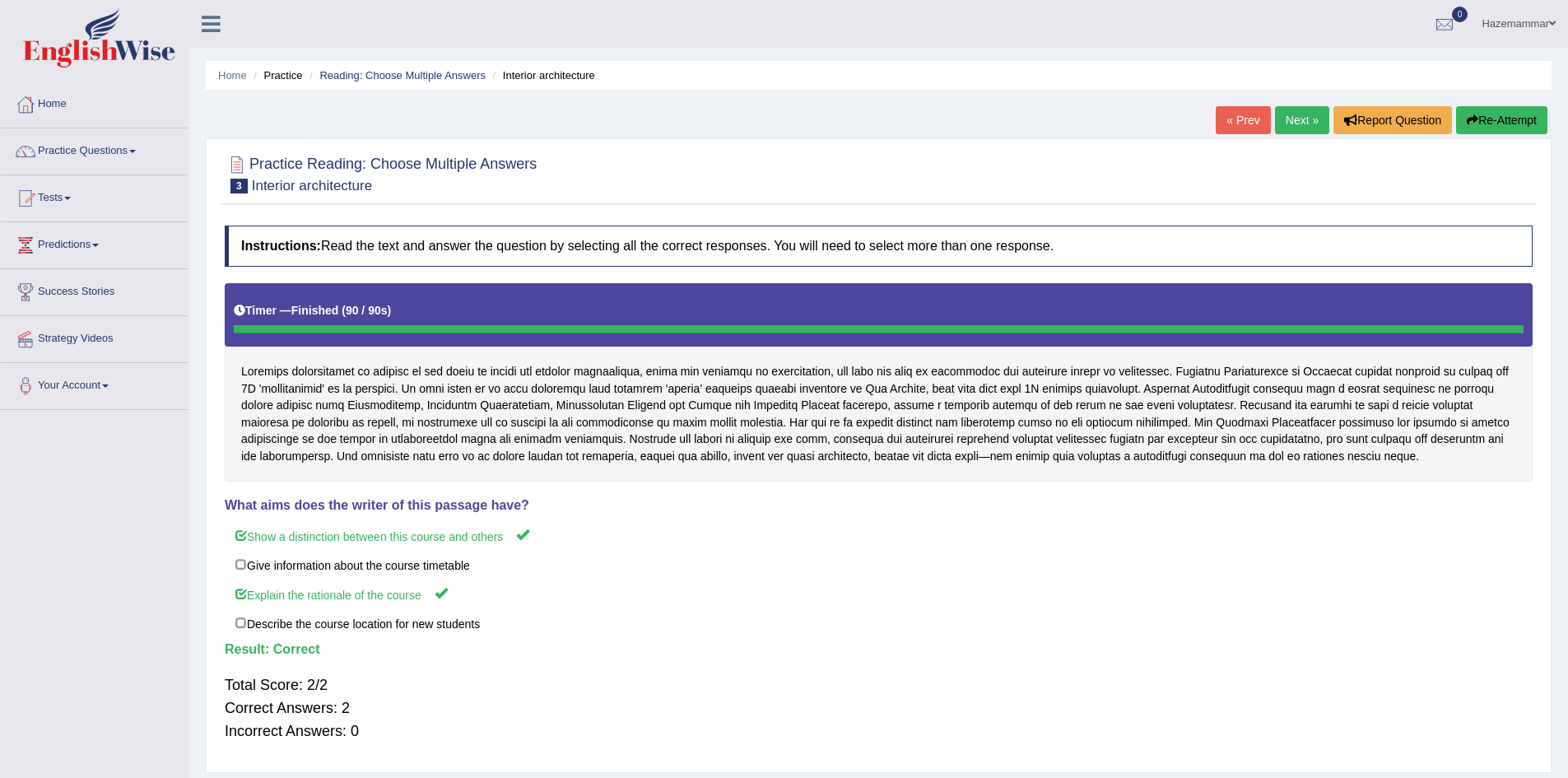
click at [1283, 123] on link "Next »" at bounding box center [1303, 120] width 55 height 28
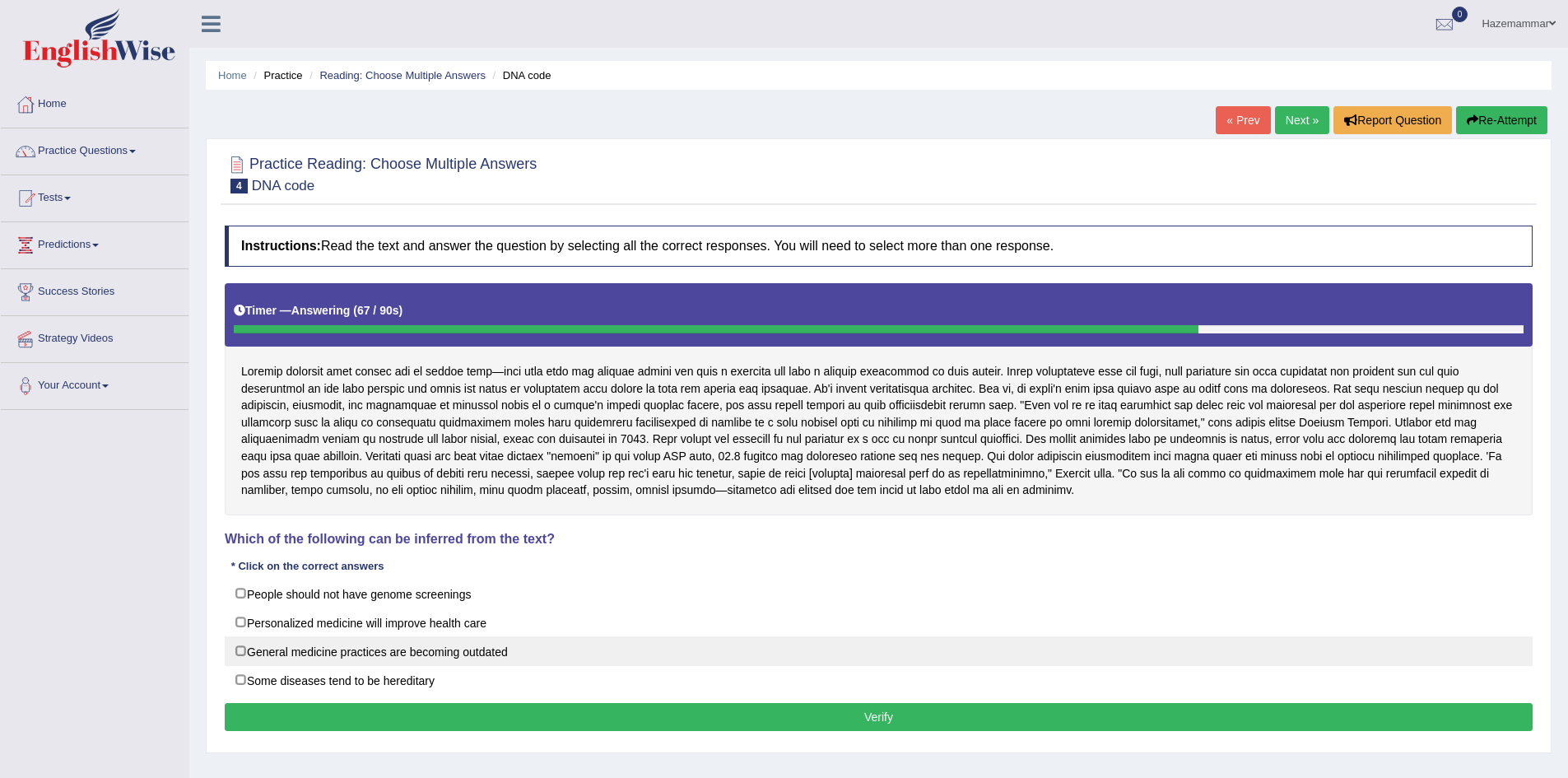
click at [244, 652] on label "General medicine practices are becoming outdated" at bounding box center [878, 651] width 1308 height 30
checkbox input "true"
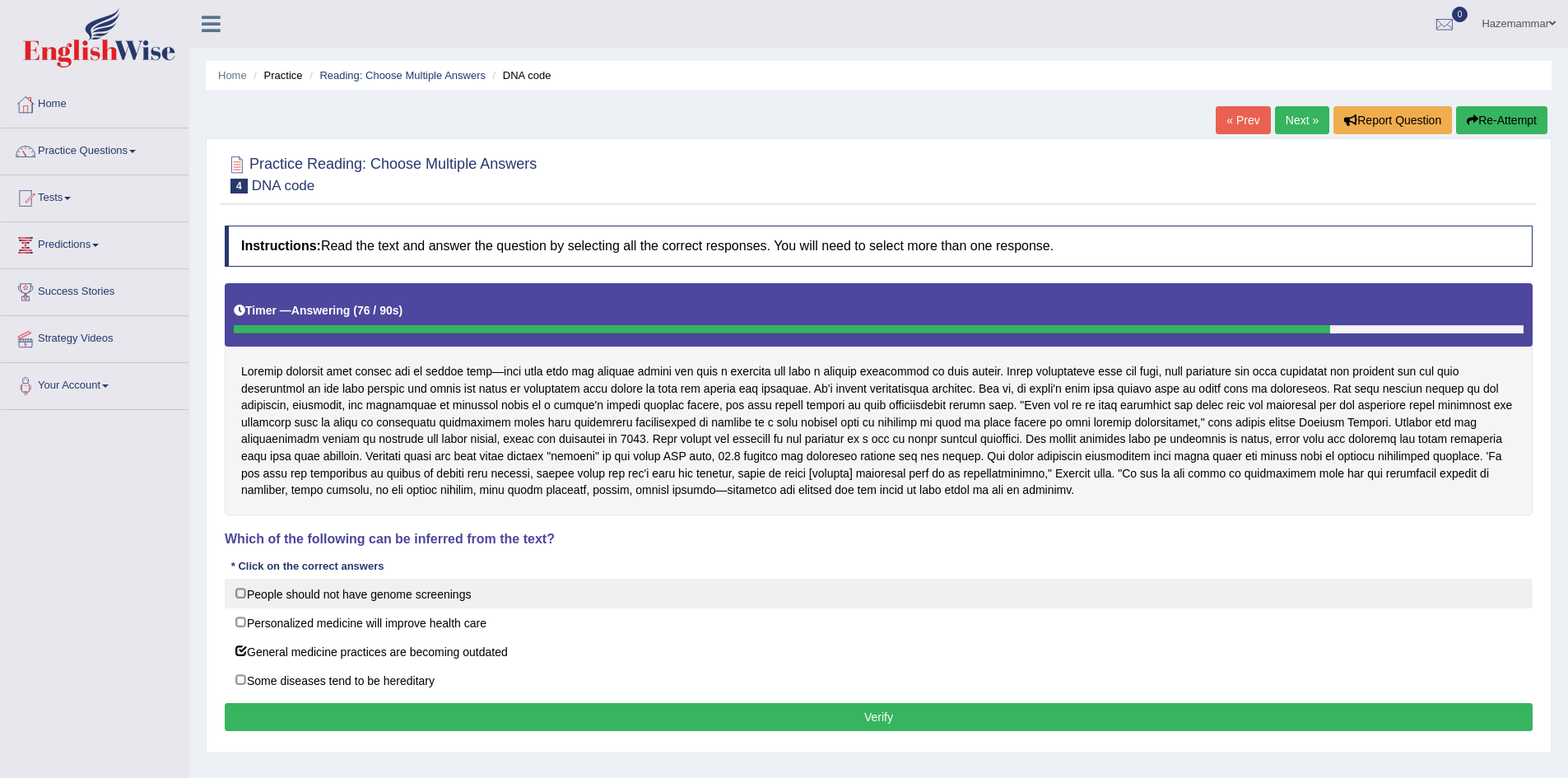
click at [236, 596] on label "People should not have genome screenings" at bounding box center [878, 594] width 1308 height 30
click at [333, 598] on label "People should not have genome screenings" at bounding box center [878, 594] width 1308 height 30
checkbox input "false"
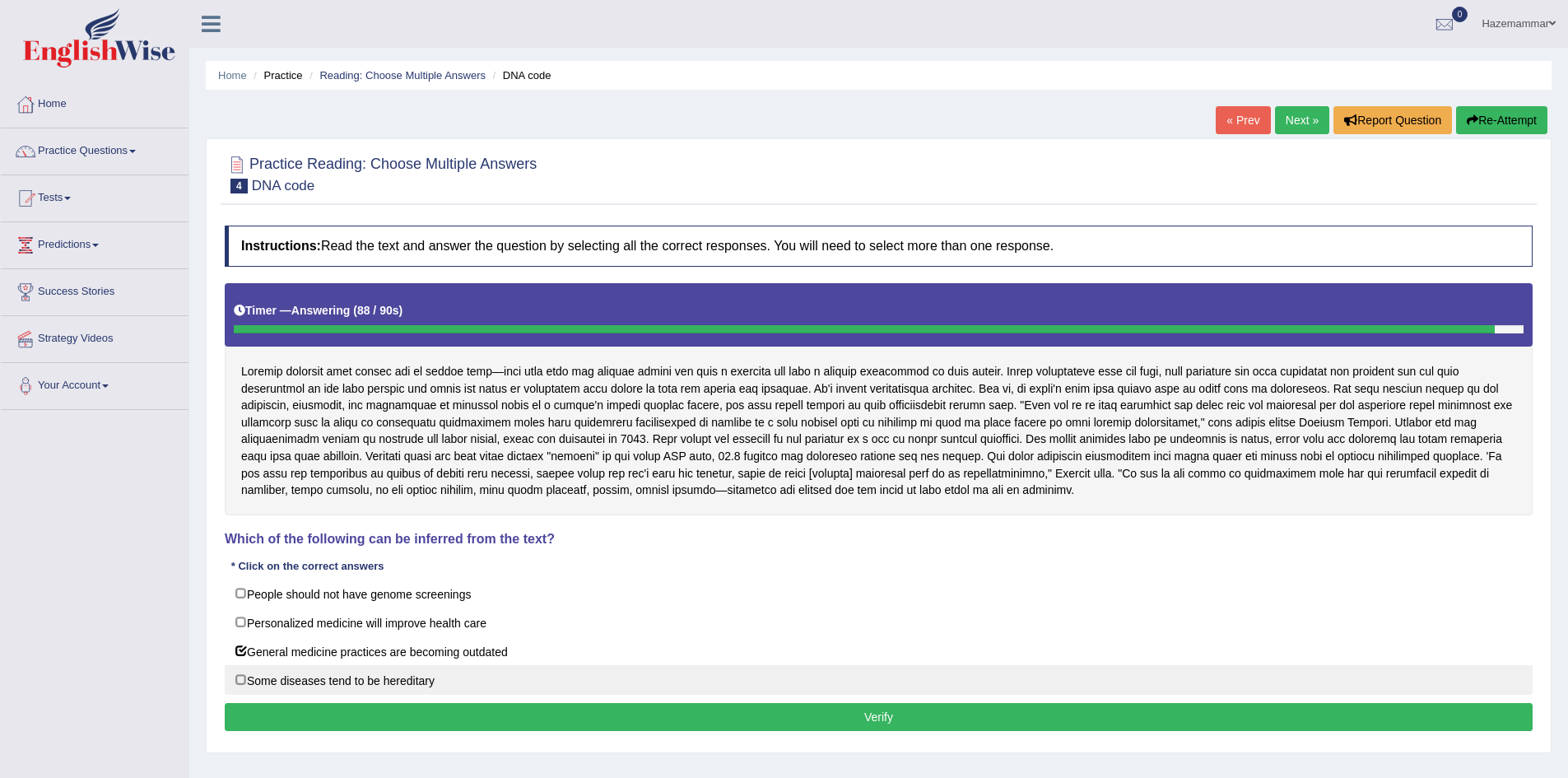
click at [242, 677] on label "Some diseases tend to be hereditary" at bounding box center [878, 680] width 1308 height 30
checkbox input "true"
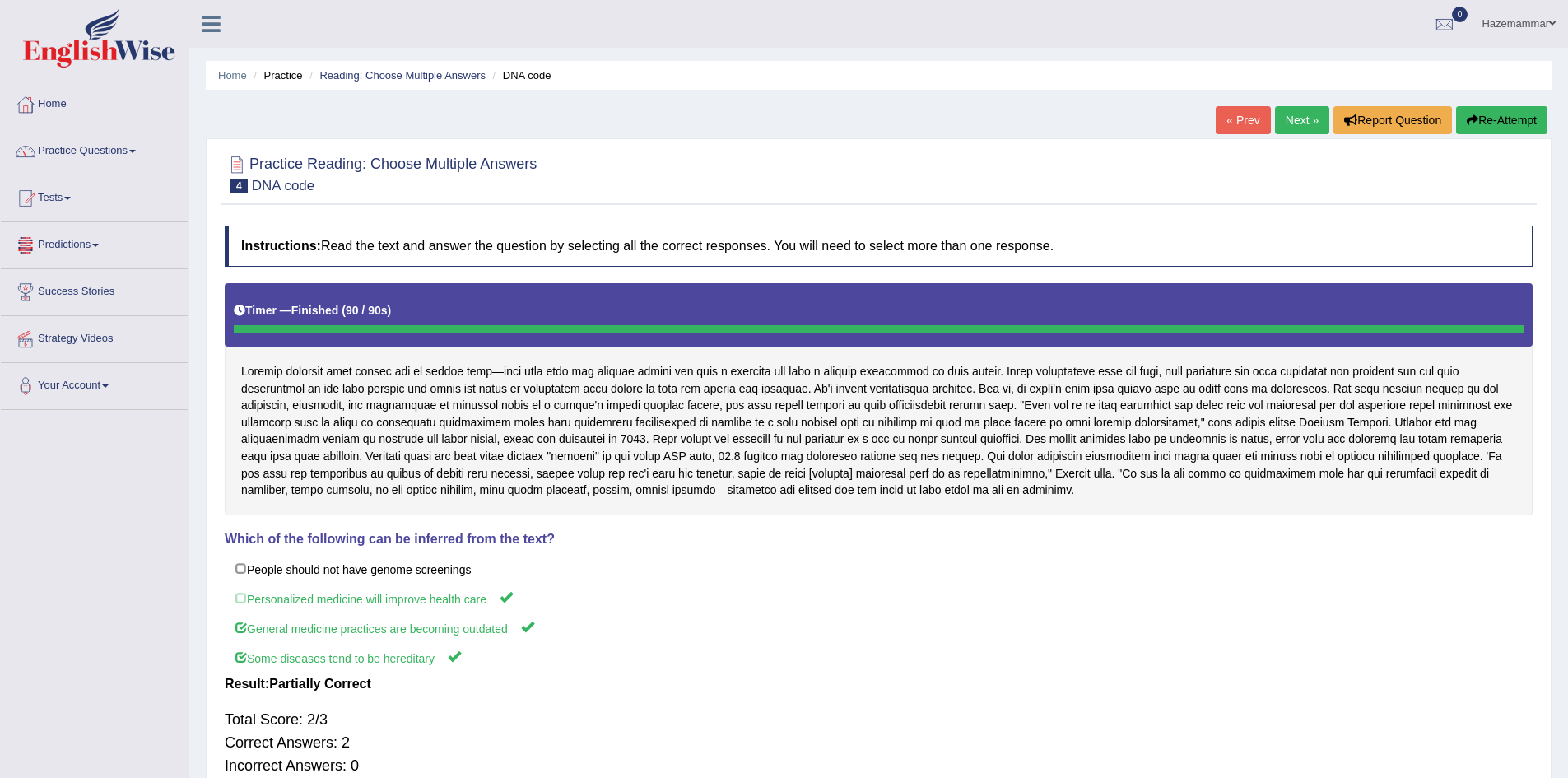
click at [73, 256] on link "Predictions" at bounding box center [95, 243] width 188 height 41
click at [127, 152] on link "Practice Questions" at bounding box center [95, 149] width 188 height 41
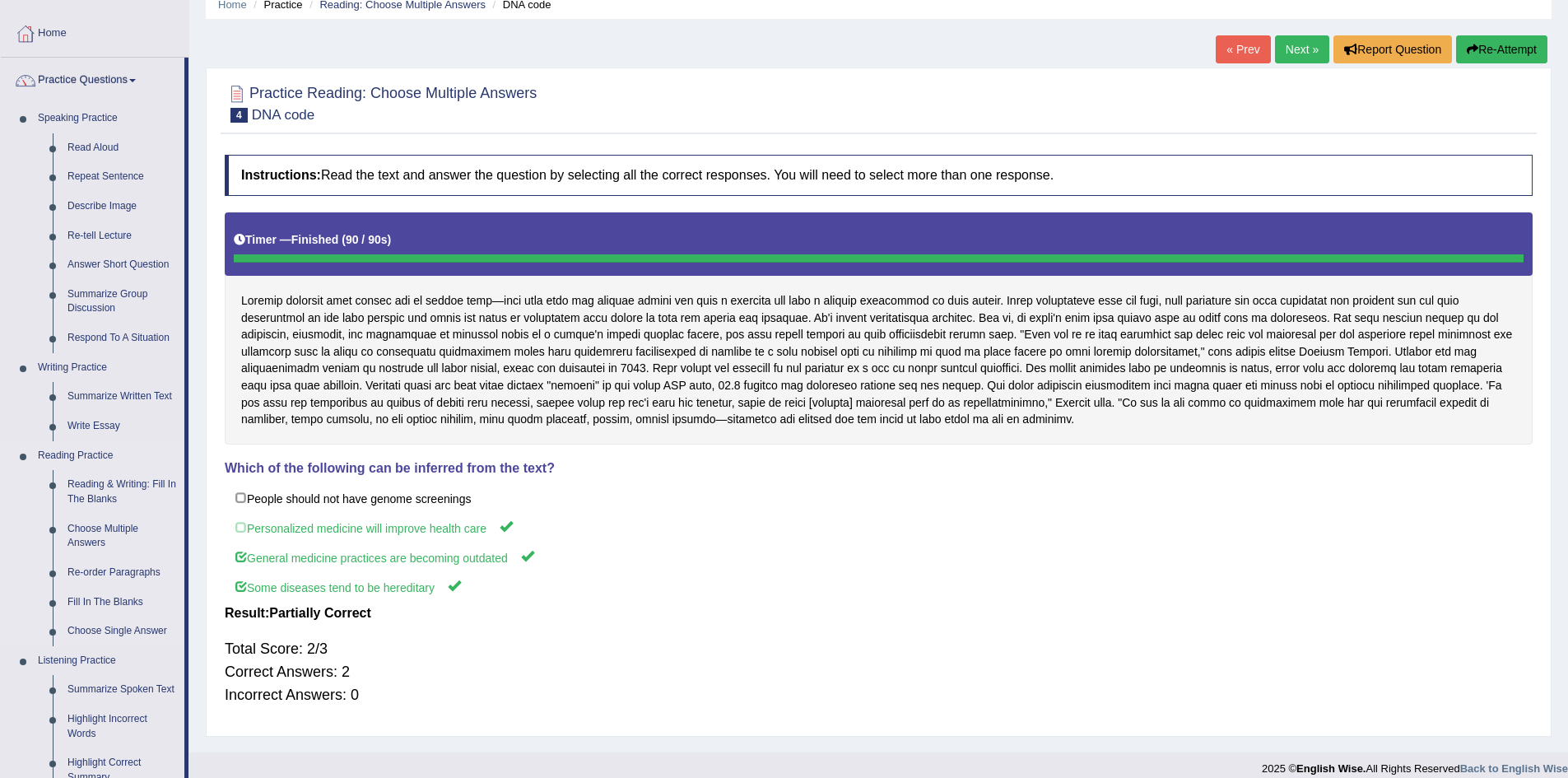
scroll to position [72, 0]
click at [100, 571] on link "Re-order Paragraphs" at bounding box center [122, 572] width 125 height 30
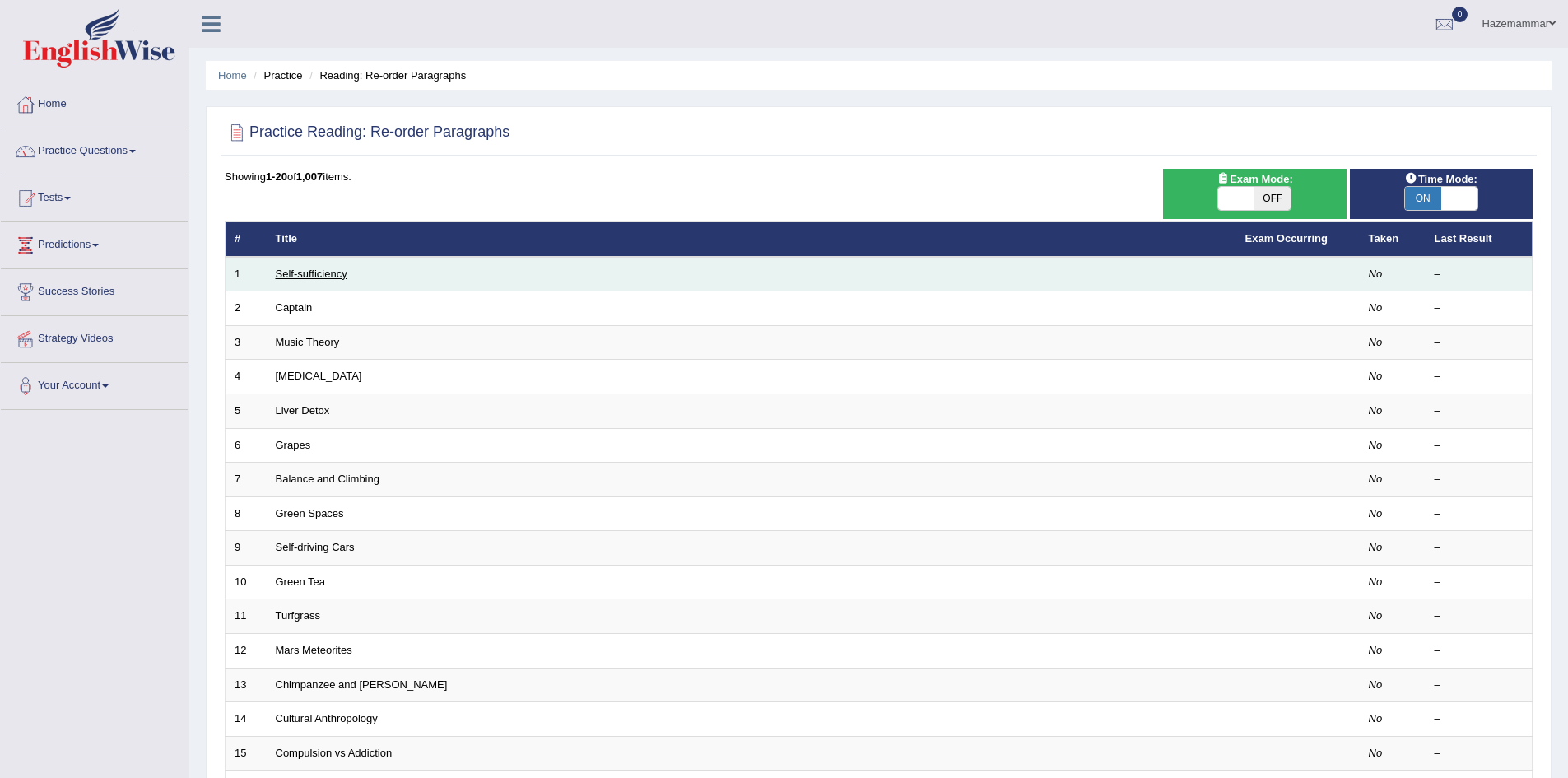
click at [305, 271] on link "Self-sufficiency" at bounding box center [312, 273] width 72 height 12
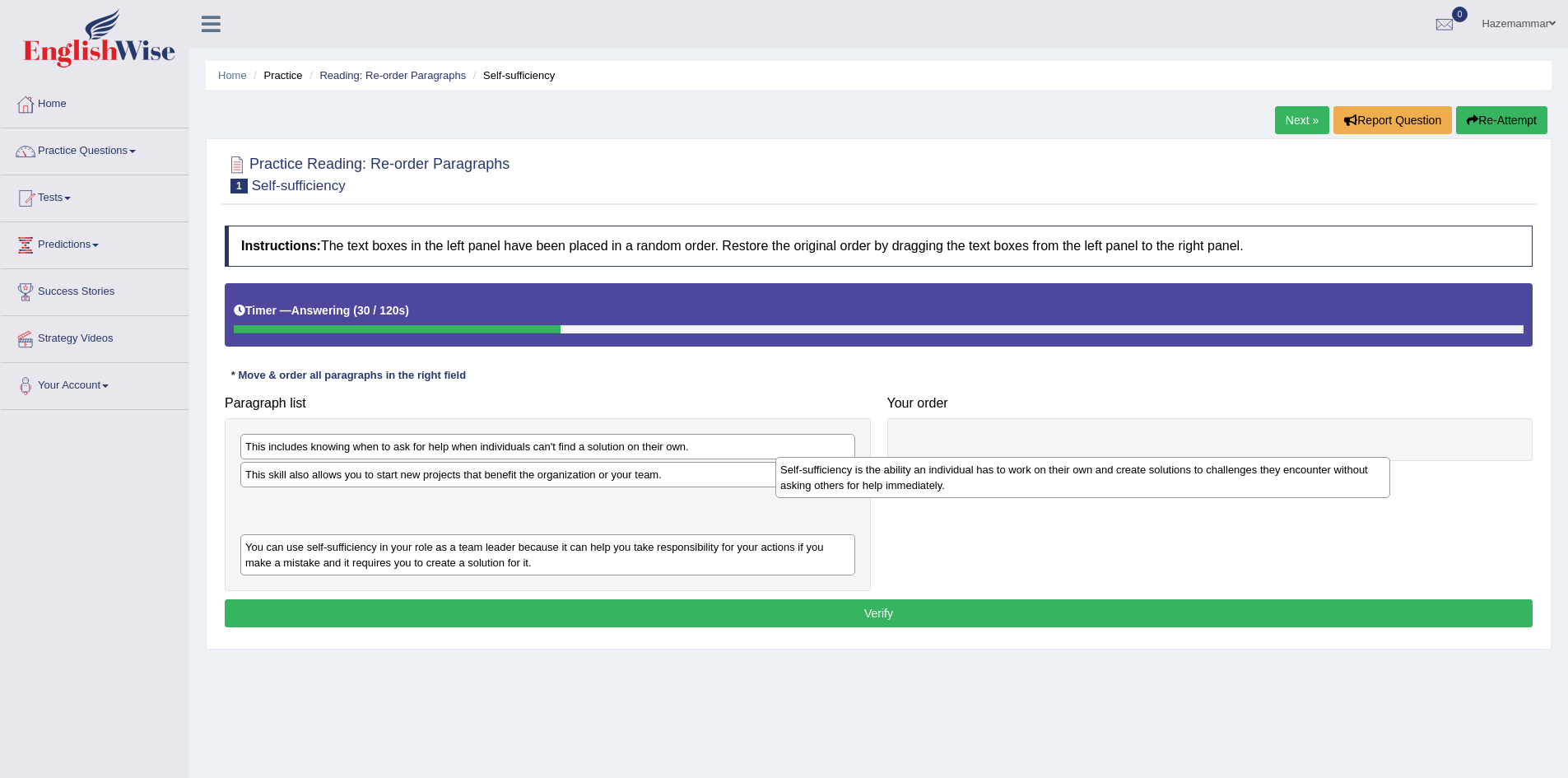
drag, startPoint x: 397, startPoint y: 562, endPoint x: 995, endPoint y: 436, distance: 611.1
click at [995, 457] on div "Self-sufficiency is the ability an individual has to work on their own and crea…" at bounding box center [1082, 477] width 615 height 41
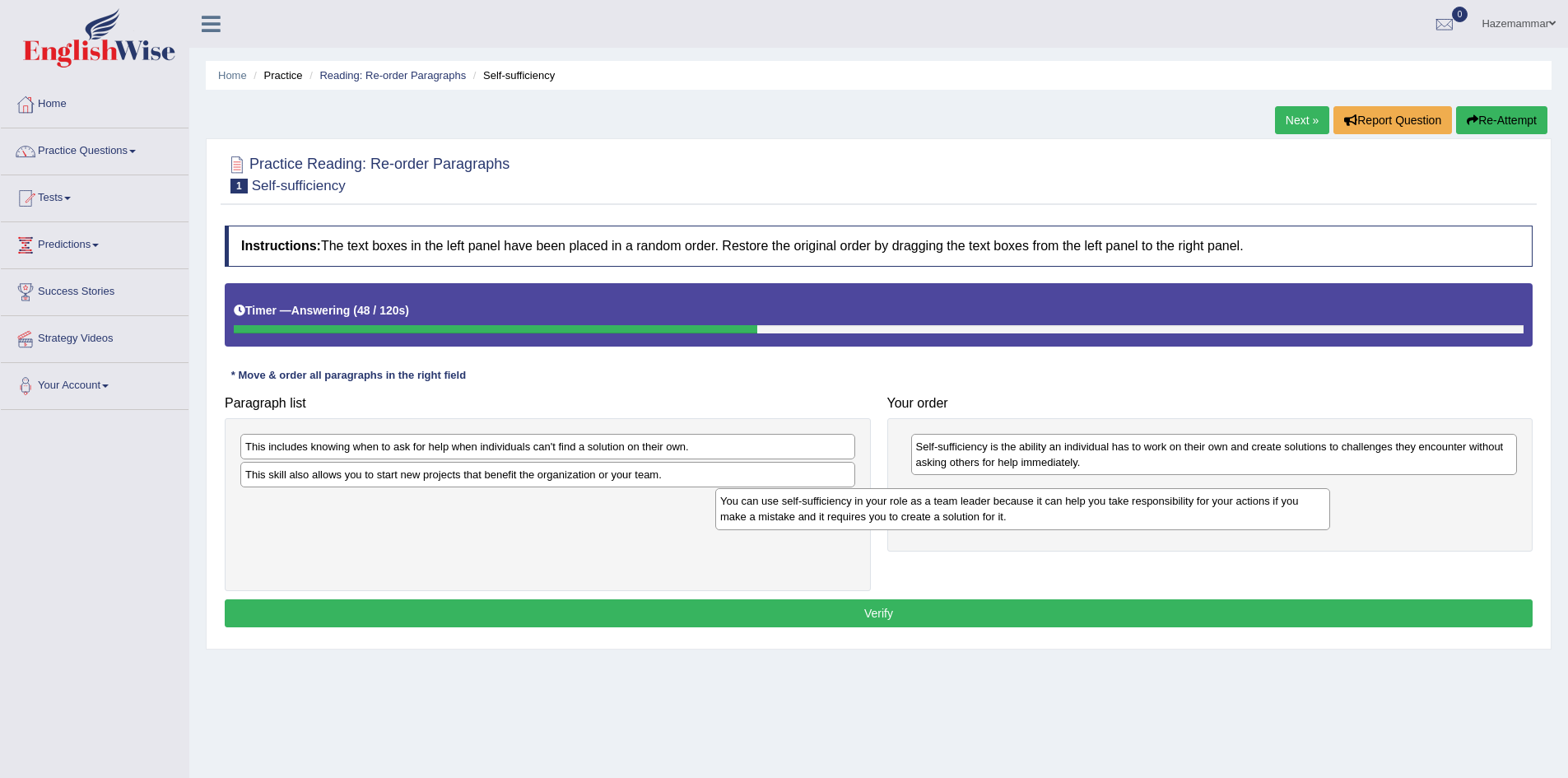
drag, startPoint x: 444, startPoint y: 514, endPoint x: 957, endPoint y: 500, distance: 513.2
click at [957, 500] on div "You can use self-sufficiency in your role as a team leader because it can help …" at bounding box center [1023, 509] width 615 height 41
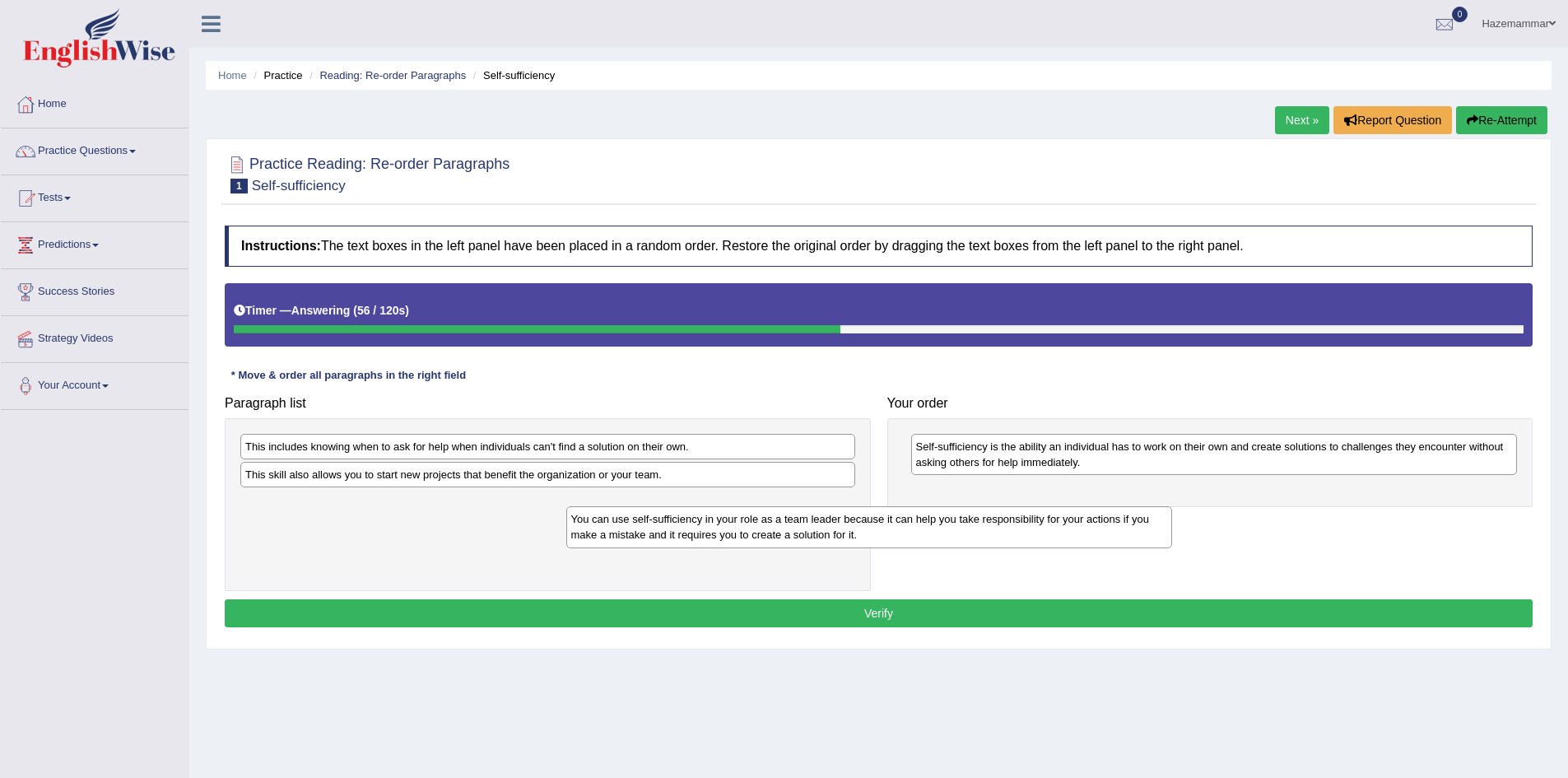
drag, startPoint x: 1028, startPoint y: 500, endPoint x: 673, endPoint y: 529, distance: 356.2
click at [673, 529] on div "You can use self-sufficiency in your role as a team leader because it can help …" at bounding box center [869, 527] width 607 height 41
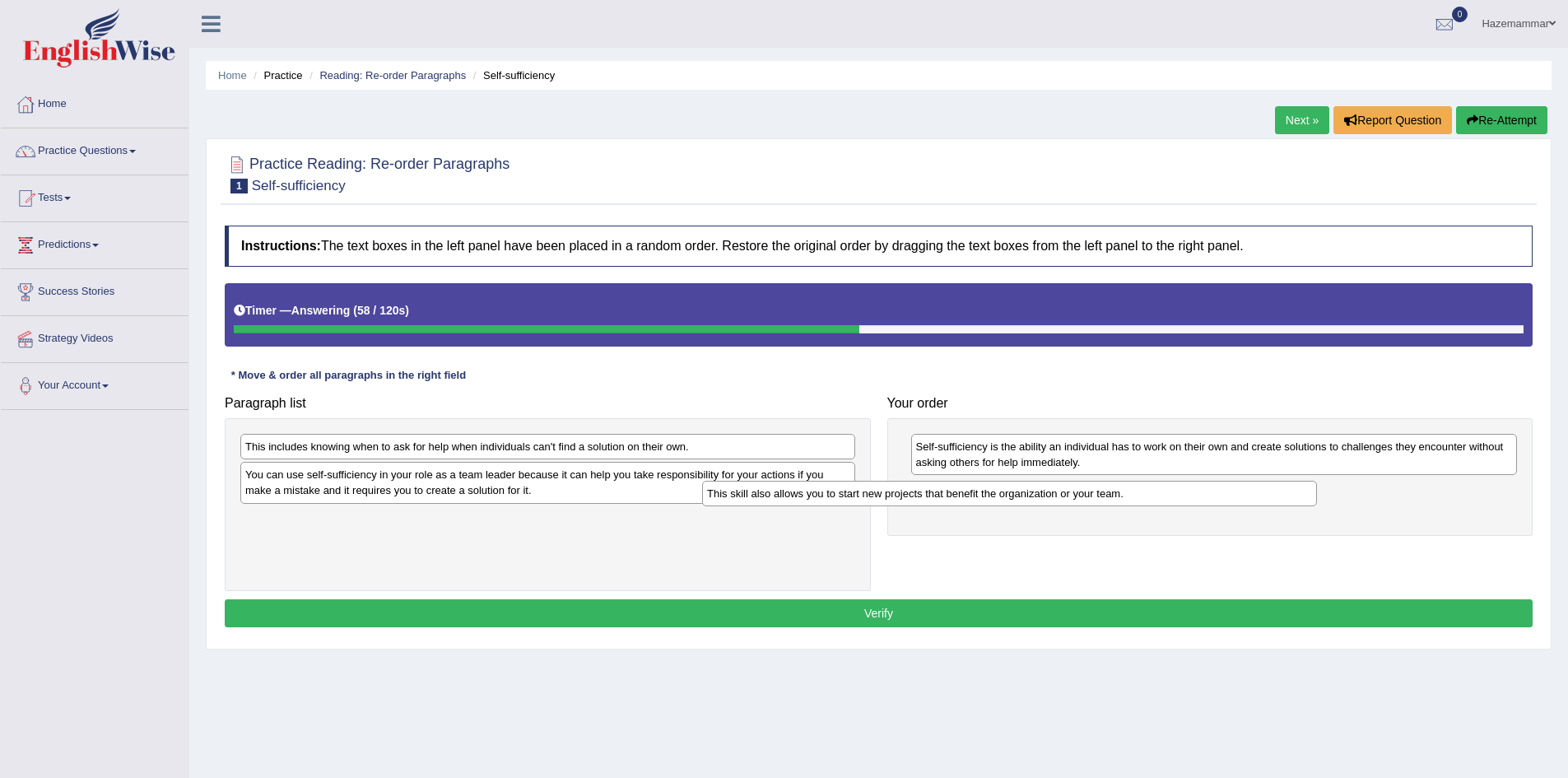
drag, startPoint x: 657, startPoint y: 475, endPoint x: 1119, endPoint y: 494, distance: 462.4
click at [1119, 494] on div "This skill also allows you to start new projects that benefit the organization …" at bounding box center [1010, 494] width 615 height 26
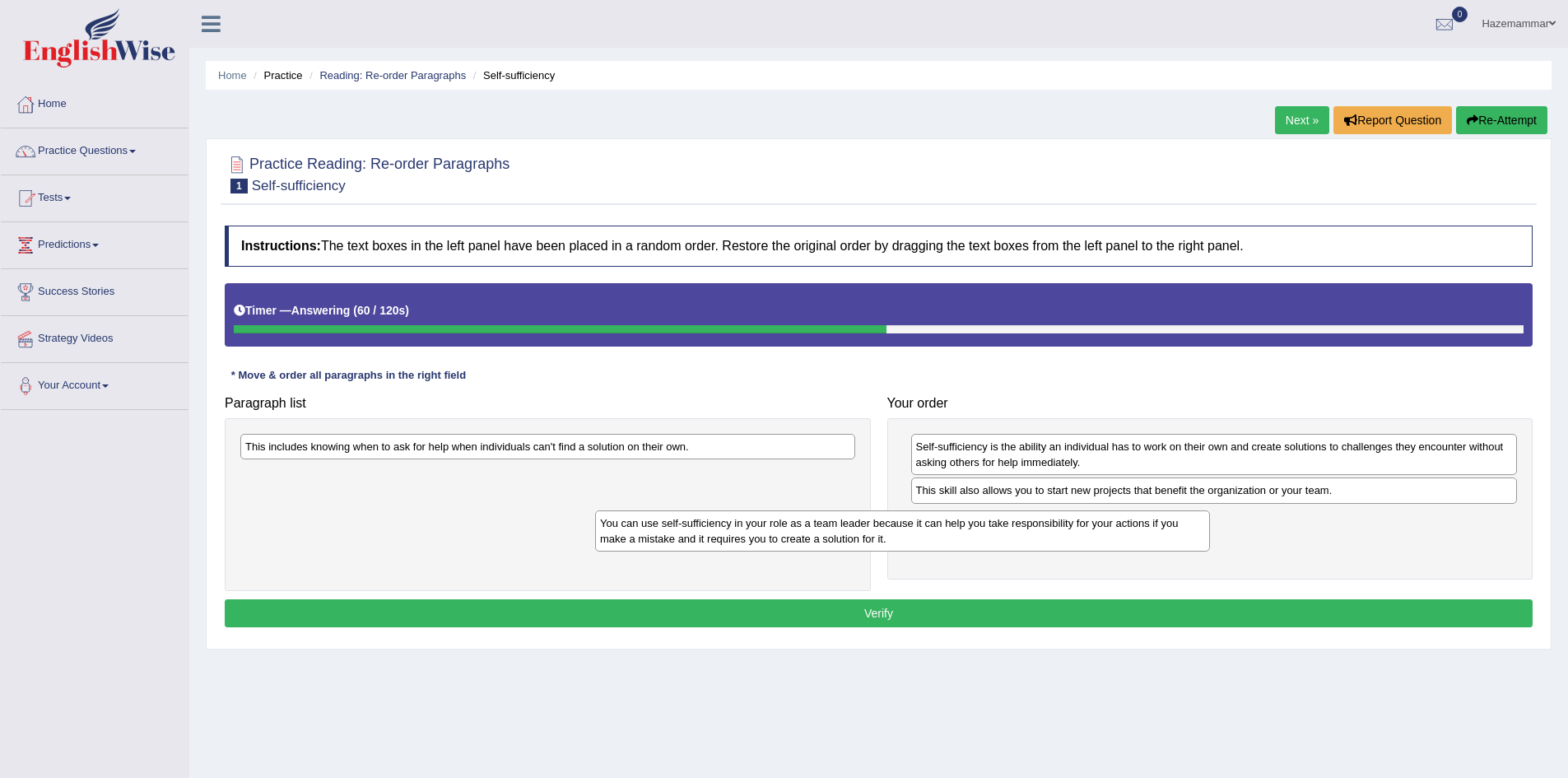
drag, startPoint x: 705, startPoint y: 485, endPoint x: 1060, endPoint y: 532, distance: 358.1
click at [1060, 532] on div "You can use self-sufficiency in your role as a team leader because it can help …" at bounding box center [902, 531] width 615 height 41
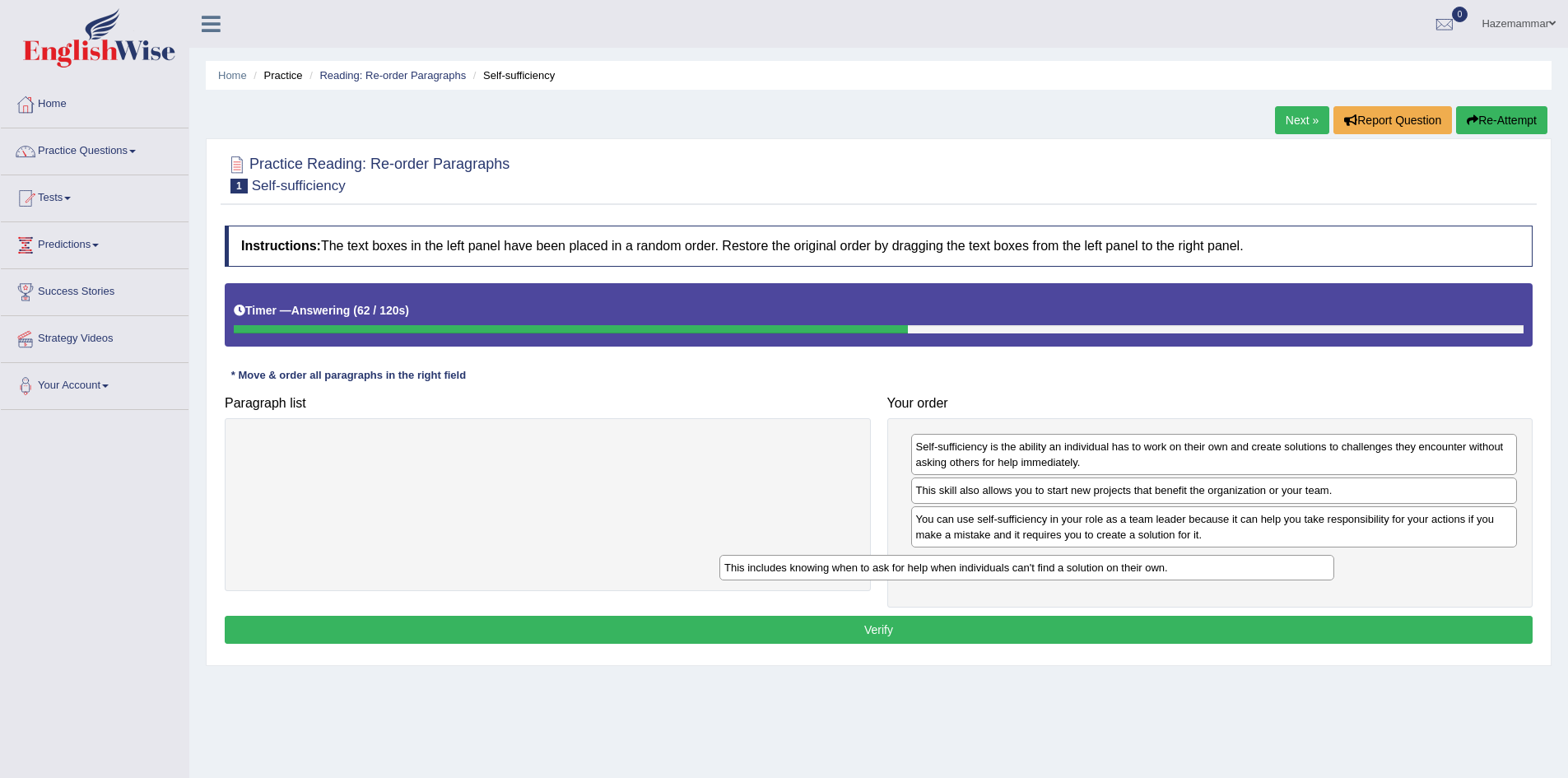
drag, startPoint x: 705, startPoint y: 442, endPoint x: 1231, endPoint y: 569, distance: 541.1
click at [1231, 569] on div "This includes knowing when to ask for help when individuals can't find a soluti…" at bounding box center [1027, 568] width 615 height 26
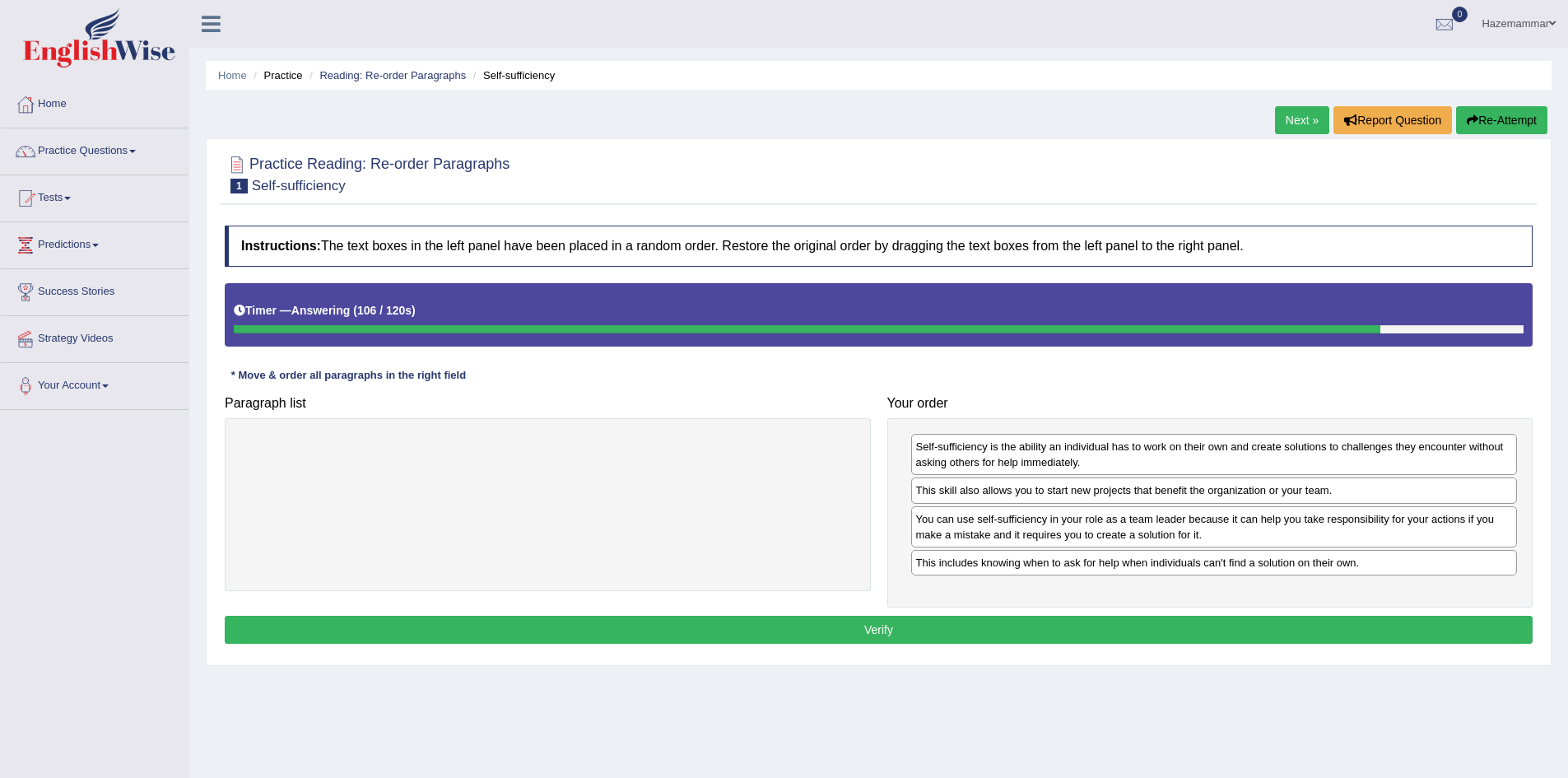
click at [1231, 569] on div "This includes knowing when to ask for help when individuals can't find a soluti…" at bounding box center [1215, 563] width 607 height 26
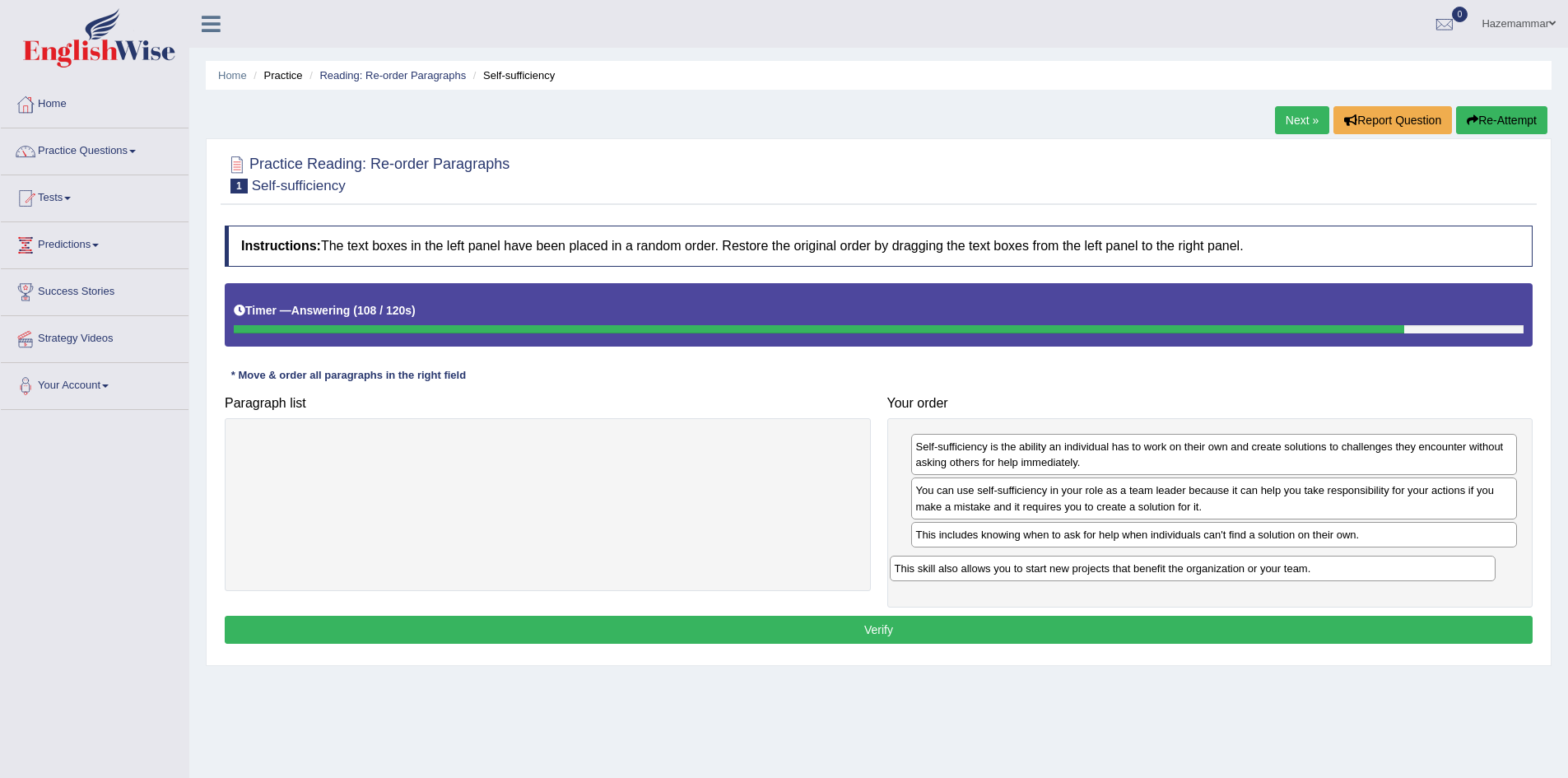
drag, startPoint x: 1279, startPoint y: 491, endPoint x: 1257, endPoint y: 569, distance: 81.0
click at [1257, 569] on div "This skill also allows you to start new projects that benefit the organization …" at bounding box center [1192, 569] width 607 height 26
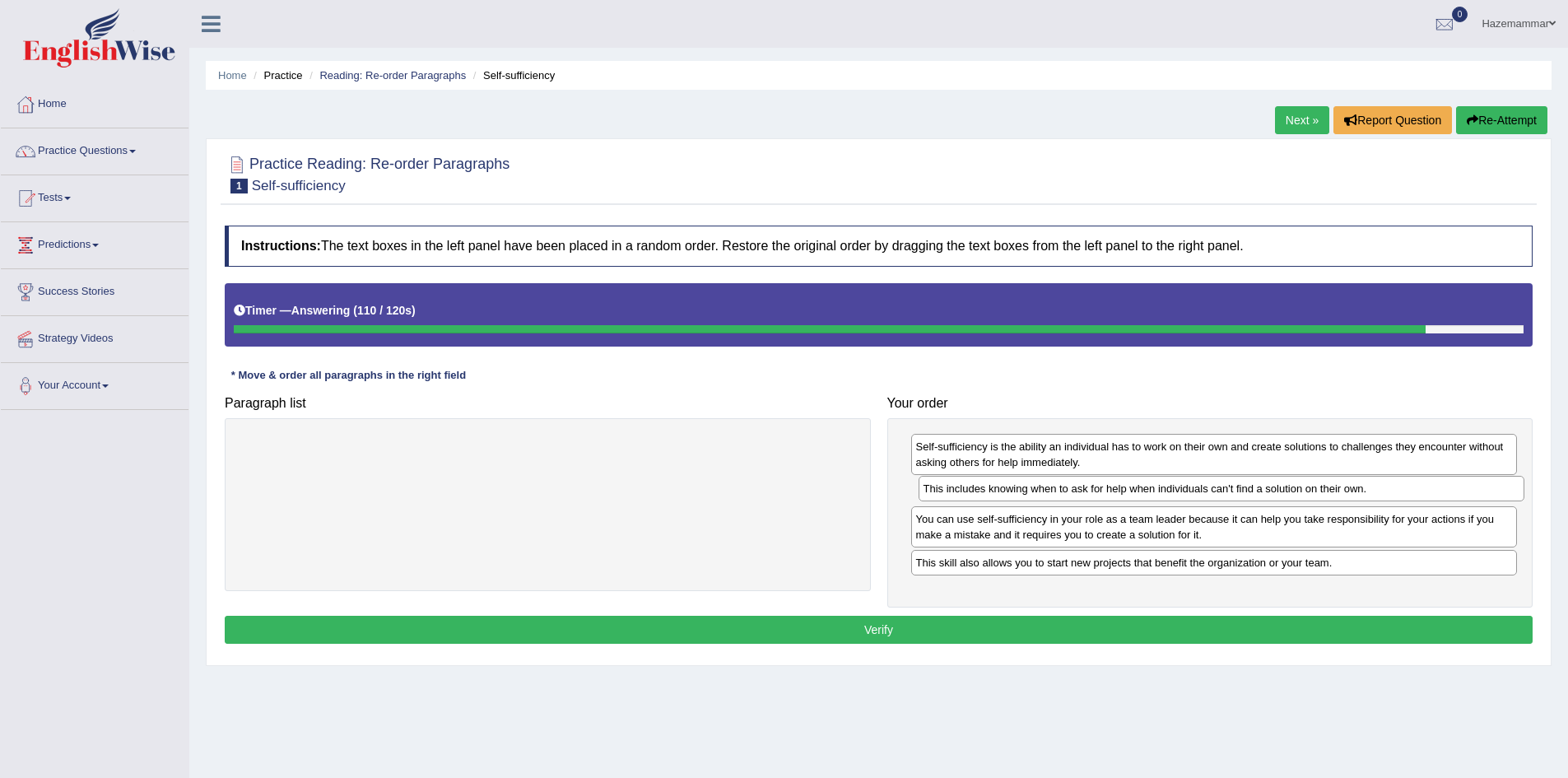
drag, startPoint x: 1207, startPoint y: 538, endPoint x: 1213, endPoint y: 495, distance: 43.4
click at [1213, 495] on div "This includes knowing when to ask for help when individuals can't find a soluti…" at bounding box center [1221, 488] width 607 height 26
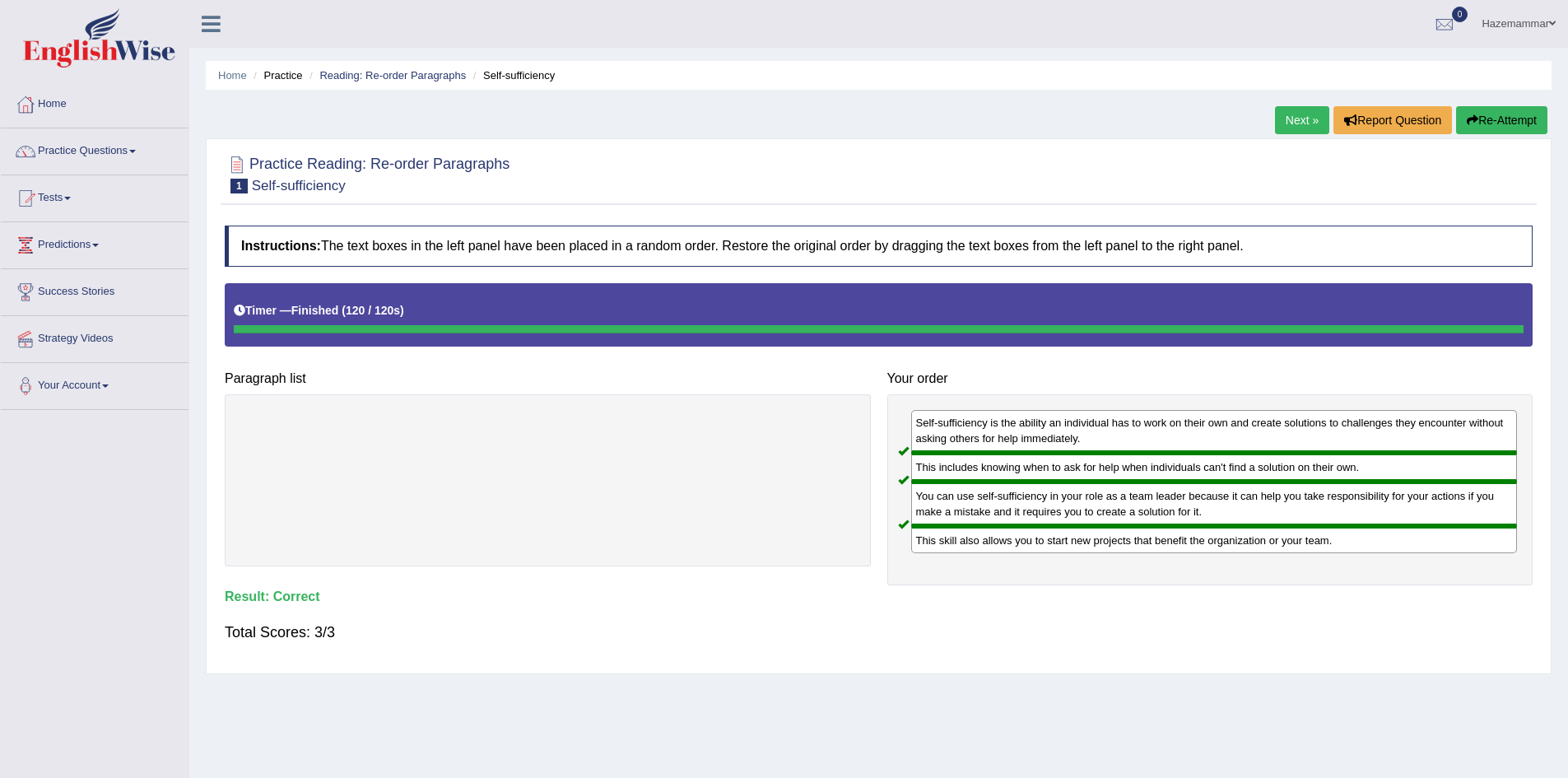
click at [1295, 120] on link "Next »" at bounding box center [1303, 120] width 55 height 28
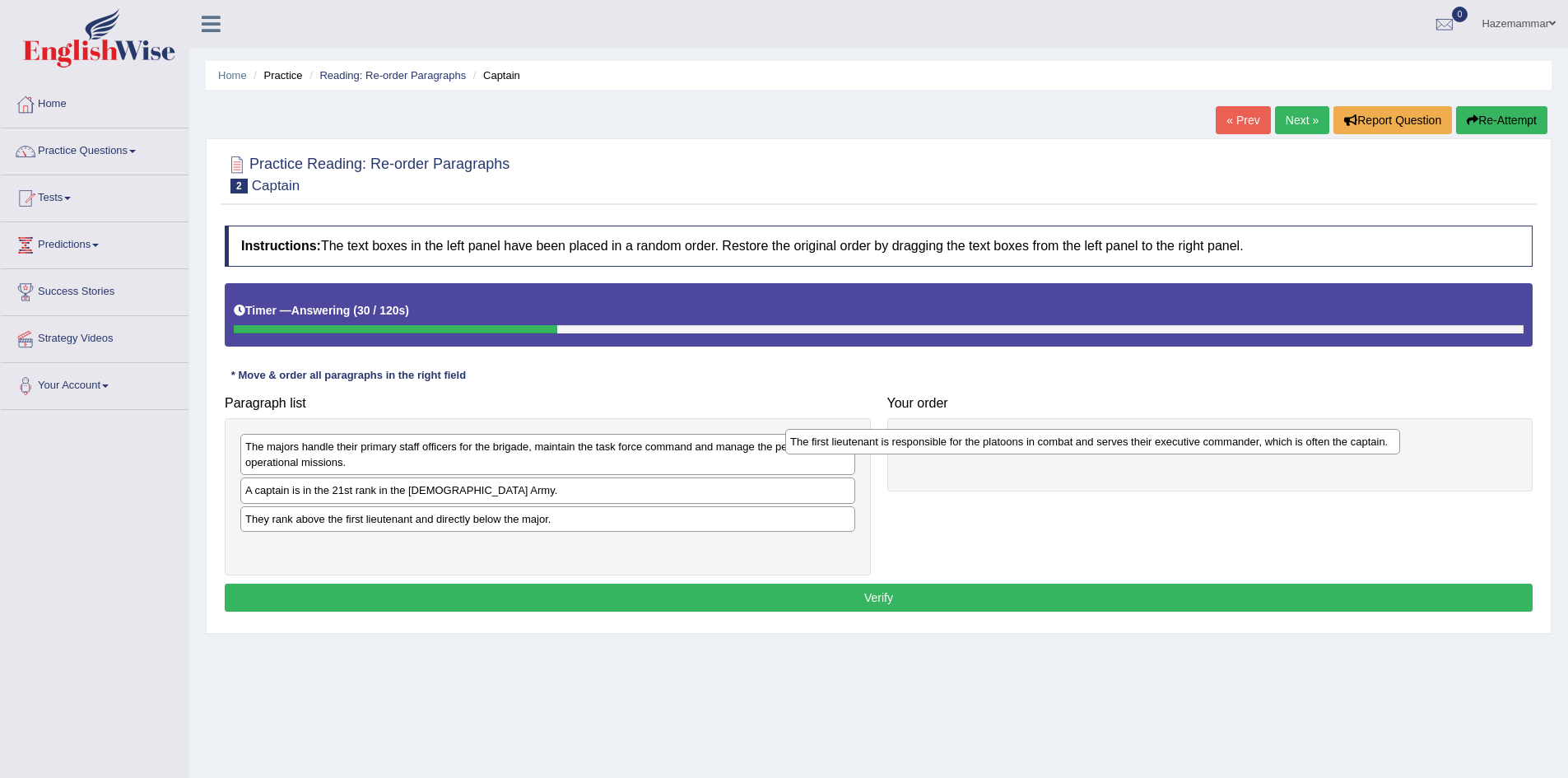
drag, startPoint x: 589, startPoint y: 546, endPoint x: 1135, endPoint y: 441, distance: 556.0
click at [1135, 441] on div "The first lieutenant is responsible for the platoons in combat and serves their…" at bounding box center [1093, 442] width 615 height 26
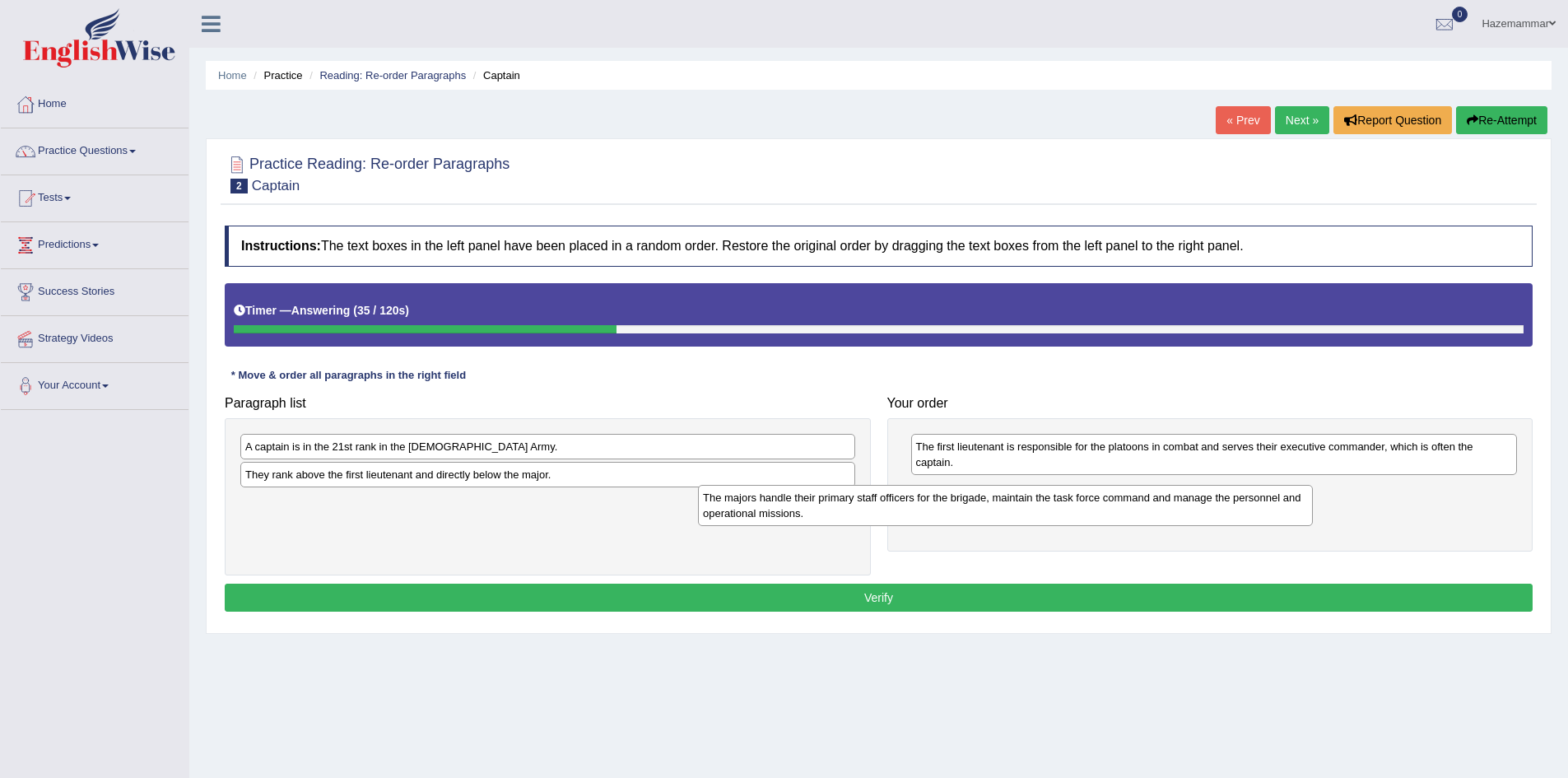
drag, startPoint x: 438, startPoint y: 457, endPoint x: 924, endPoint y: 500, distance: 487.9
click at [924, 500] on div "The majors handle their primary staff officers for the brigade, maintain the ta…" at bounding box center [1006, 506] width 615 height 41
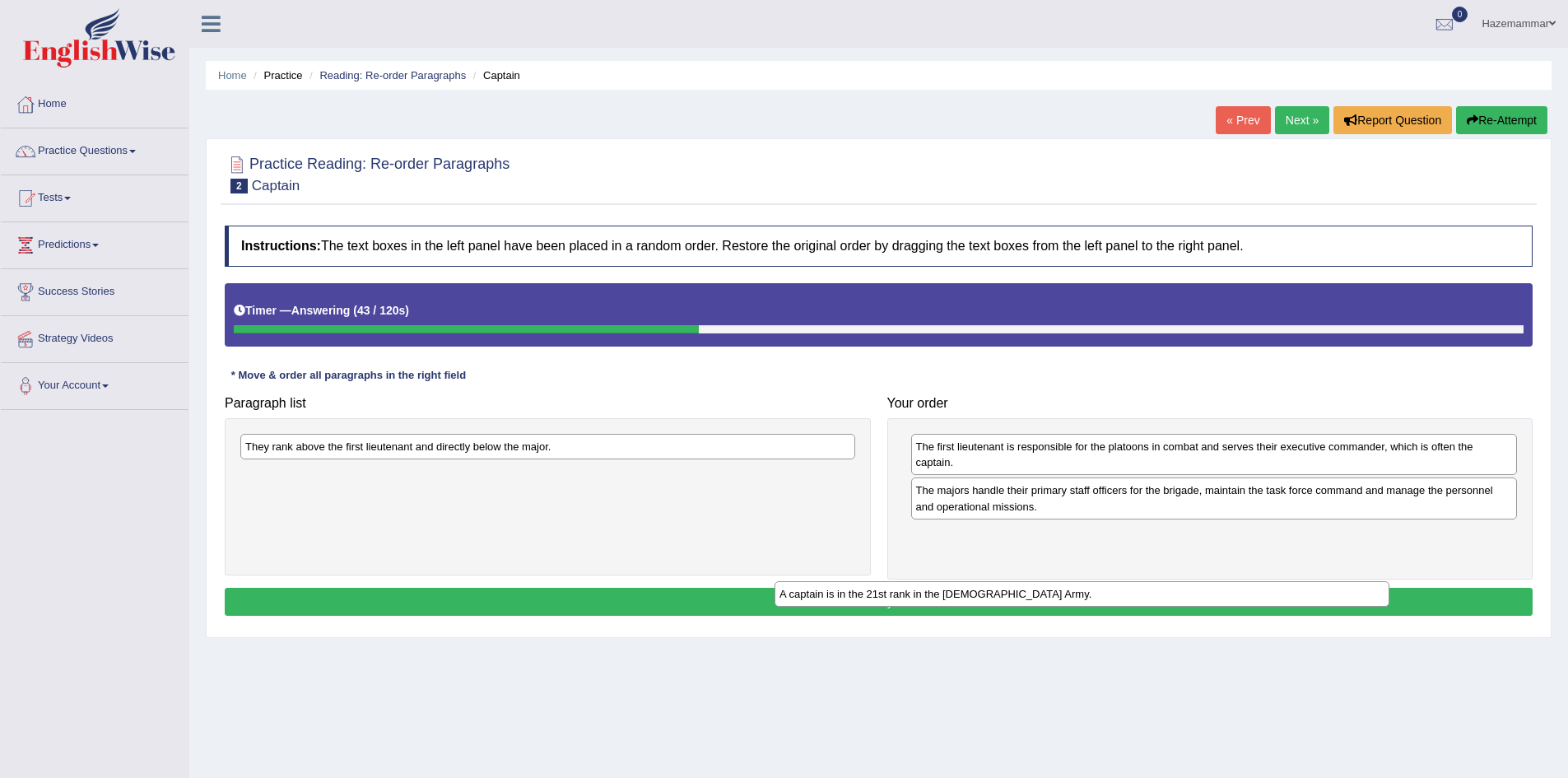
drag, startPoint x: 426, startPoint y: 448, endPoint x: 982, endPoint y: 591, distance: 574.1
click at [982, 591] on div "A captain is in the 21st rank in the [DEMOGRAPHIC_DATA] Army." at bounding box center [1081, 594] width 615 height 26
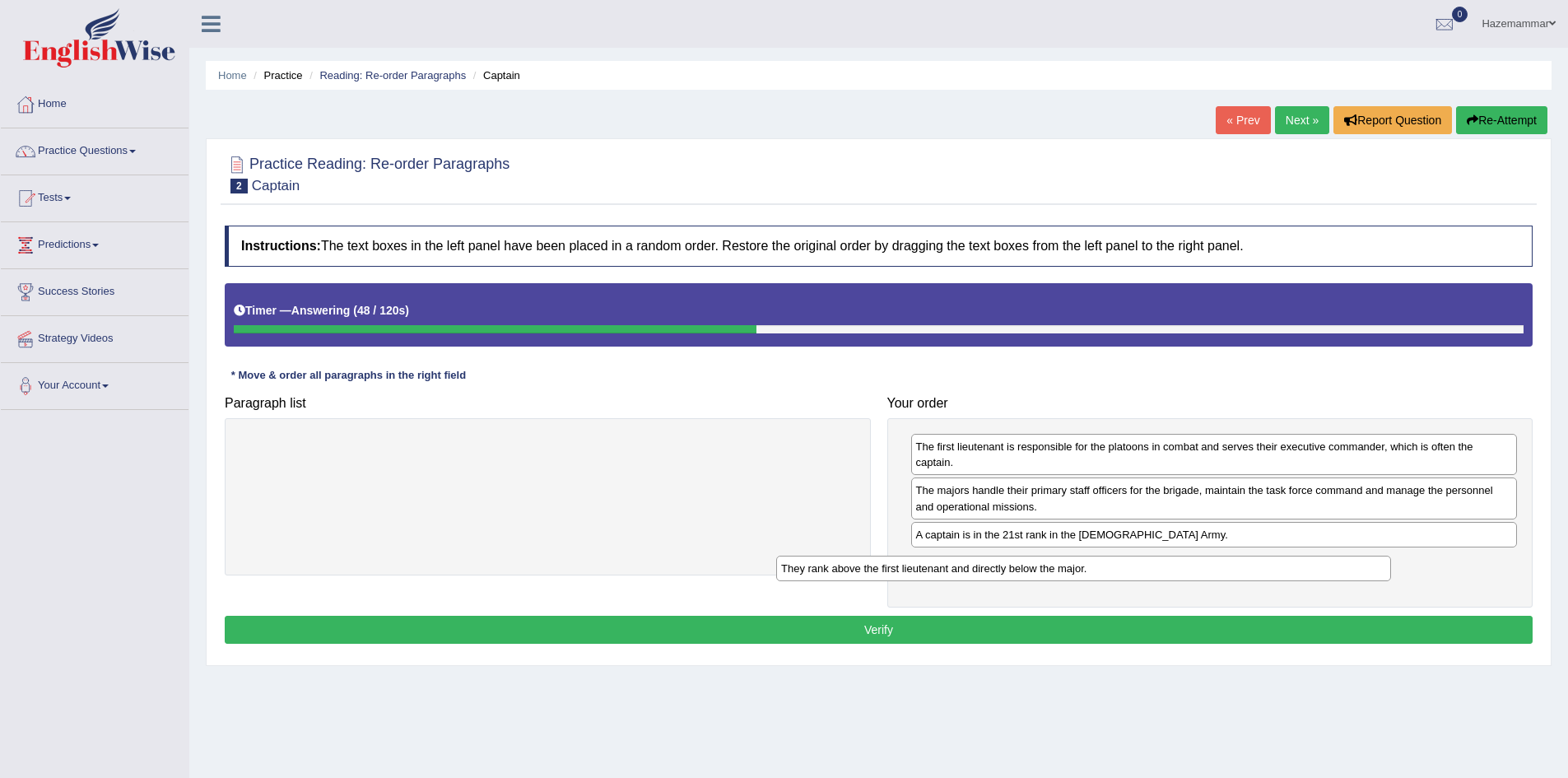
drag, startPoint x: 511, startPoint y: 450, endPoint x: 1050, endPoint y: 571, distance: 552.4
click at [1050, 571] on div "They rank above the first lieutenant and directly below the major." at bounding box center [1083, 569] width 615 height 26
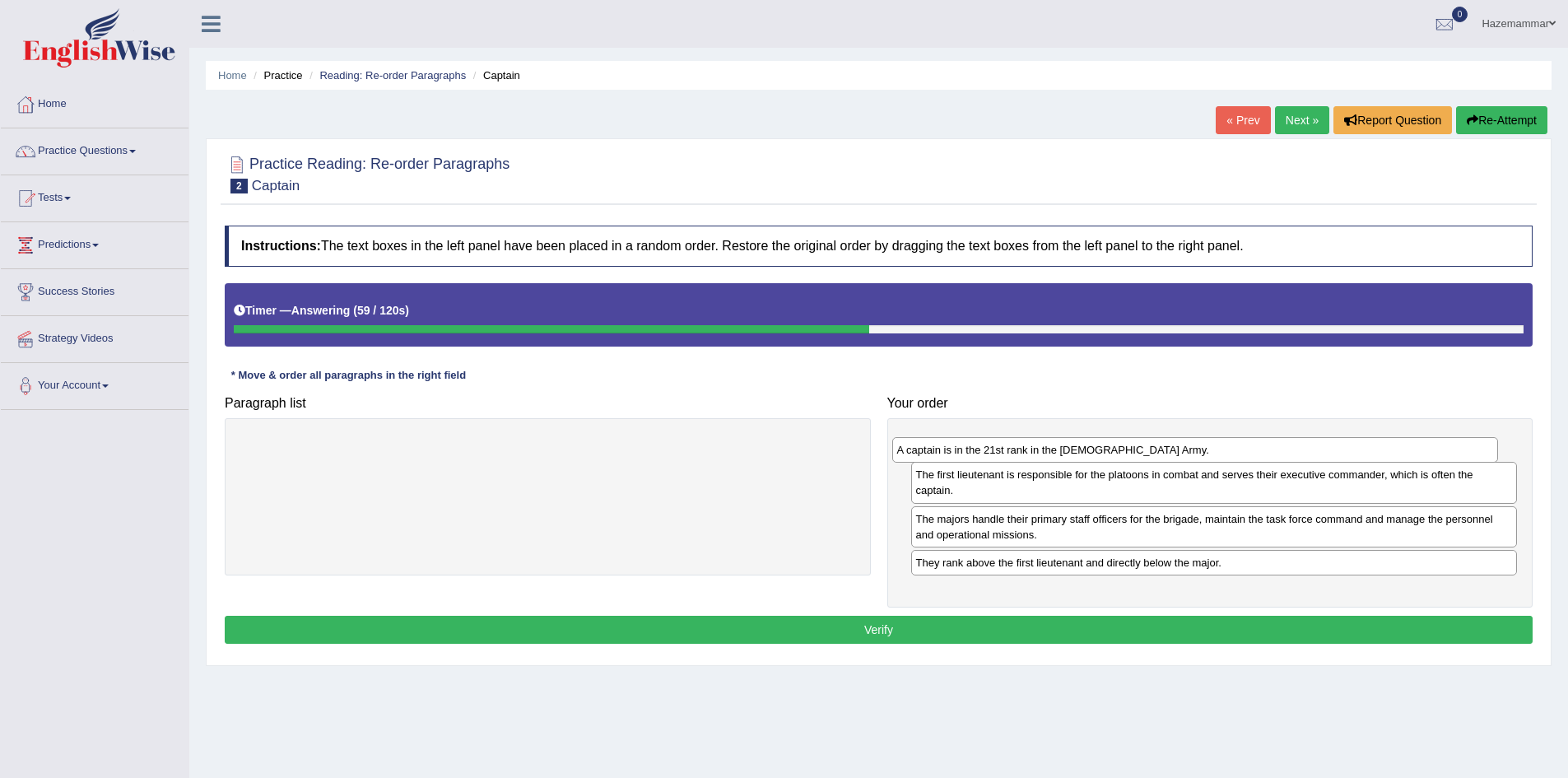
drag, startPoint x: 984, startPoint y: 537, endPoint x: 965, endPoint y: 454, distance: 85.1
click at [965, 454] on div "A captain is in the 21st rank in the [DEMOGRAPHIC_DATA] Army." at bounding box center [1195, 450] width 607 height 26
click at [1043, 565] on div "They rank above the first lieutenant and directly below the major." at bounding box center [1215, 563] width 607 height 26
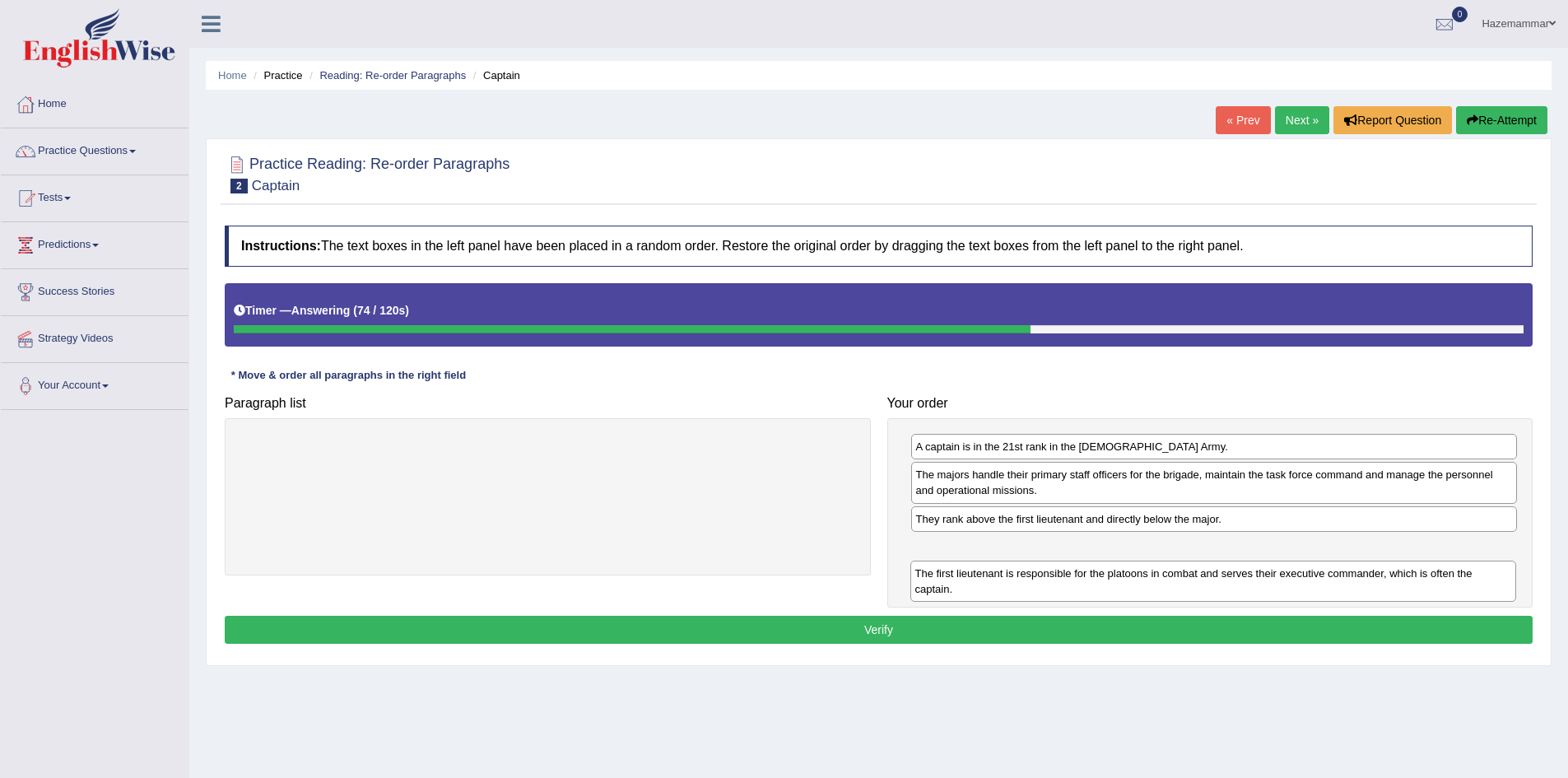
drag, startPoint x: 1047, startPoint y: 481, endPoint x: 1046, endPoint y: 578, distance: 97.0
click at [1046, 578] on div "The first lieutenant is responsible for the platoons in combat and serves their…" at bounding box center [1214, 582] width 607 height 41
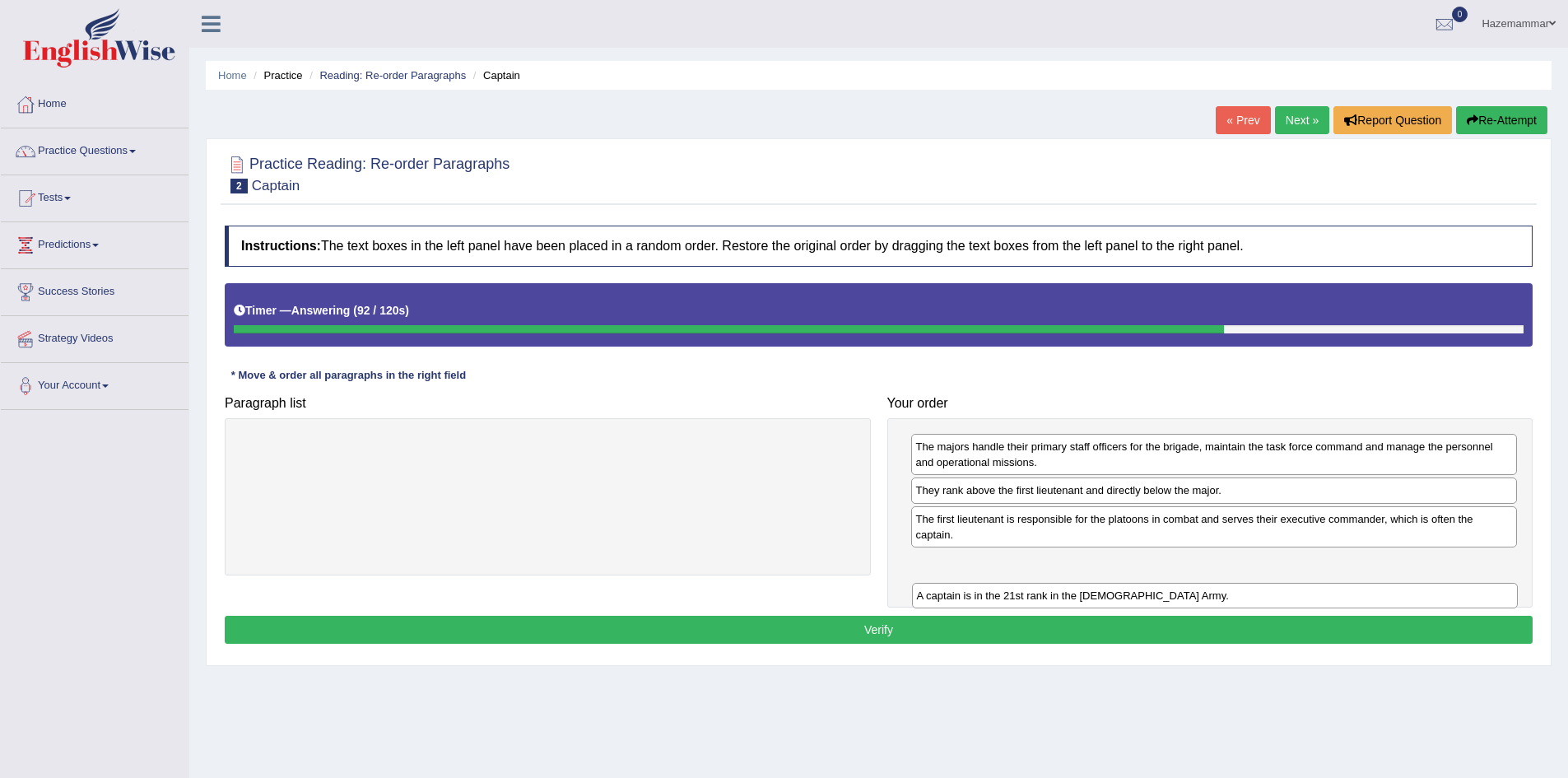
drag, startPoint x: 1085, startPoint y: 445, endPoint x: 1084, endPoint y: 583, distance: 138.0
click at [1084, 583] on div "A captain is in the 21st rank in the [DEMOGRAPHIC_DATA] Army." at bounding box center [1215, 596] width 607 height 26
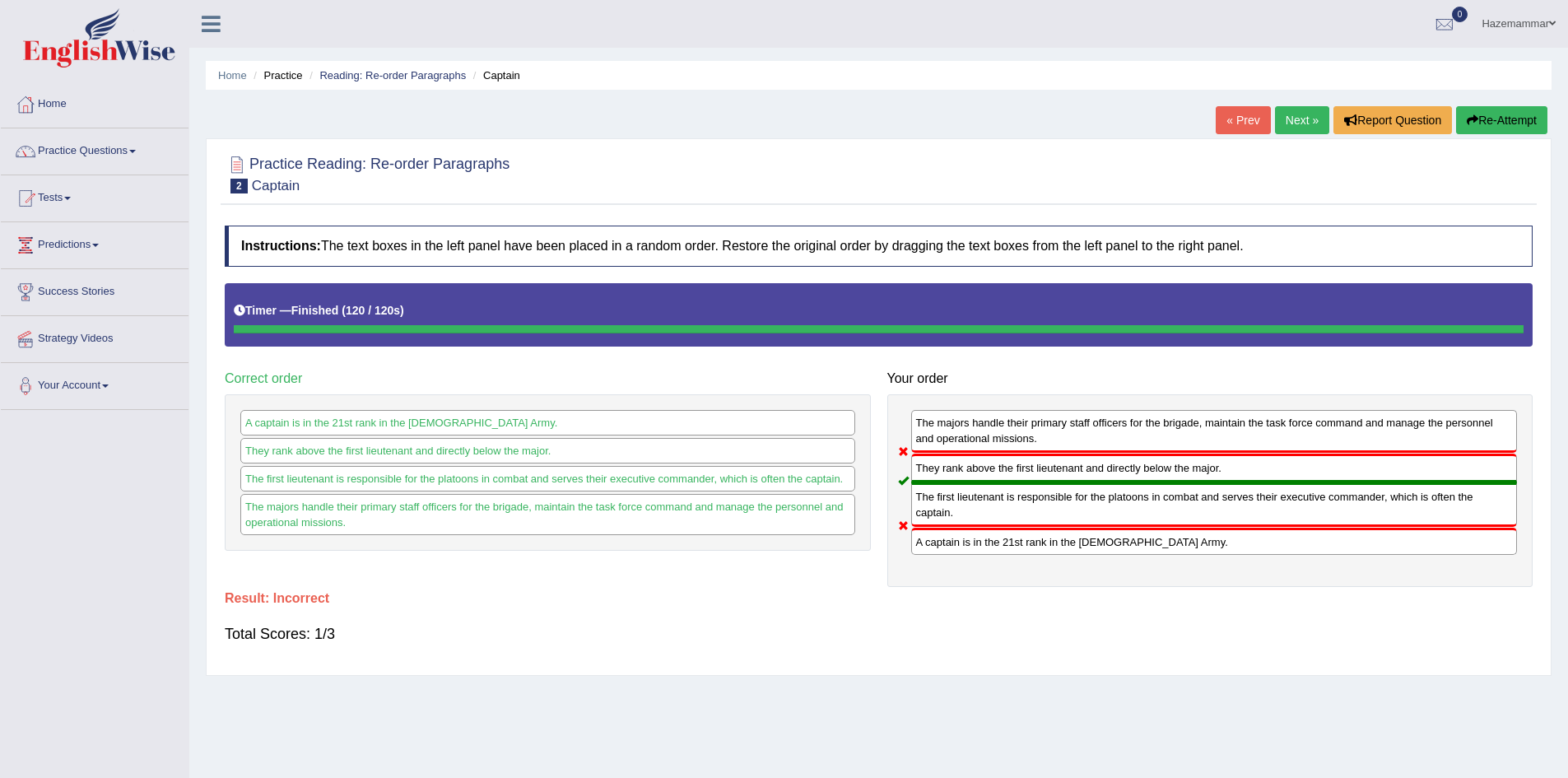
click at [1504, 114] on button "Re-Attempt" at bounding box center [1501, 120] width 91 height 28
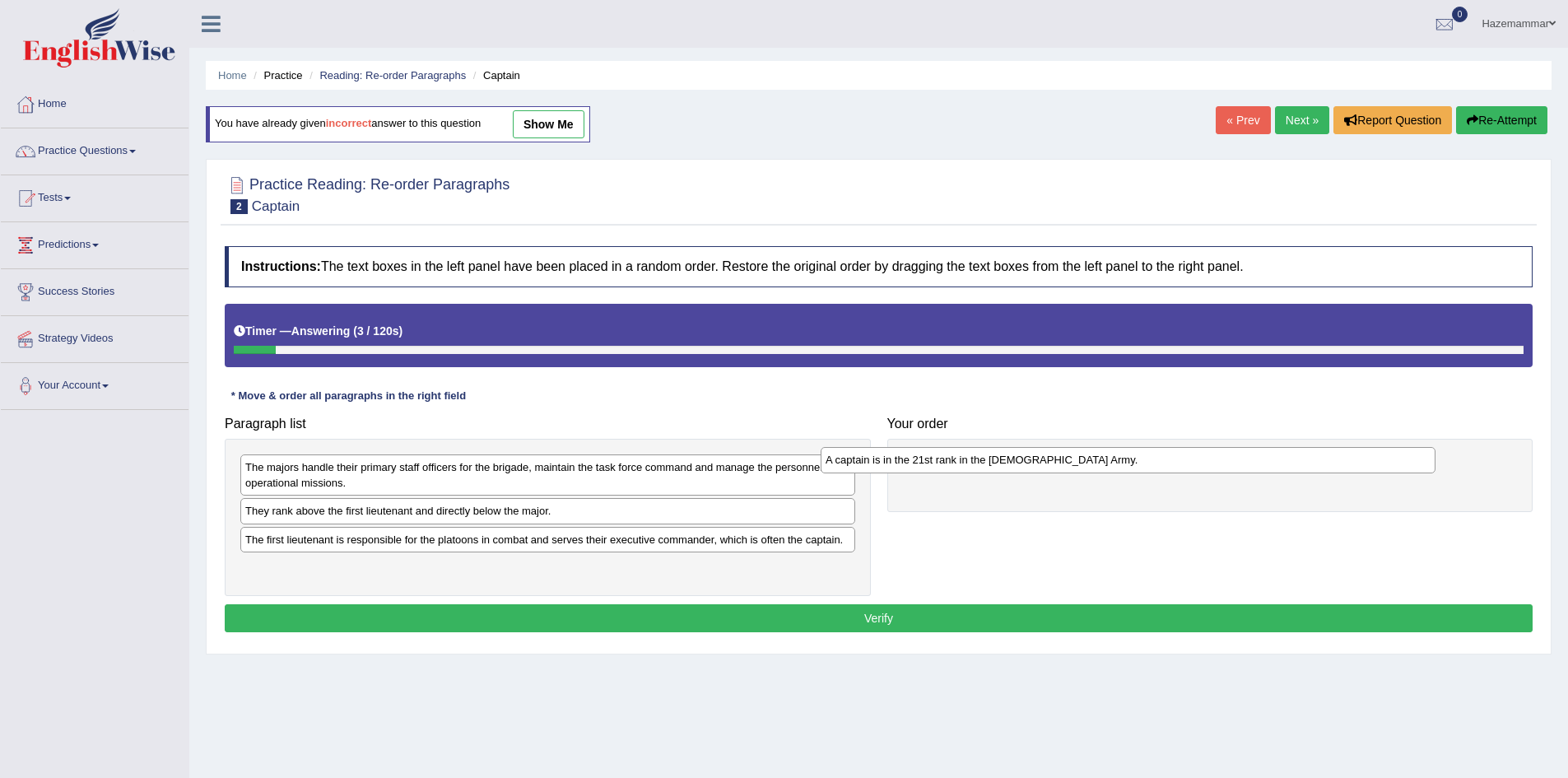
drag, startPoint x: 401, startPoint y: 513, endPoint x: 1012, endPoint y: 457, distance: 613.6
click at [1012, 457] on div "A captain is in the 21st rank in the [DEMOGRAPHIC_DATA] Army." at bounding box center [1128, 460] width 615 height 26
drag, startPoint x: 428, startPoint y: 477, endPoint x: 406, endPoint y: 478, distance: 22.0
click at [406, 478] on div "The majors handle their primary staff officers for the brigade, maintain the ta…" at bounding box center [522, 474] width 615 height 41
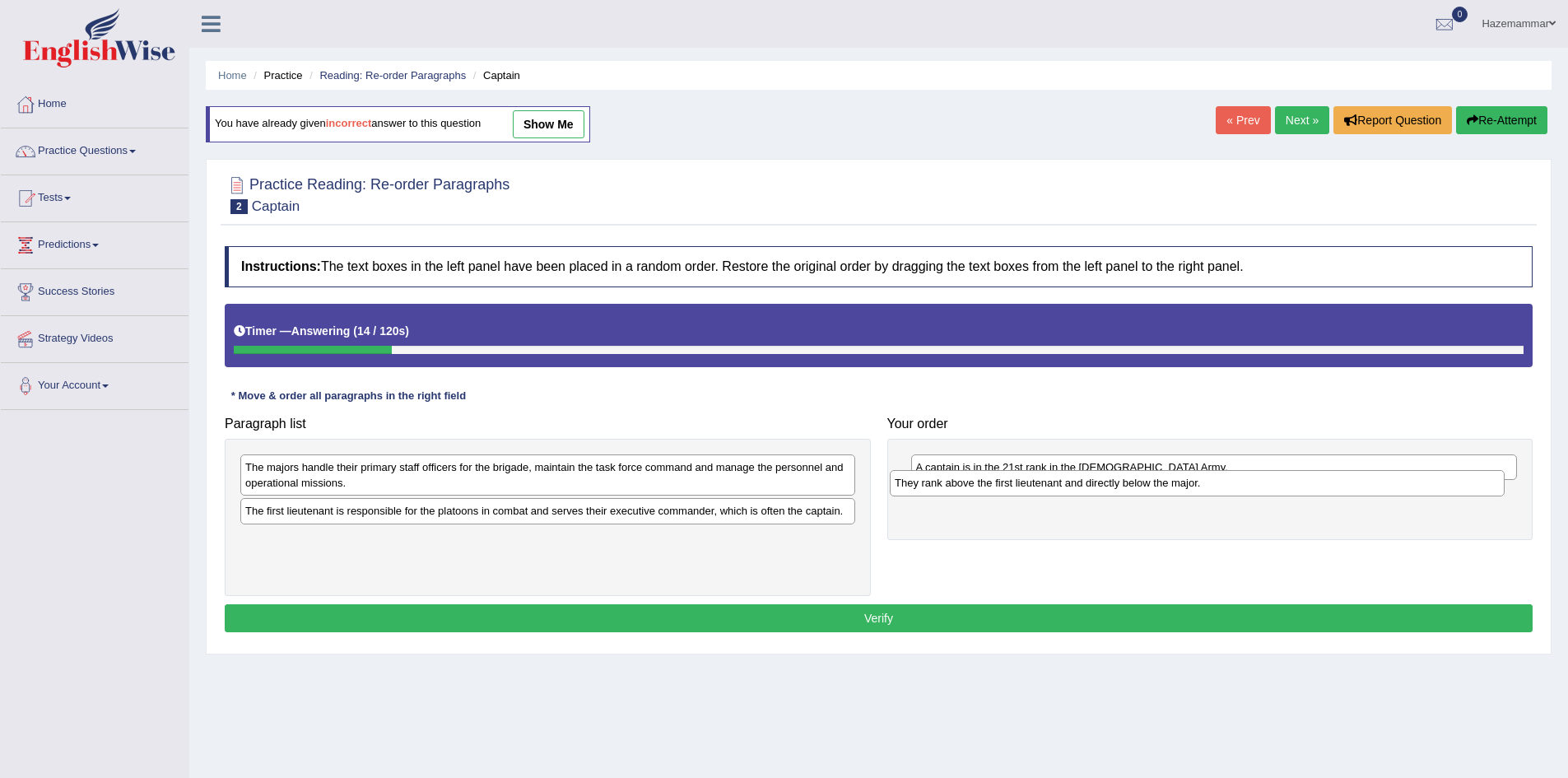
drag, startPoint x: 337, startPoint y: 512, endPoint x: 1012, endPoint y: 482, distance: 675.7
click at [1012, 482] on div "They rank above the first lieutenant and directly below the major." at bounding box center [1197, 483] width 615 height 26
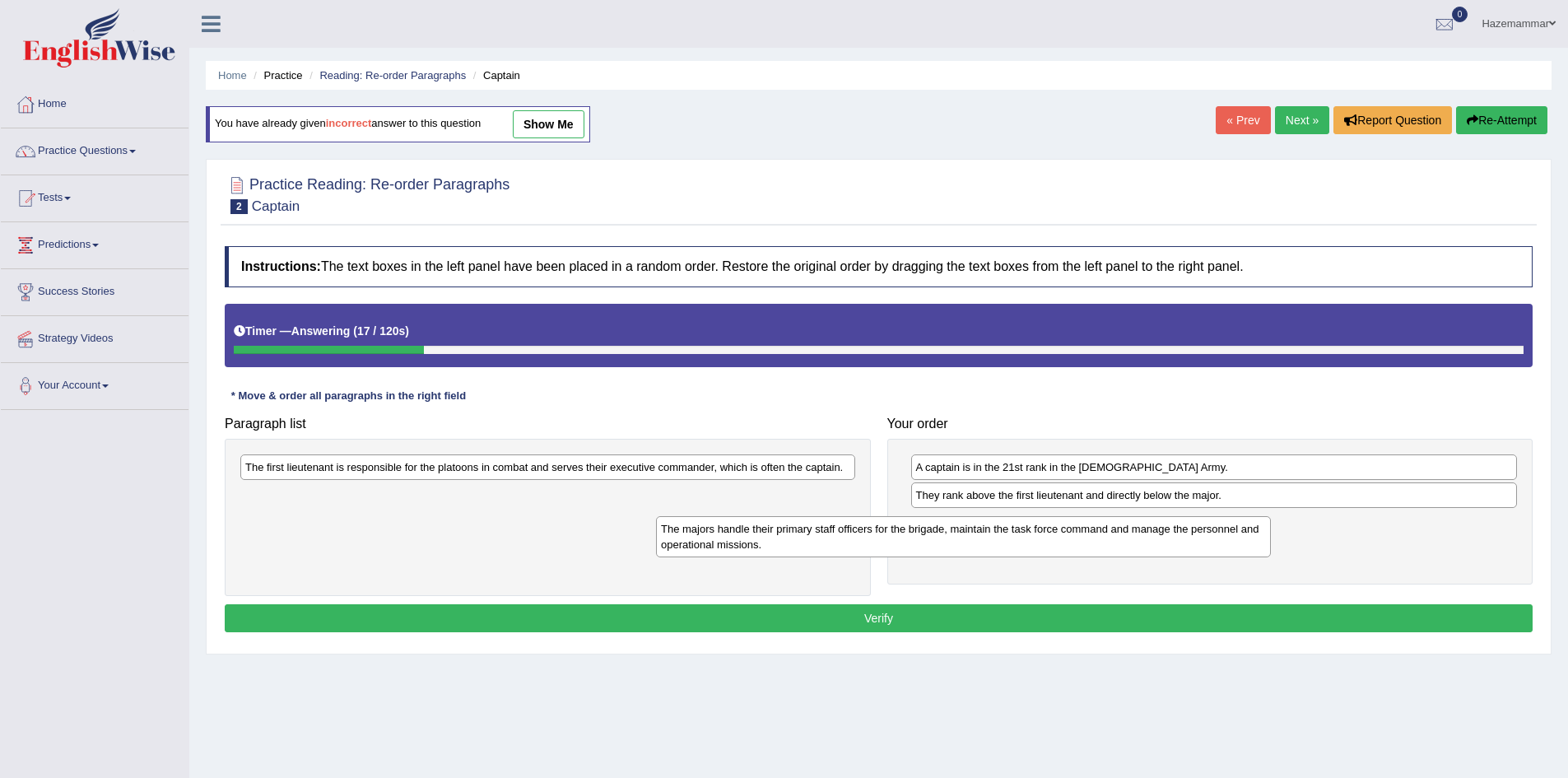
drag, startPoint x: 601, startPoint y: 475, endPoint x: 1017, endPoint y: 537, distance: 420.6
click at [1017, 537] on div "The majors handle their primary staff officers for the brigade, maintain the ta…" at bounding box center [964, 537] width 615 height 41
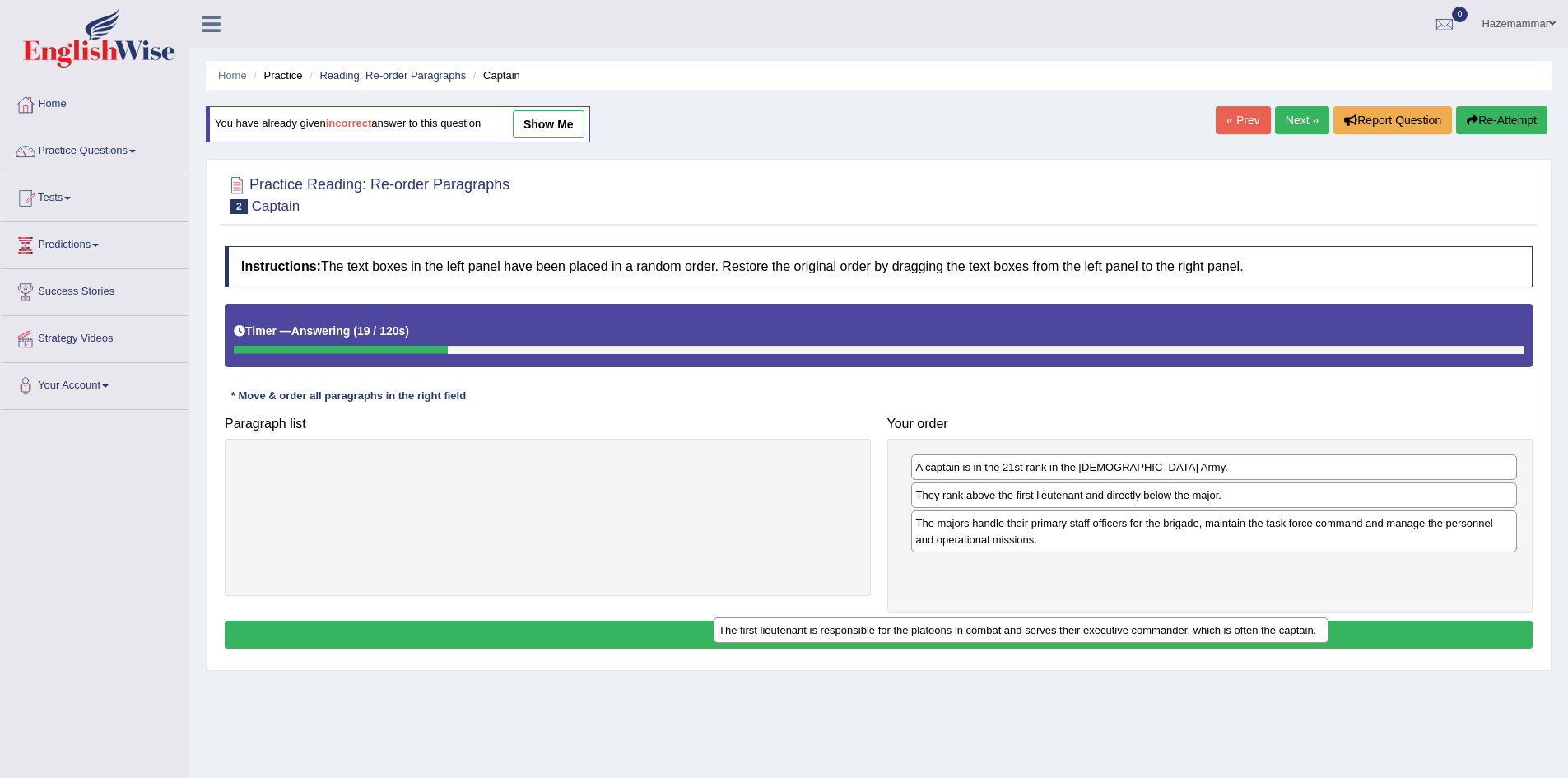
drag, startPoint x: 625, startPoint y: 476, endPoint x: 1125, endPoint y: 623, distance: 521.2
click at [1125, 623] on div "The first lieutenant is responsible for the platoons in combat and serves their…" at bounding box center [1021, 630] width 615 height 26
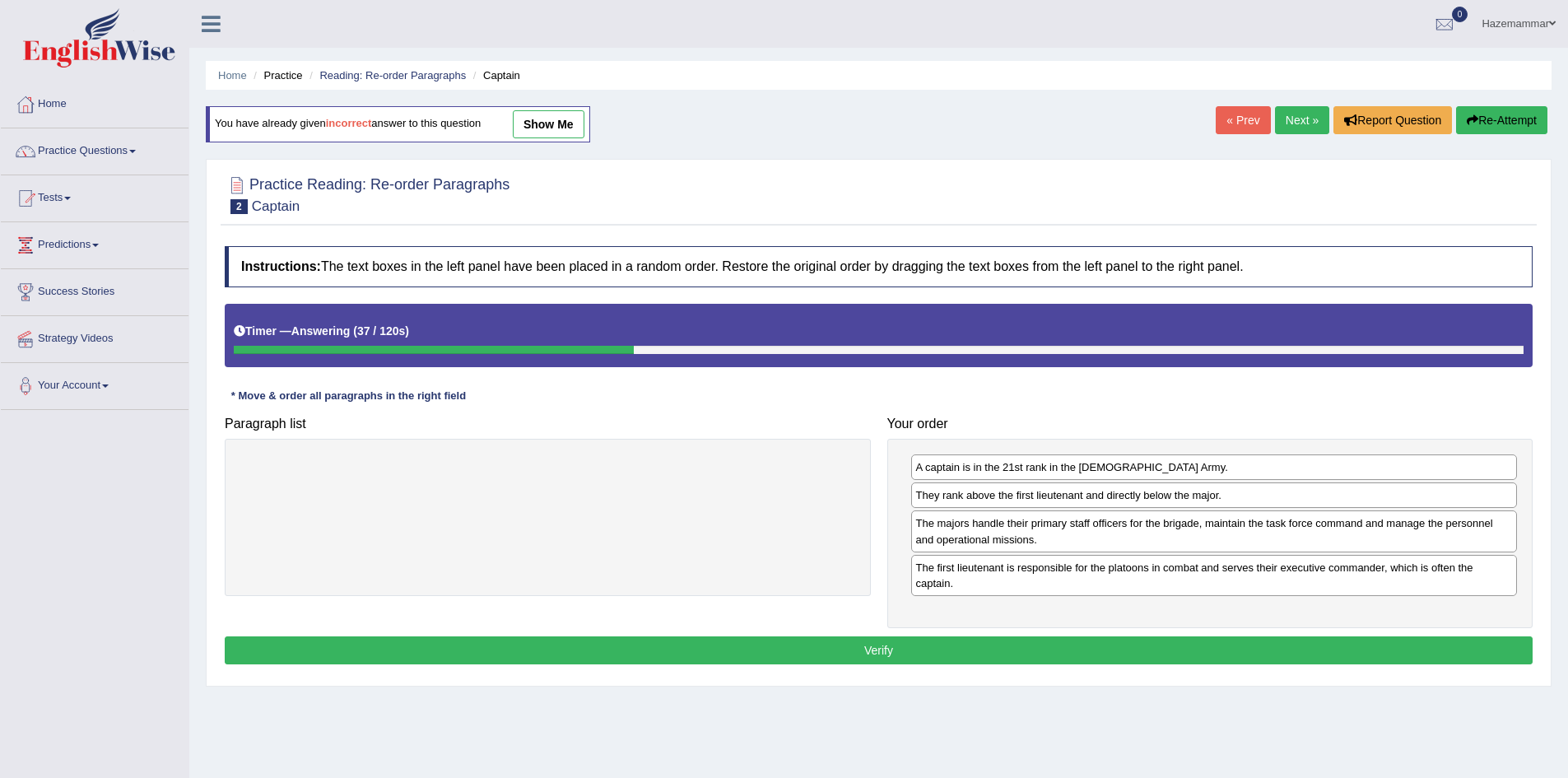
click at [918, 641] on button "Verify" at bounding box center [878, 650] width 1308 height 28
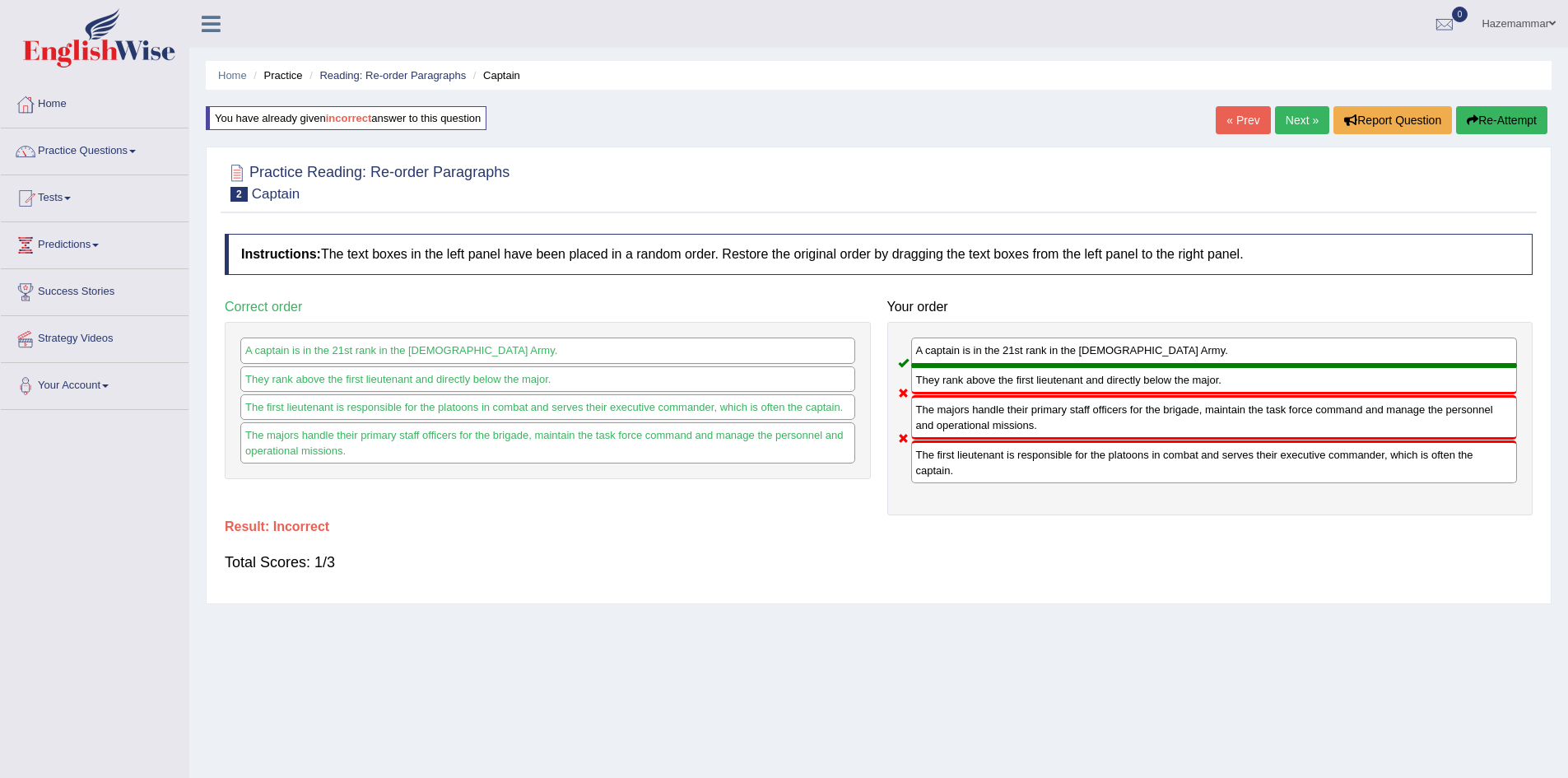
click at [1489, 114] on button "Re-Attempt" at bounding box center [1501, 120] width 91 height 28
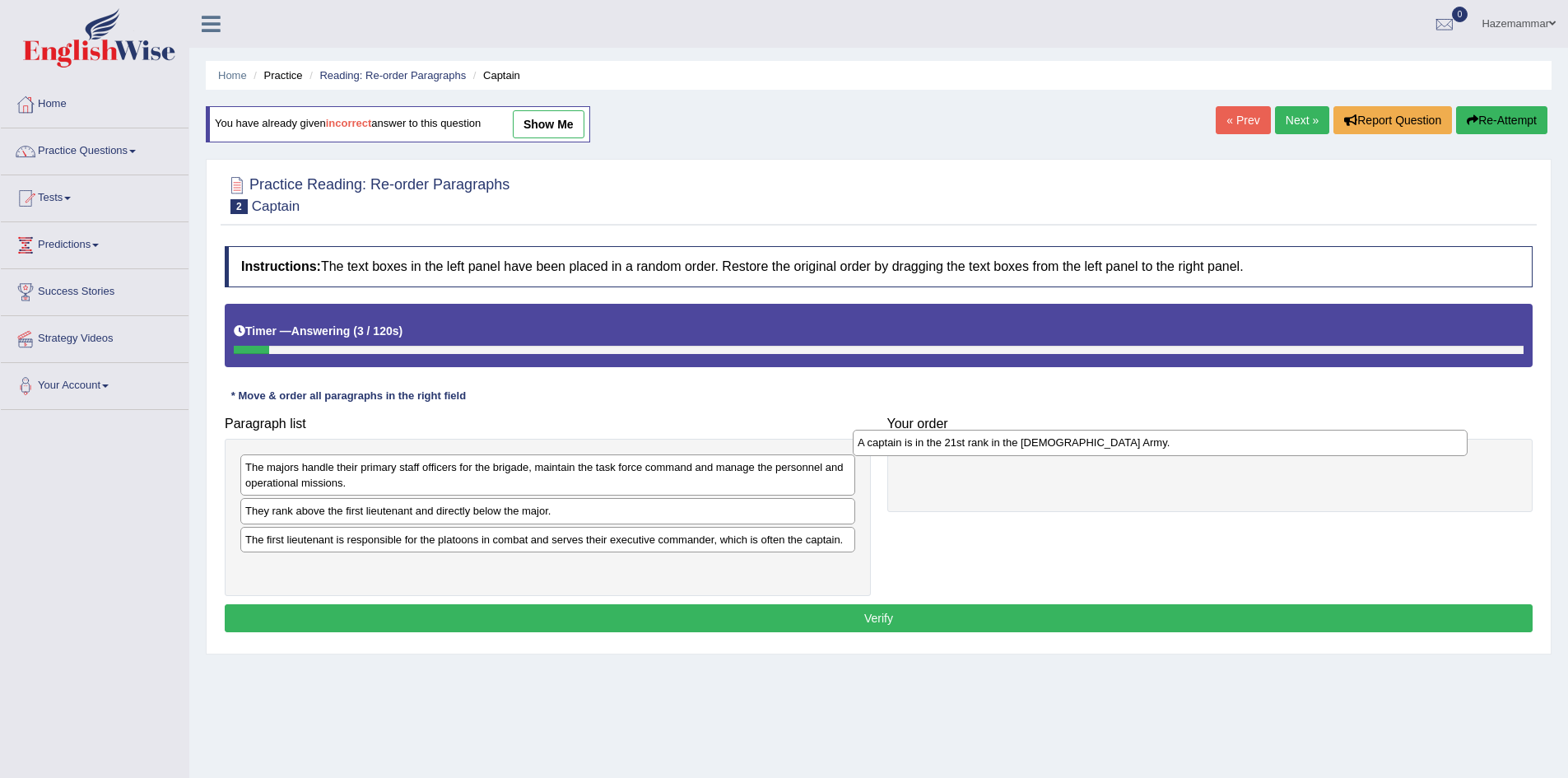
drag, startPoint x: 457, startPoint y: 512, endPoint x: 1070, endPoint y: 443, distance: 616.9
click at [1070, 443] on div "A captain is in the 21st rank in the [DEMOGRAPHIC_DATA] Army." at bounding box center [1160, 442] width 615 height 26
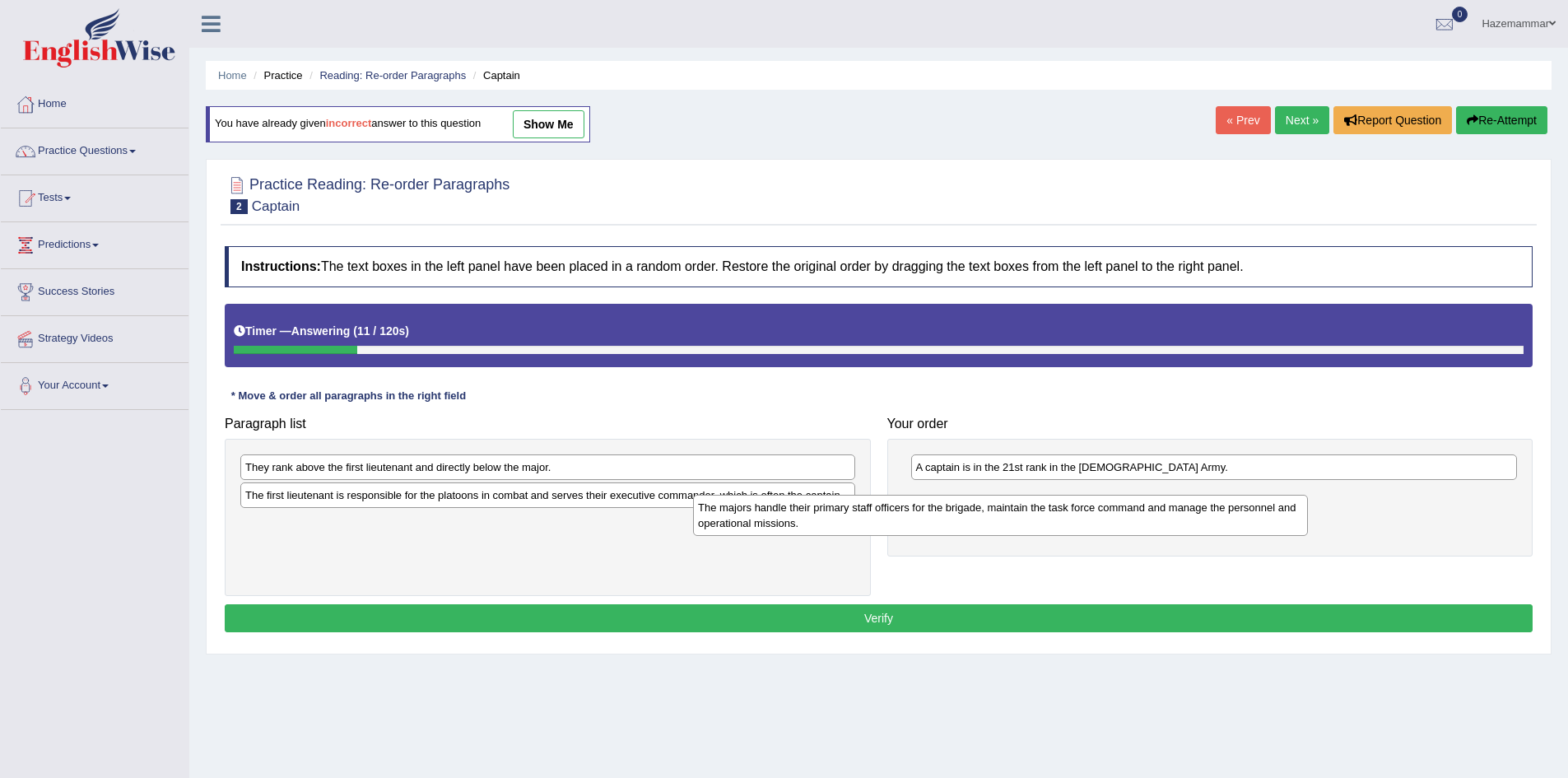
drag, startPoint x: 382, startPoint y: 477, endPoint x: 836, endPoint y: 518, distance: 455.8
click at [836, 518] on div "The majors handle their primary staff officers for the brigade, maintain the ta…" at bounding box center [1000, 516] width 615 height 41
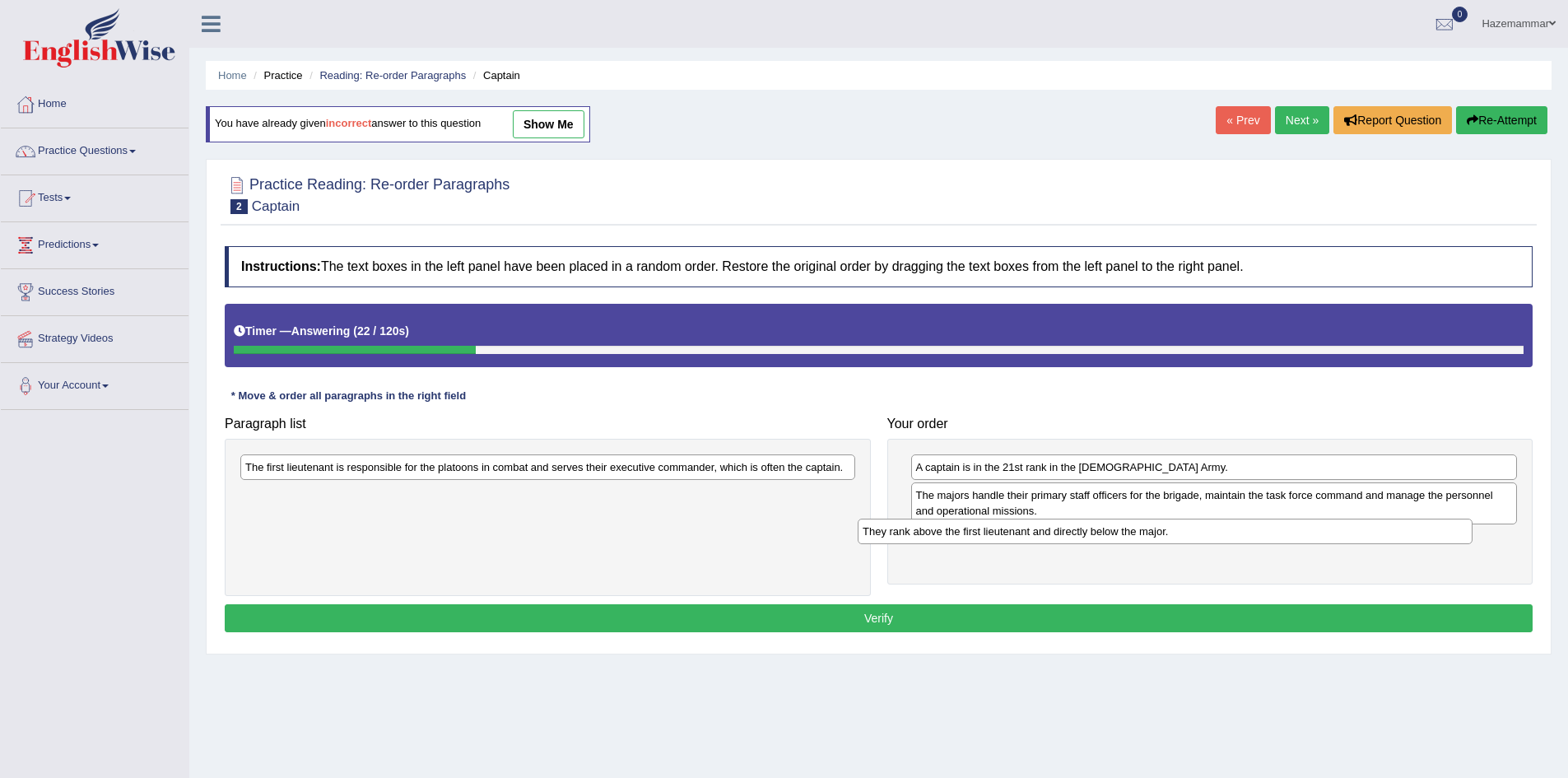
drag, startPoint x: 347, startPoint y: 465, endPoint x: 964, endPoint y: 529, distance: 620.3
click at [964, 529] on div "They rank above the first lieutenant and directly below the major." at bounding box center [1165, 532] width 615 height 26
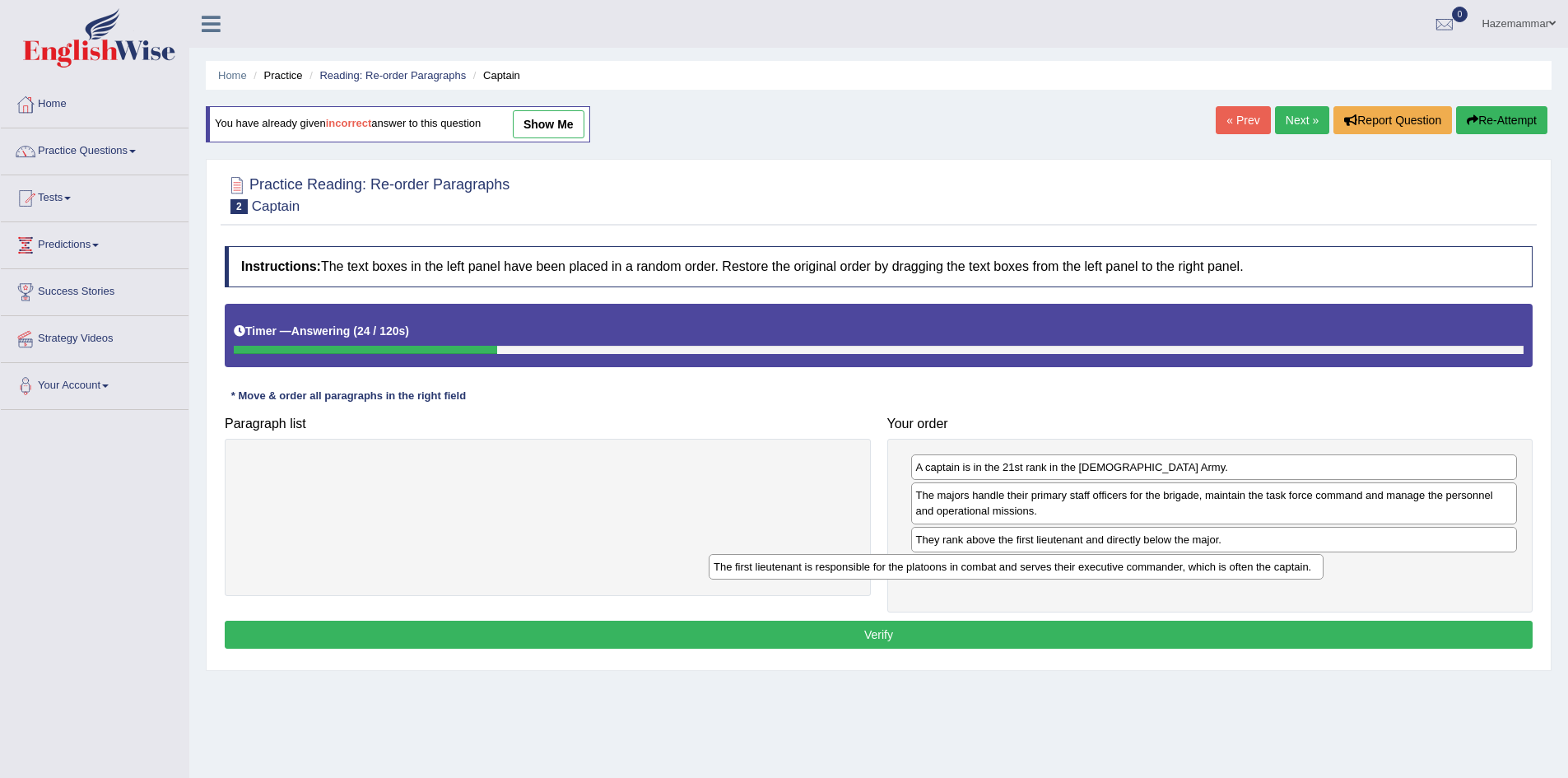
drag, startPoint x: 588, startPoint y: 464, endPoint x: 1056, endPoint y: 564, distance: 478.6
click at [1056, 564] on div "The first lieutenant is responsible for the platoons in combat and serves their…" at bounding box center [1016, 567] width 615 height 26
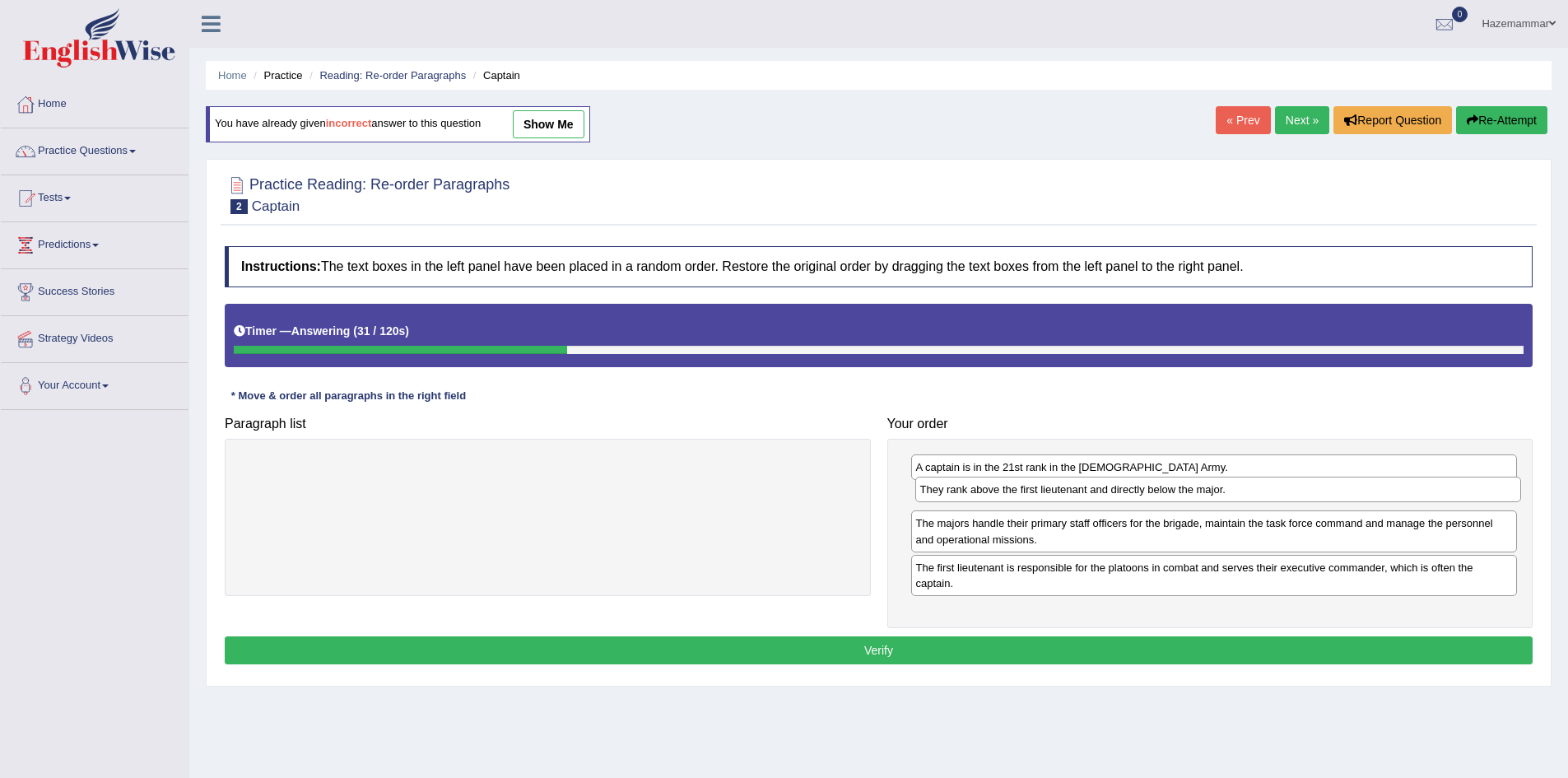
drag, startPoint x: 1107, startPoint y: 541, endPoint x: 1111, endPoint y: 494, distance: 47.2
click at [1111, 494] on div "They rank above the first lieutenant and directly below the major." at bounding box center [1218, 489] width 607 height 26
drag, startPoint x: 1006, startPoint y: 580, endPoint x: 990, endPoint y: 522, distance: 60.2
drag, startPoint x: 969, startPoint y: 571, endPoint x: 960, endPoint y: 522, distance: 49.8
click at [960, 522] on div "The first lieutenant is responsible for the platoons in combat and serves their…" at bounding box center [1206, 528] width 607 height 41
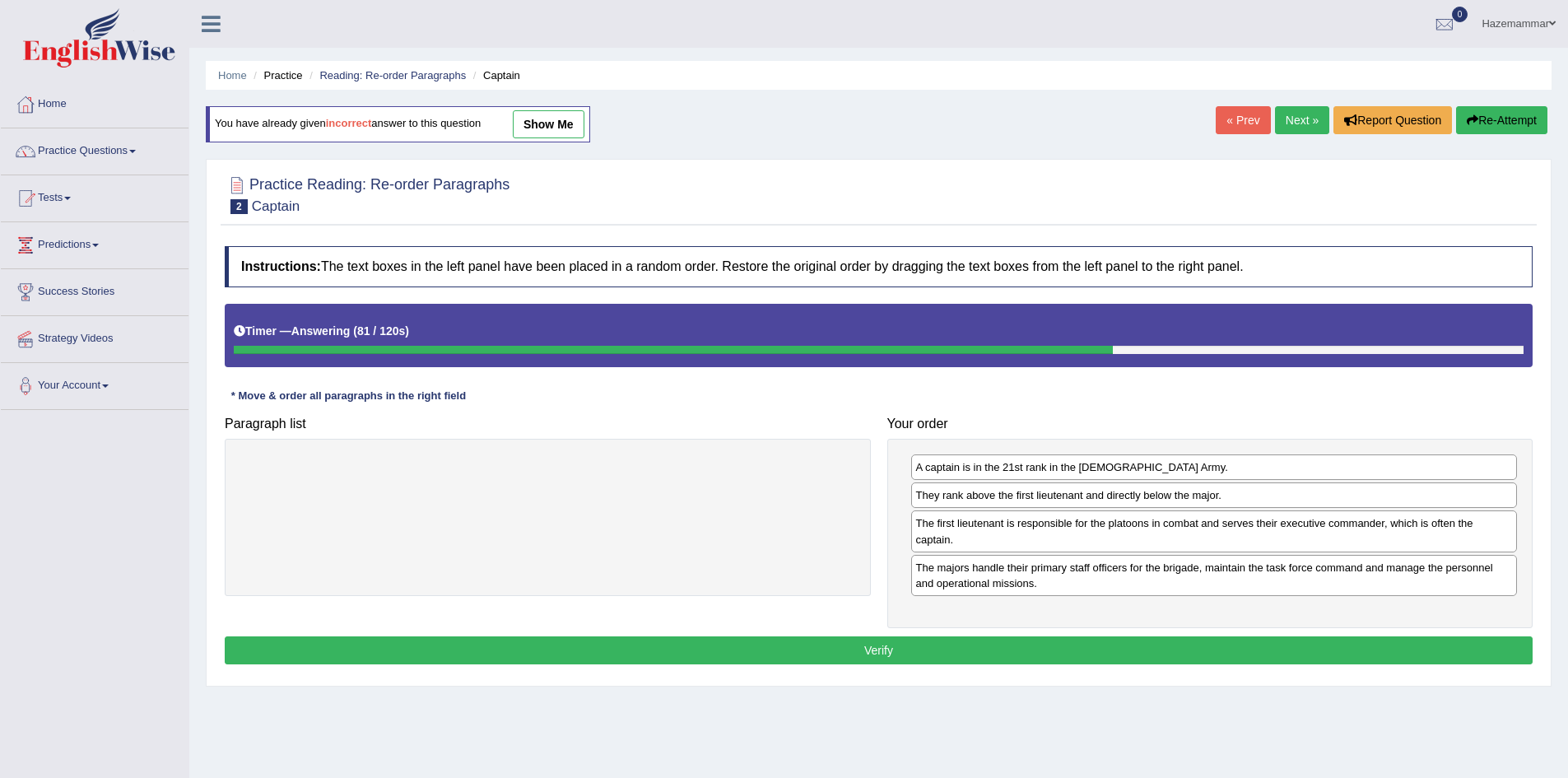
click at [853, 648] on button "Verify" at bounding box center [878, 650] width 1308 height 28
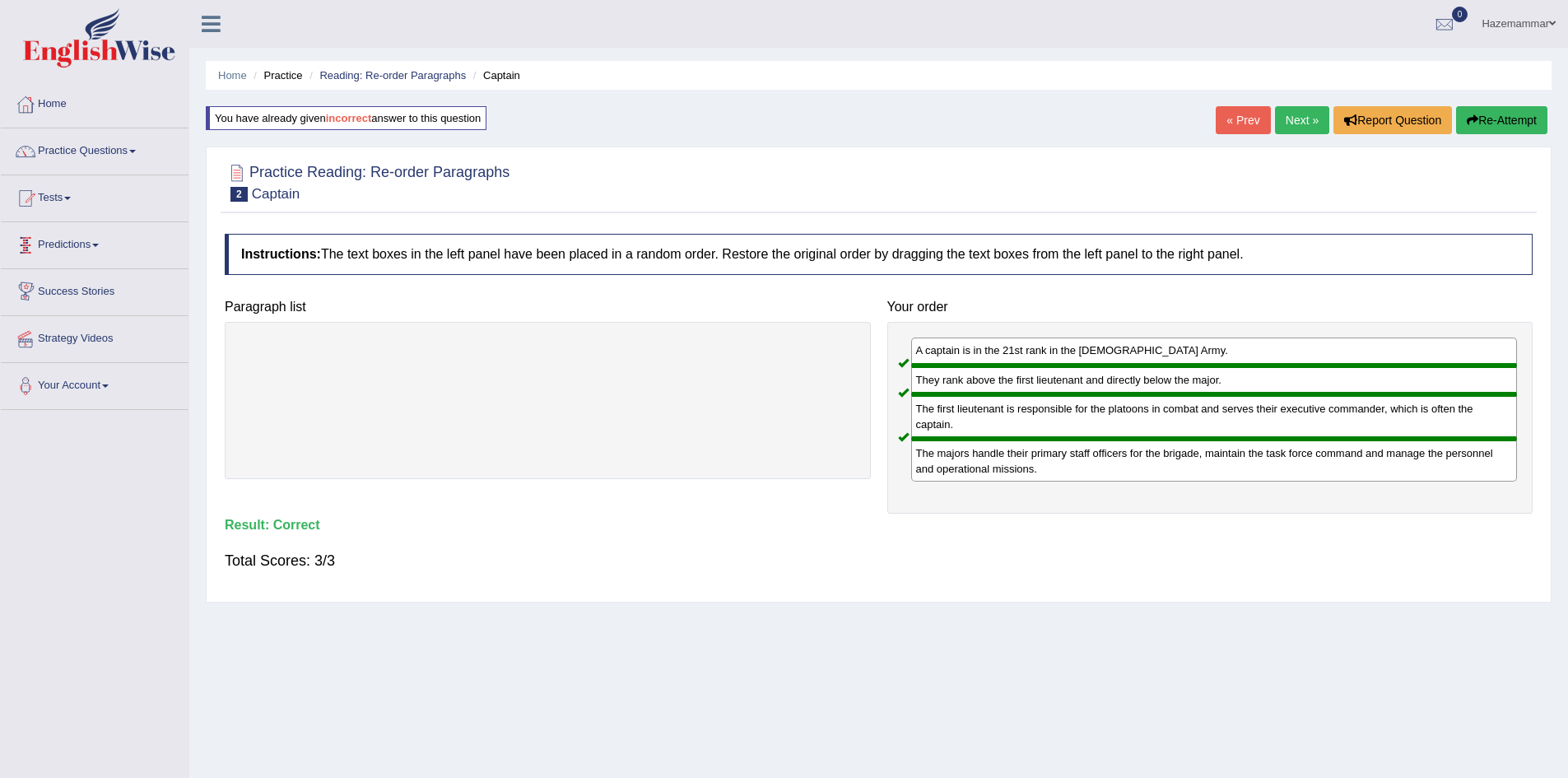
click at [76, 235] on link "Predictions" at bounding box center [95, 243] width 188 height 41
click at [90, 152] on link "Practice Questions" at bounding box center [95, 149] width 188 height 41
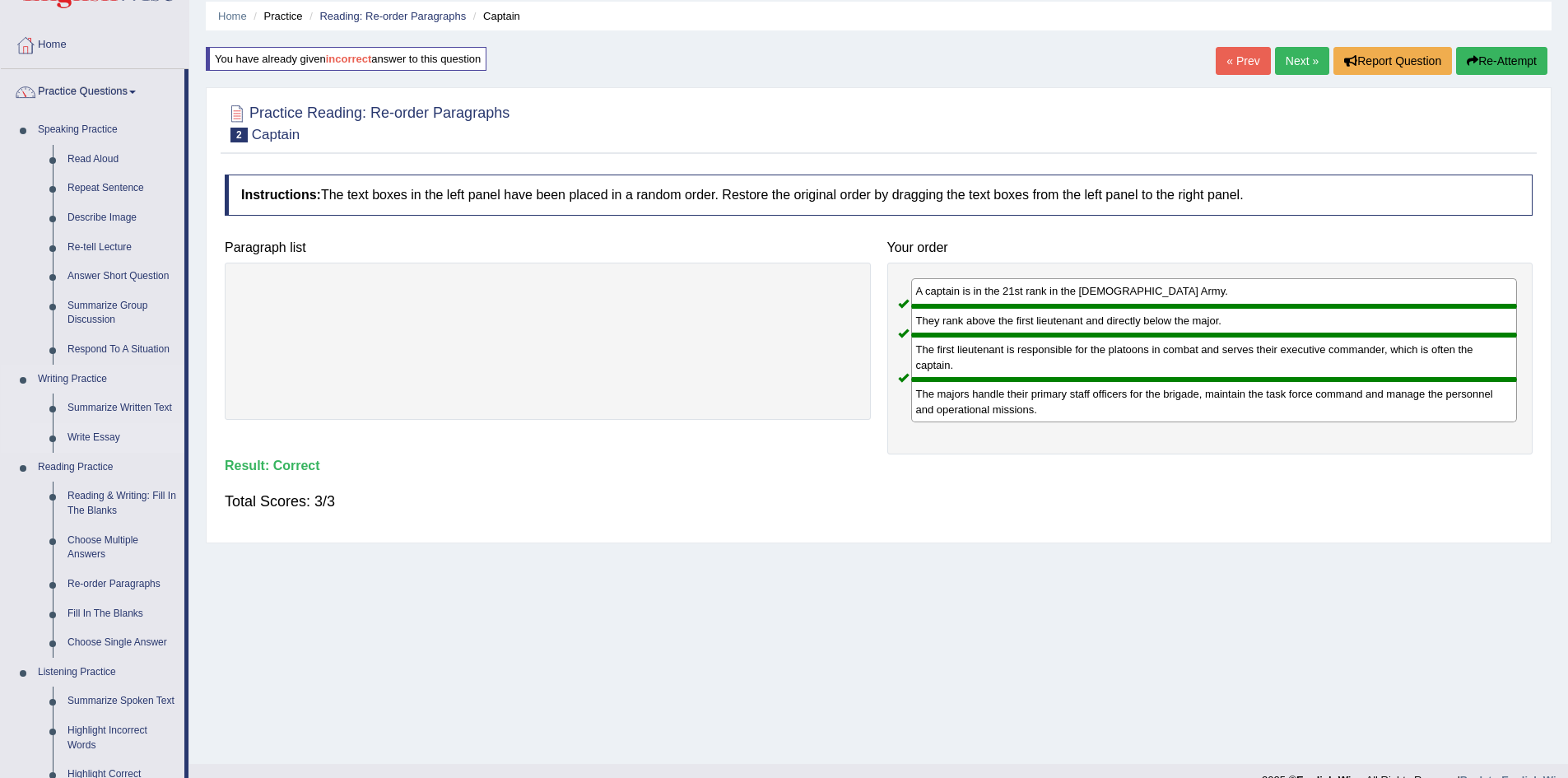
scroll to position [62, 0]
